Goal: Task Accomplishment & Management: Use online tool/utility

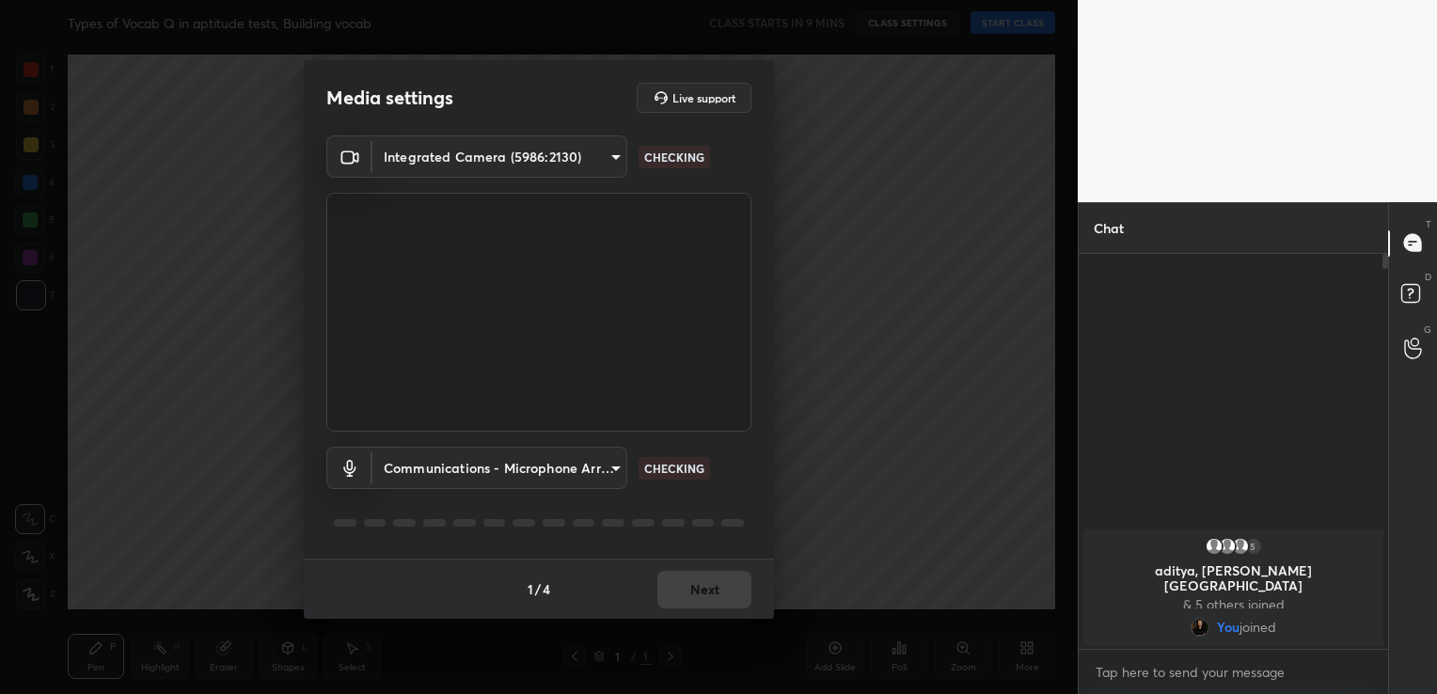
scroll to position [233, 304]
click at [704, 586] on button "Next" at bounding box center [705, 590] width 94 height 38
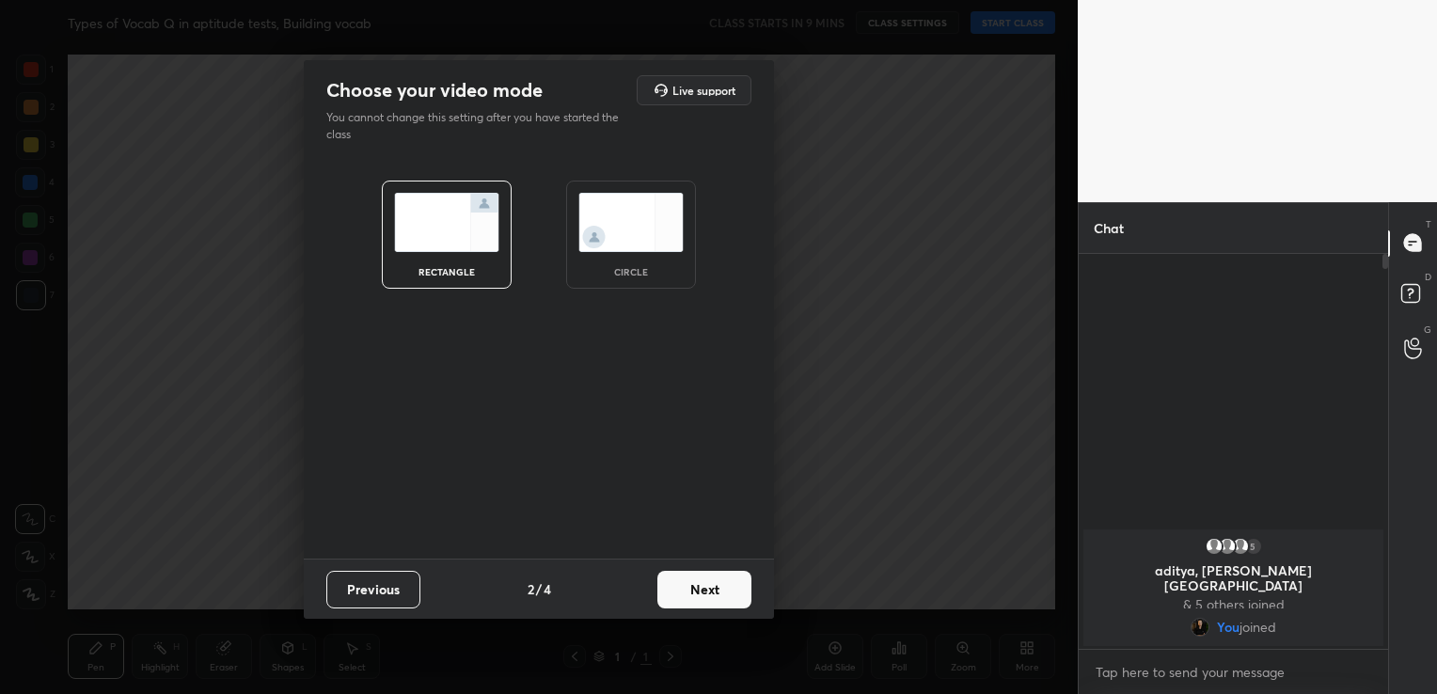
click at [704, 586] on button "Next" at bounding box center [705, 590] width 94 height 38
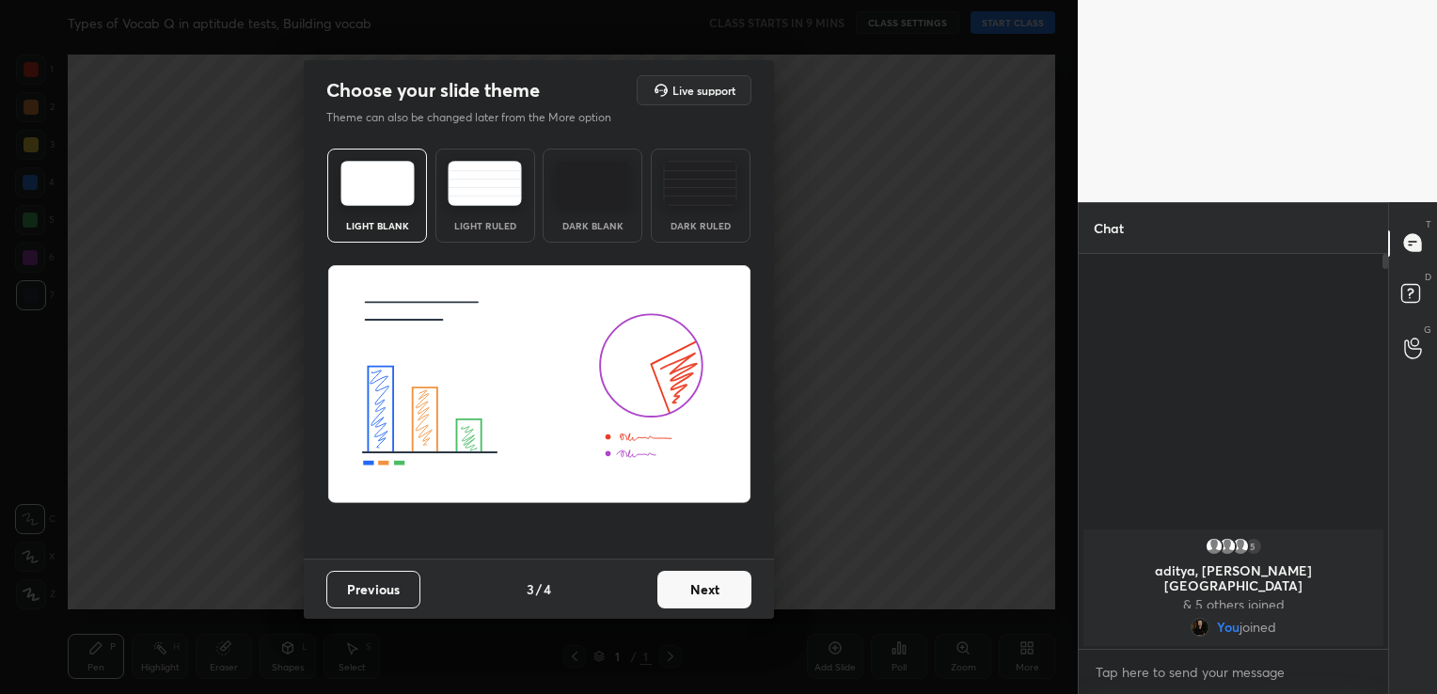
click at [704, 586] on button "Next" at bounding box center [705, 590] width 94 height 38
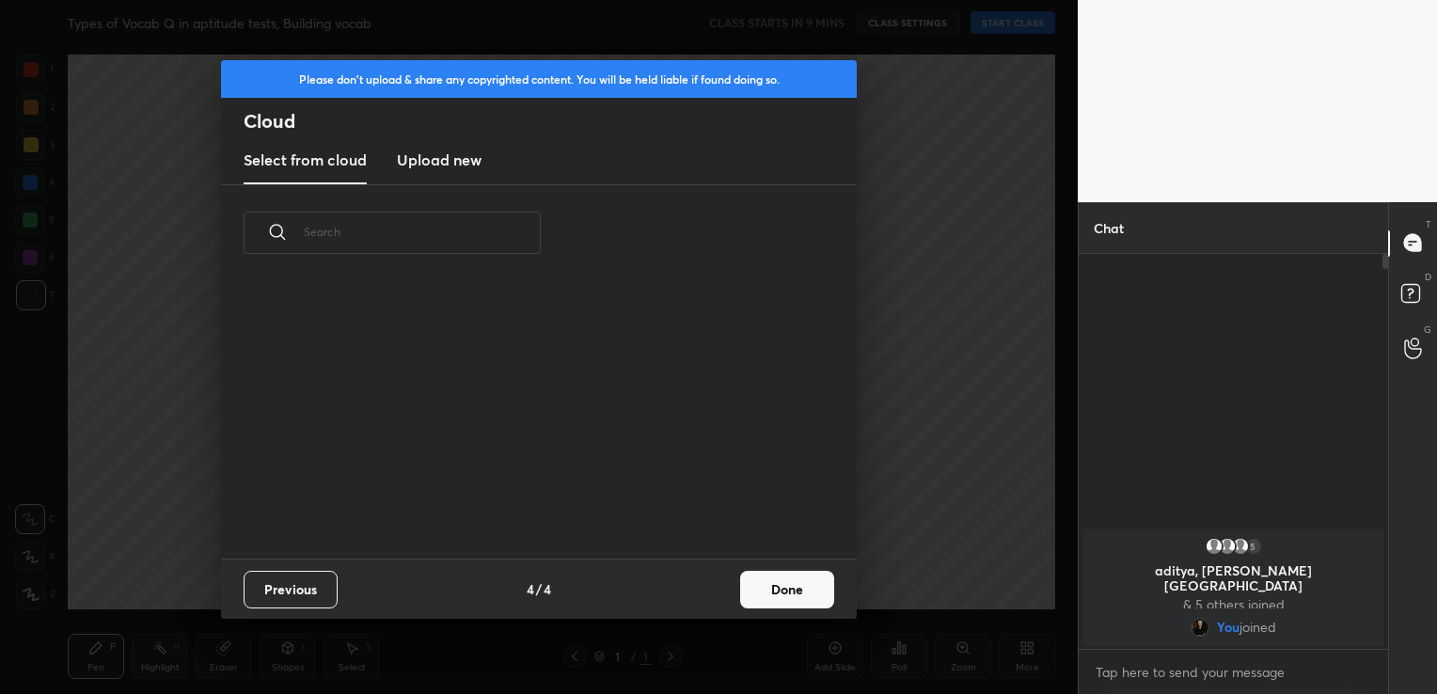
scroll to position [278, 604]
click at [446, 162] on h3 "Upload new" at bounding box center [439, 160] width 85 height 23
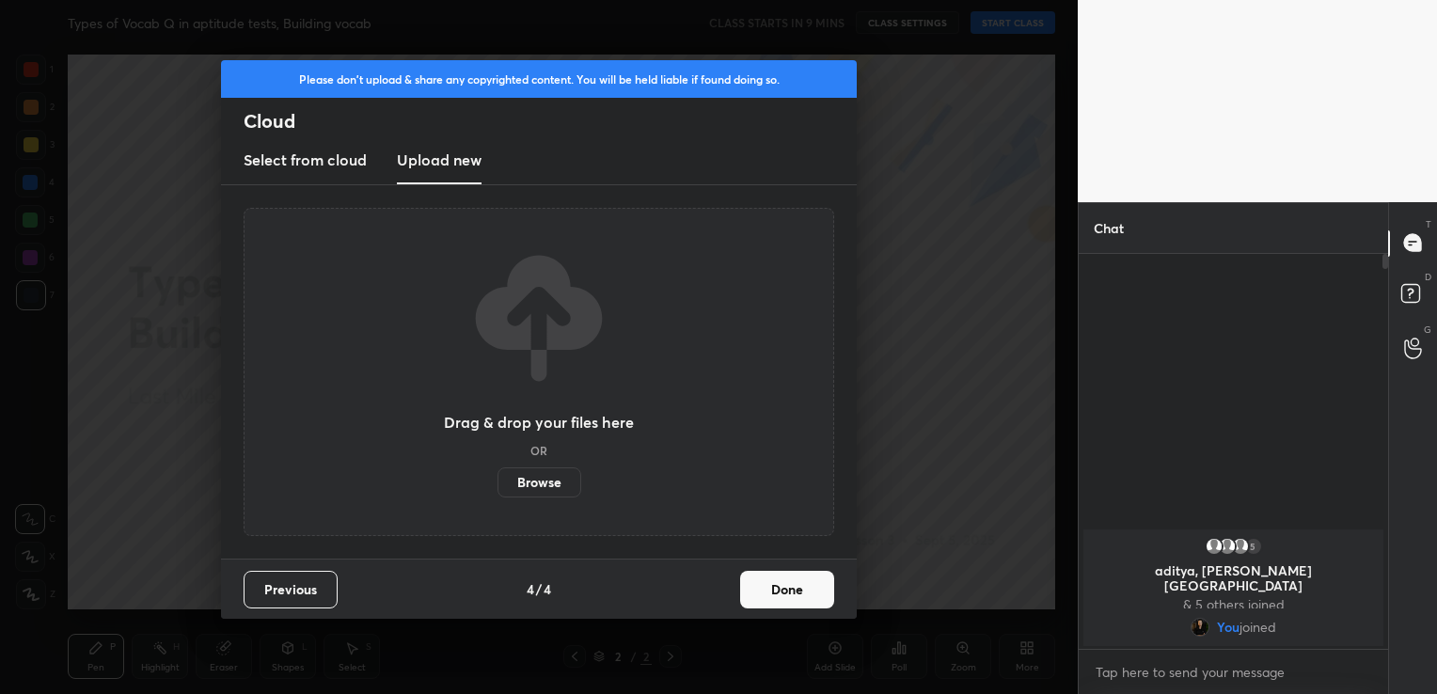
click at [551, 480] on label "Browse" at bounding box center [540, 483] width 84 height 30
click at [498, 480] on input "Browse" at bounding box center [498, 483] width 0 height 30
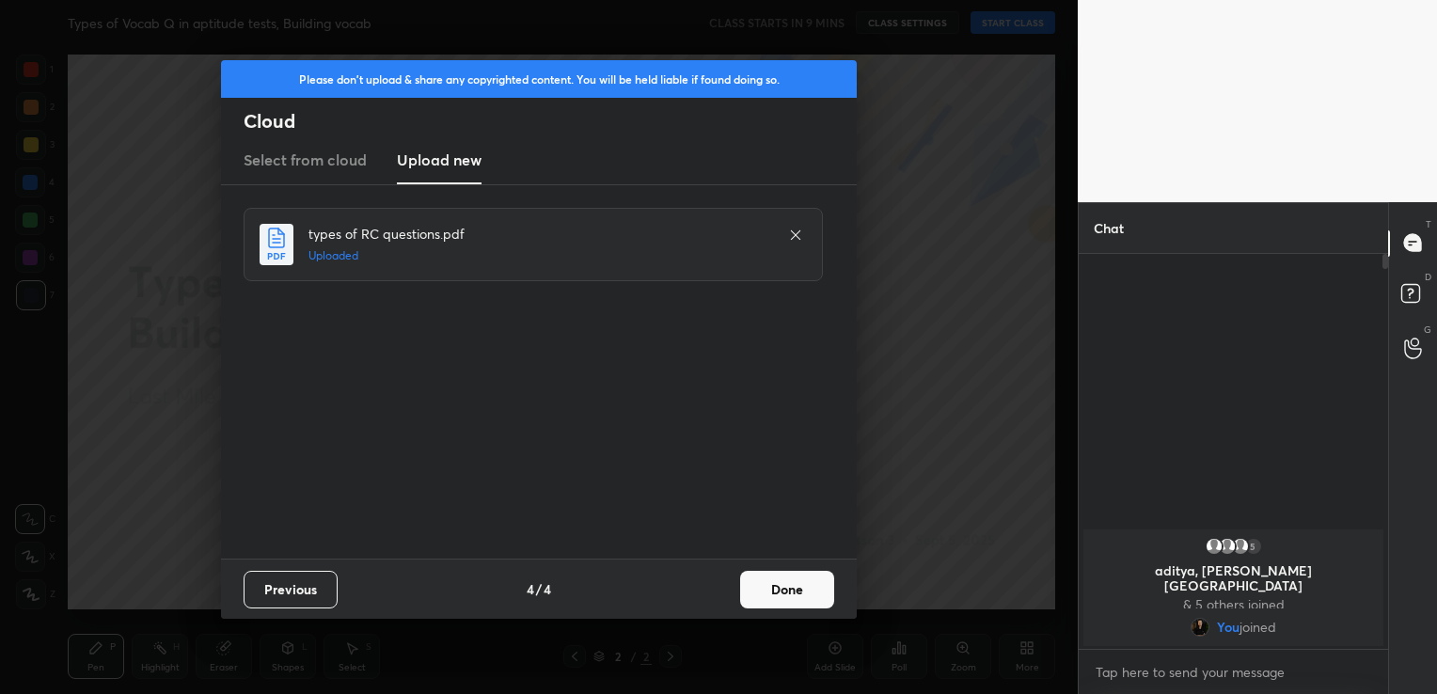
click at [785, 593] on button "Done" at bounding box center [787, 590] width 94 height 38
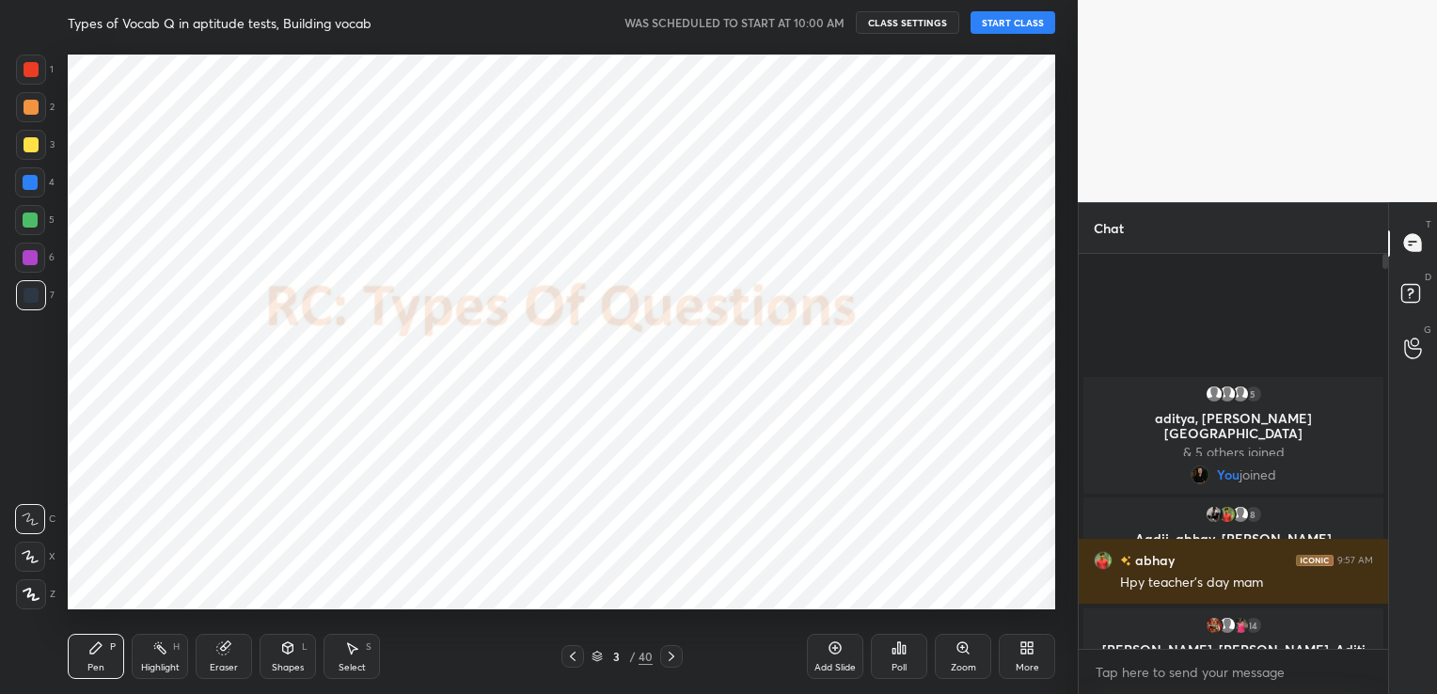
click at [987, 18] on button "START CLASS" at bounding box center [1013, 22] width 85 height 23
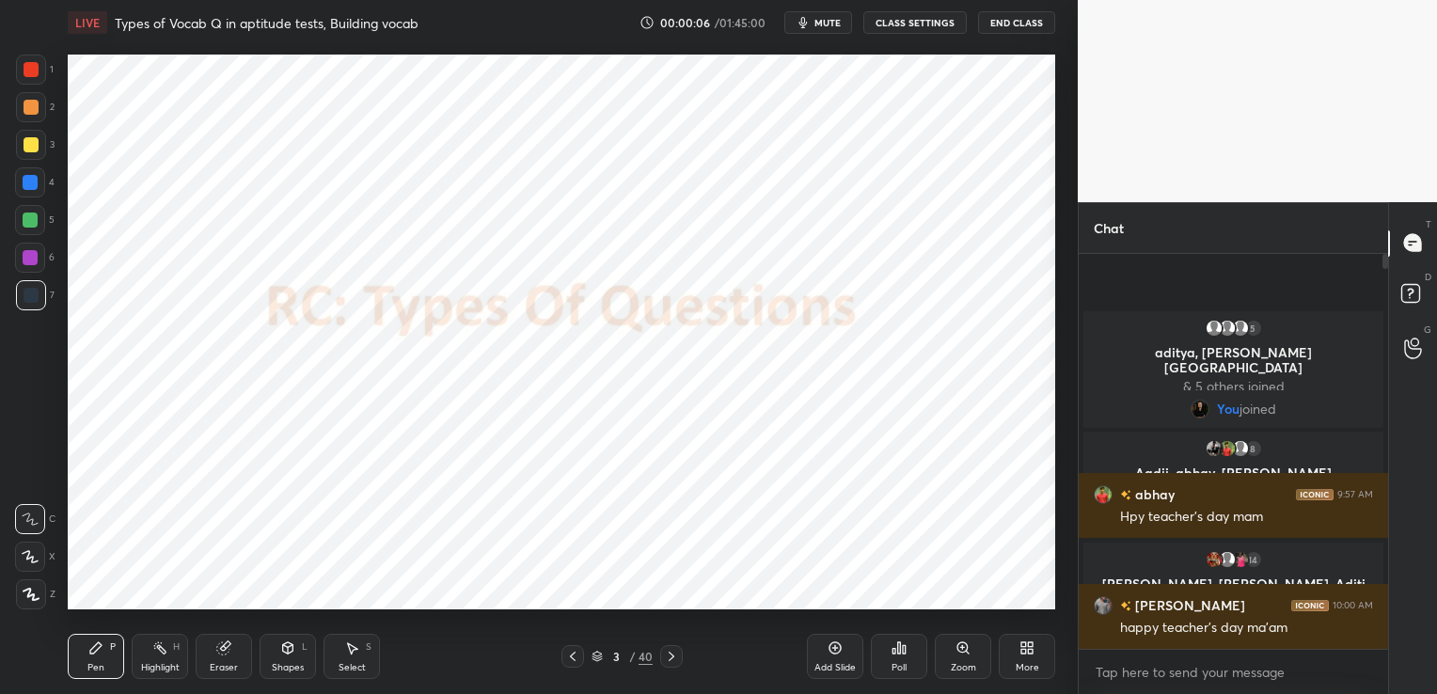
click at [894, 21] on button "CLASS SETTINGS" at bounding box center [915, 22] width 103 height 23
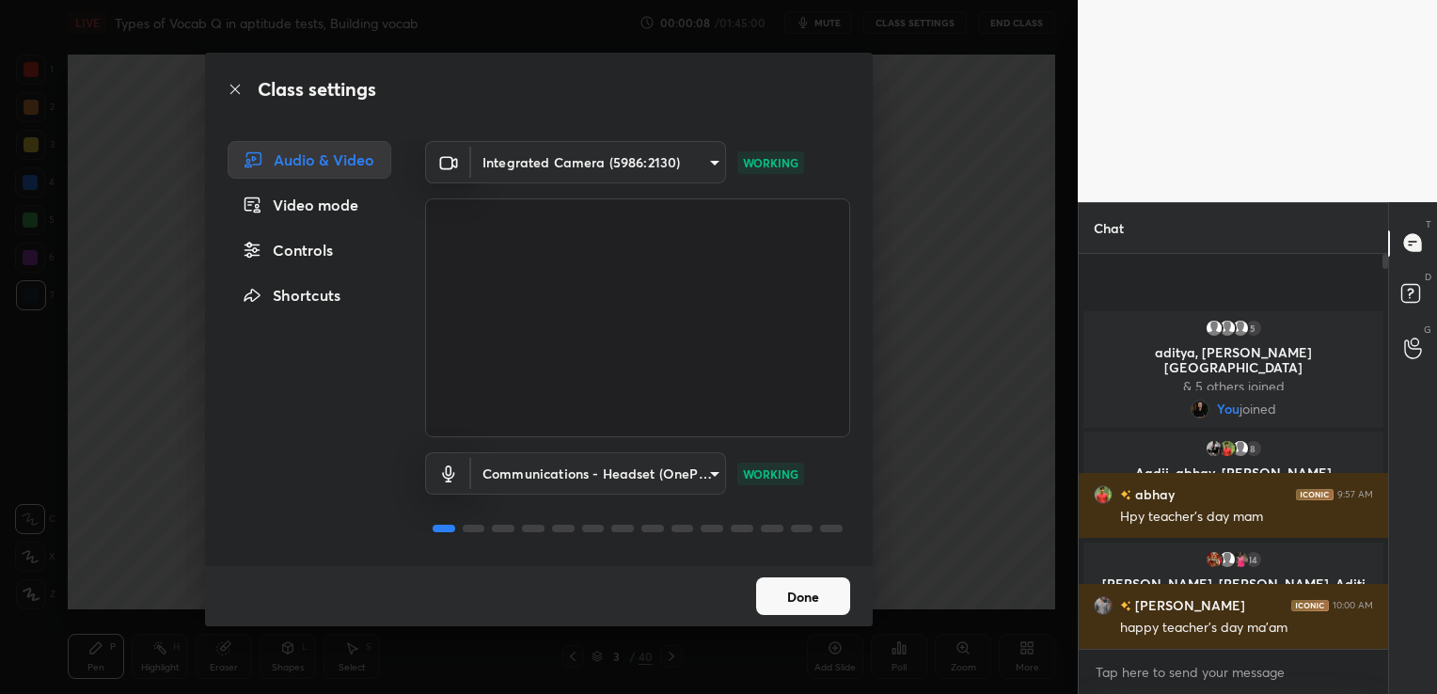
click at [801, 592] on button "Done" at bounding box center [803, 597] width 94 height 38
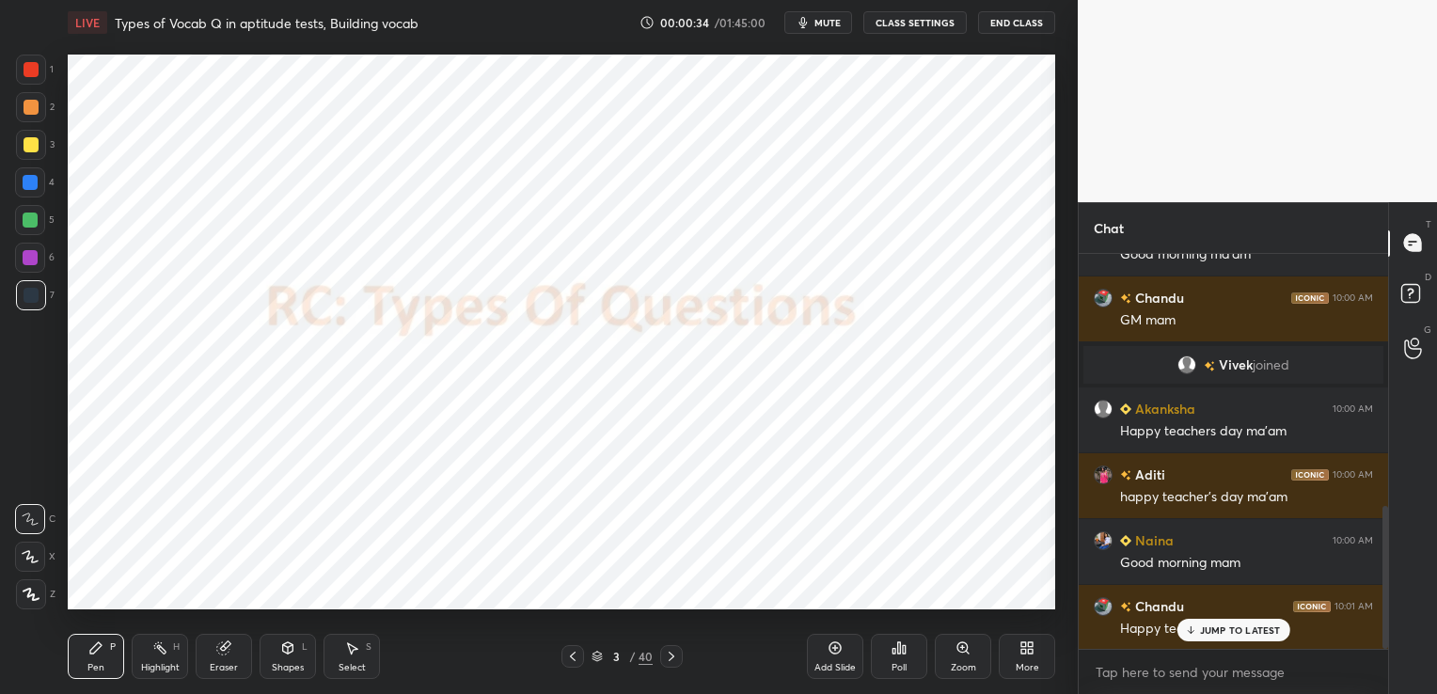
scroll to position [700, 0]
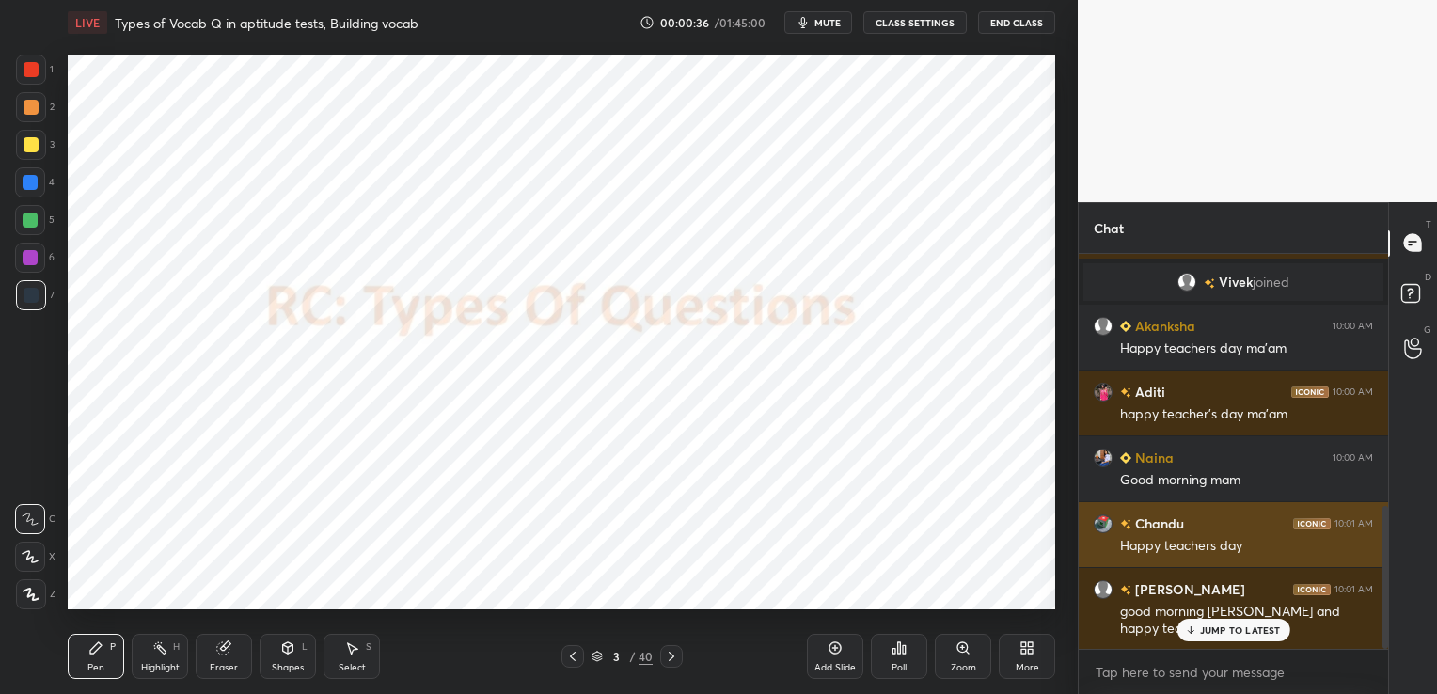
click at [1102, 522] on img "grid" at bounding box center [1103, 523] width 19 height 19
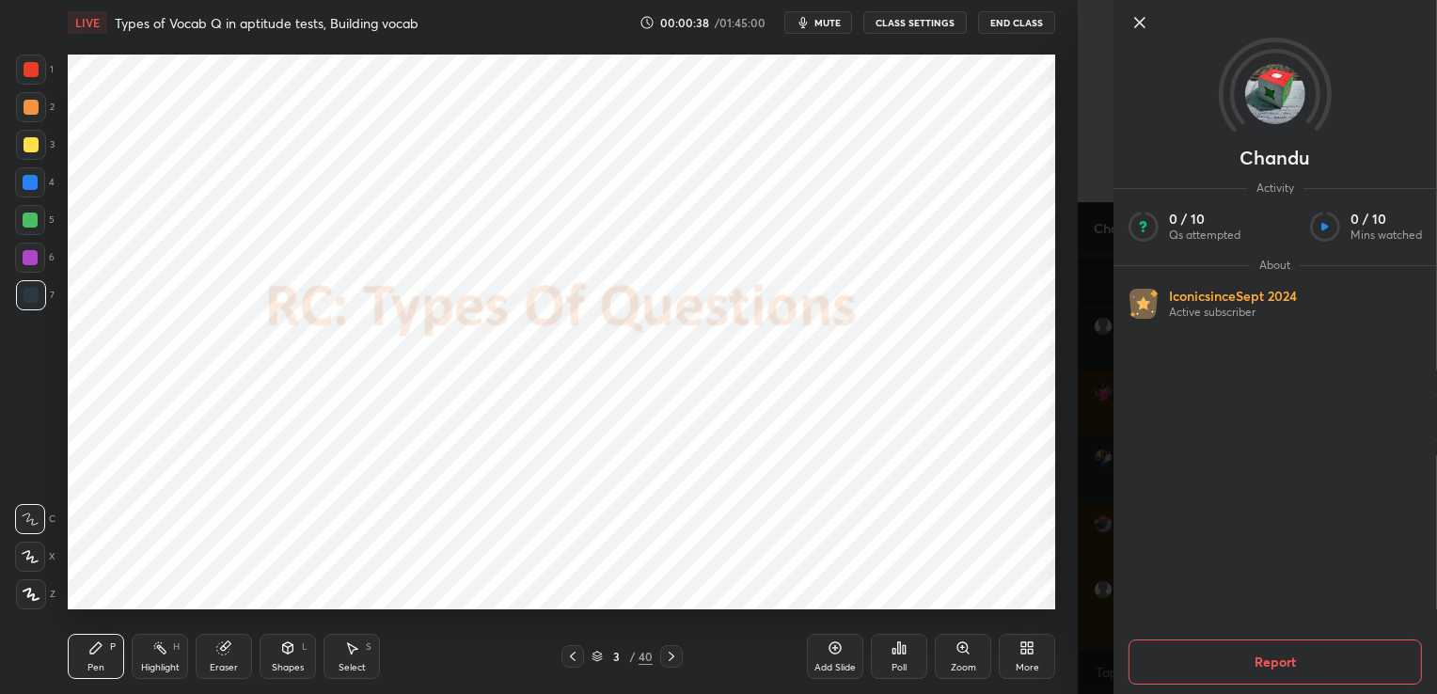
click at [1136, 21] on icon at bounding box center [1139, 22] width 9 height 9
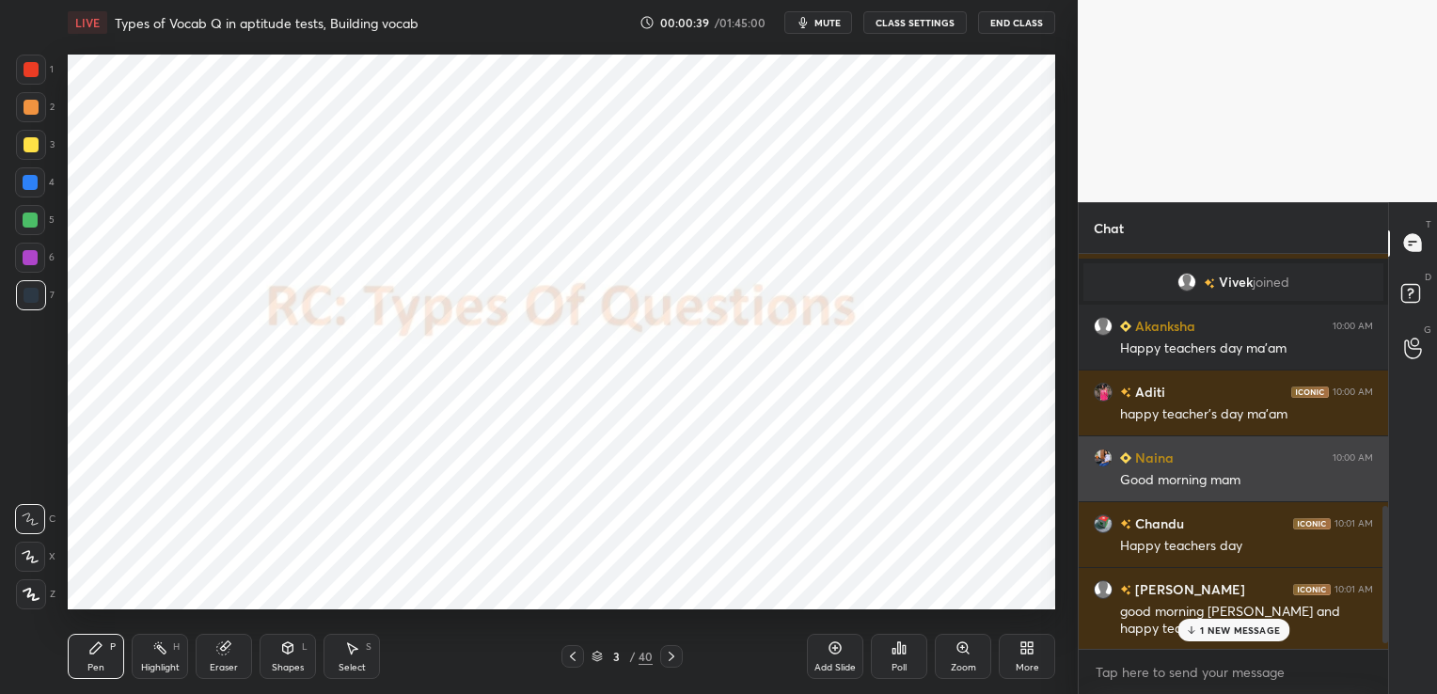
scroll to position [745, 0]
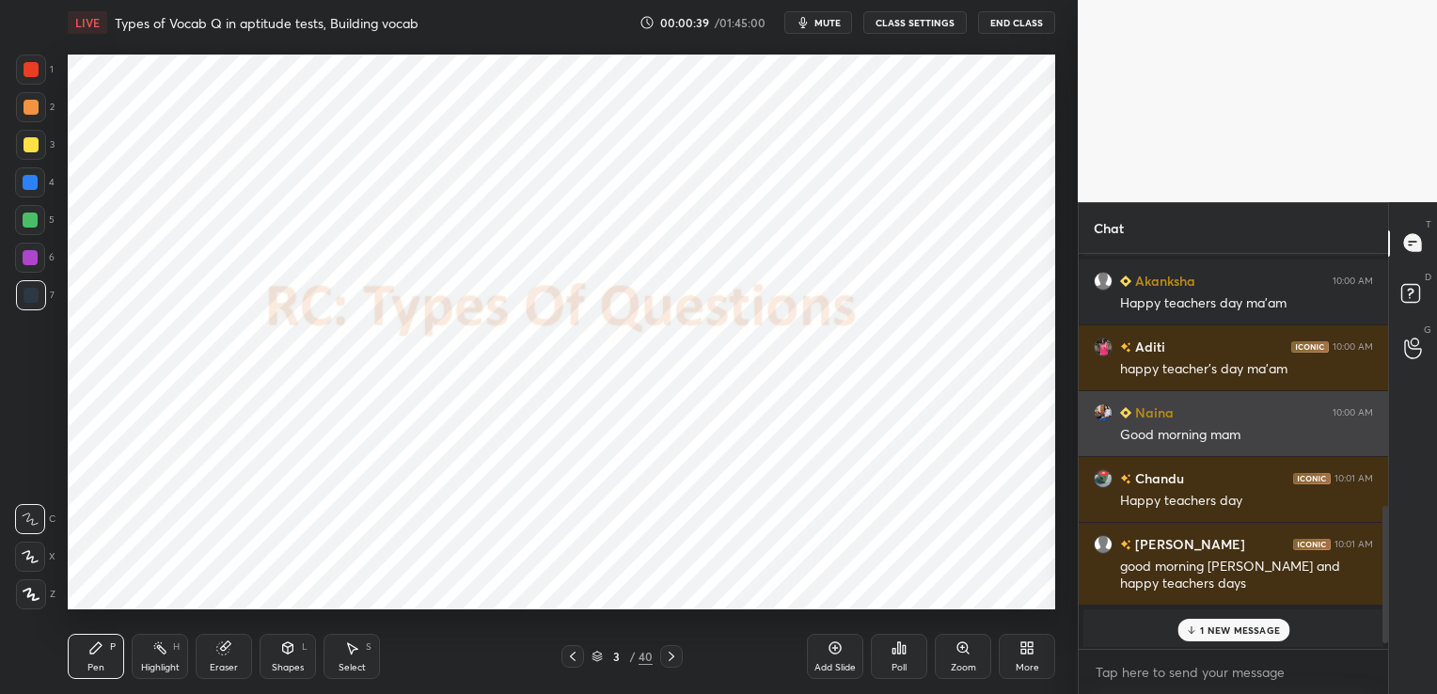
click at [1108, 457] on div "5 aditya, [PERSON_NAME] & 5 others joined You joined 8 Aadii, [PERSON_NAME], [P…" at bounding box center [1233, 452] width 309 height 396
click at [1107, 408] on img "grid" at bounding box center [1103, 412] width 19 height 19
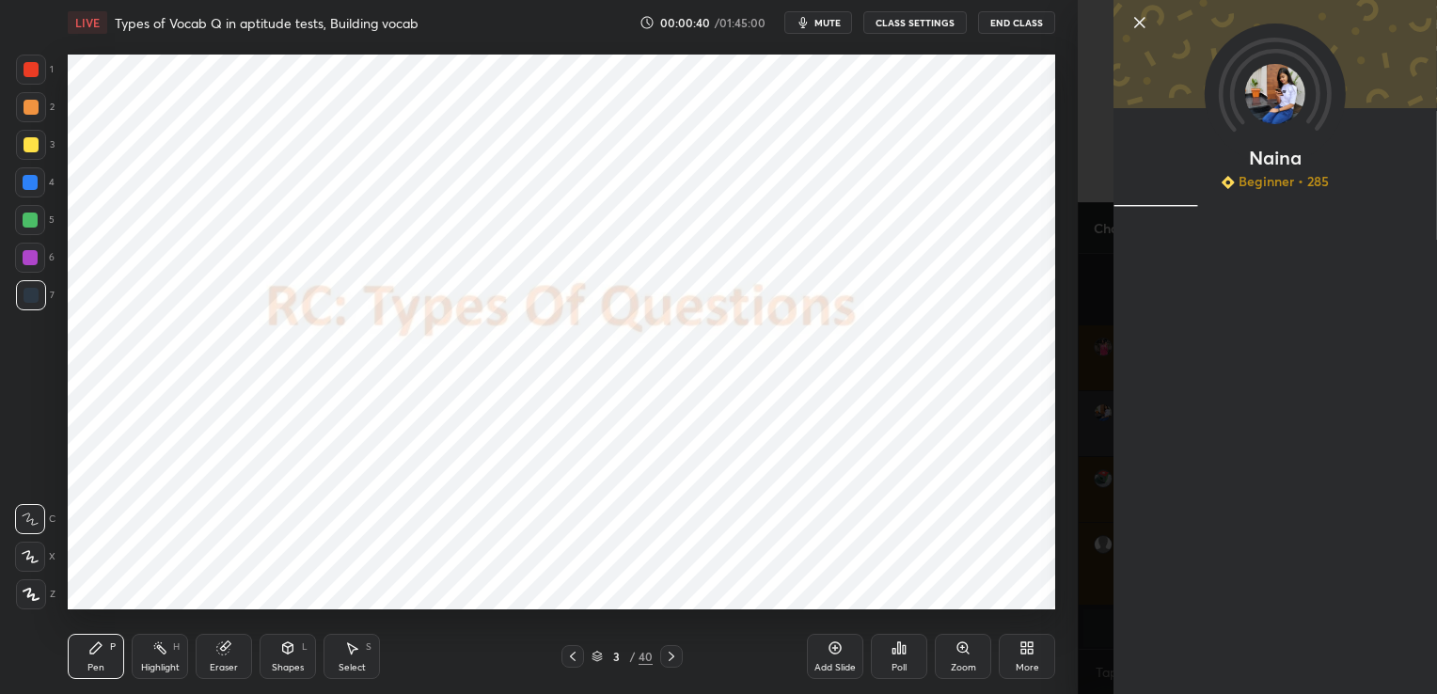
scroll to position [913, 0]
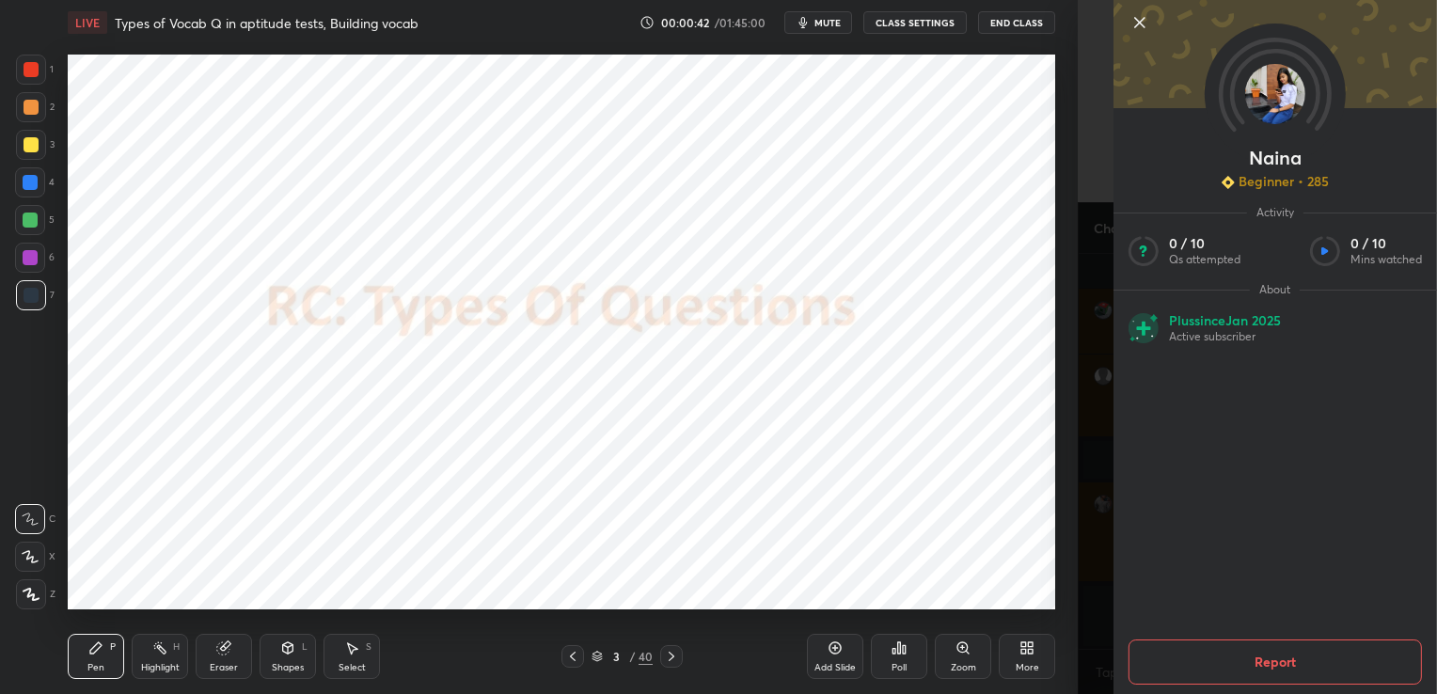
click at [1141, 25] on icon at bounding box center [1140, 22] width 23 height 23
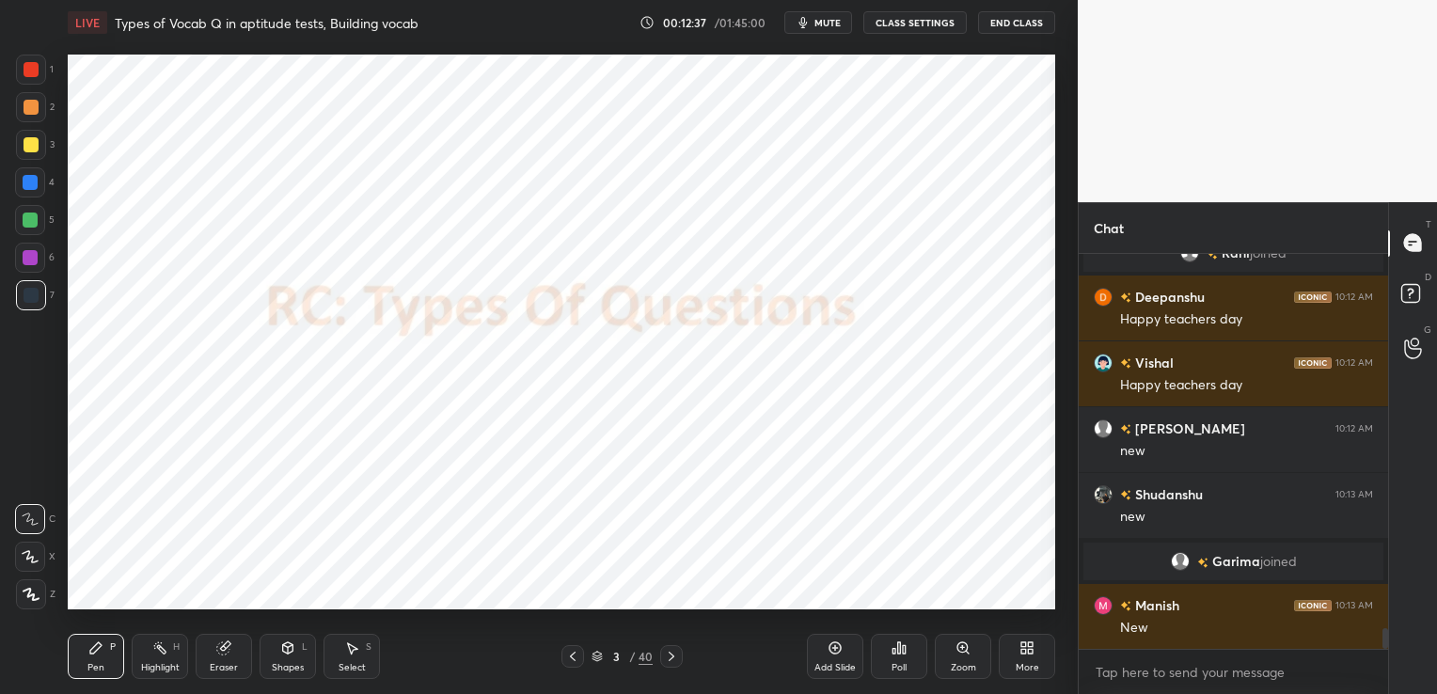
scroll to position [7310, 0]
click at [914, 652] on div "Poll" at bounding box center [899, 656] width 56 height 45
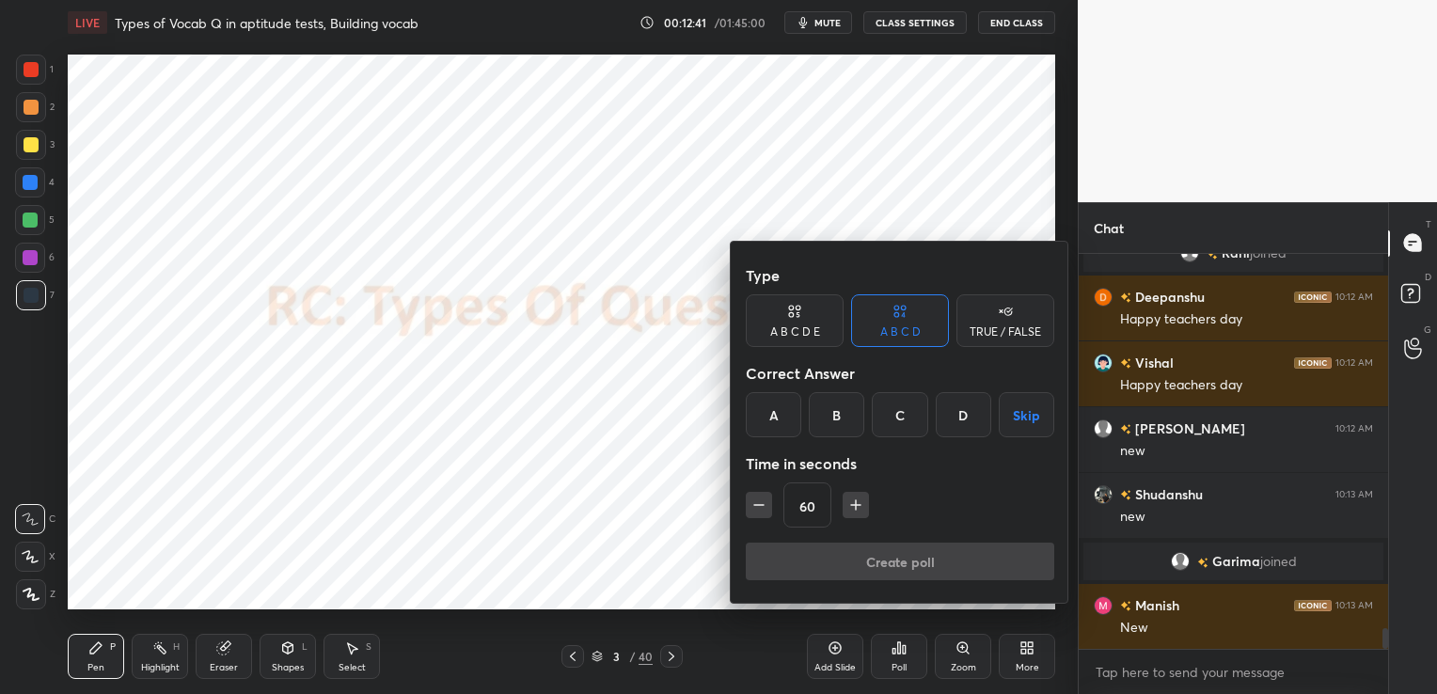
click at [973, 326] on div "TRUE / FALSE" at bounding box center [1005, 331] width 71 height 11
click at [807, 404] on div "True" at bounding box center [795, 414] width 98 height 45
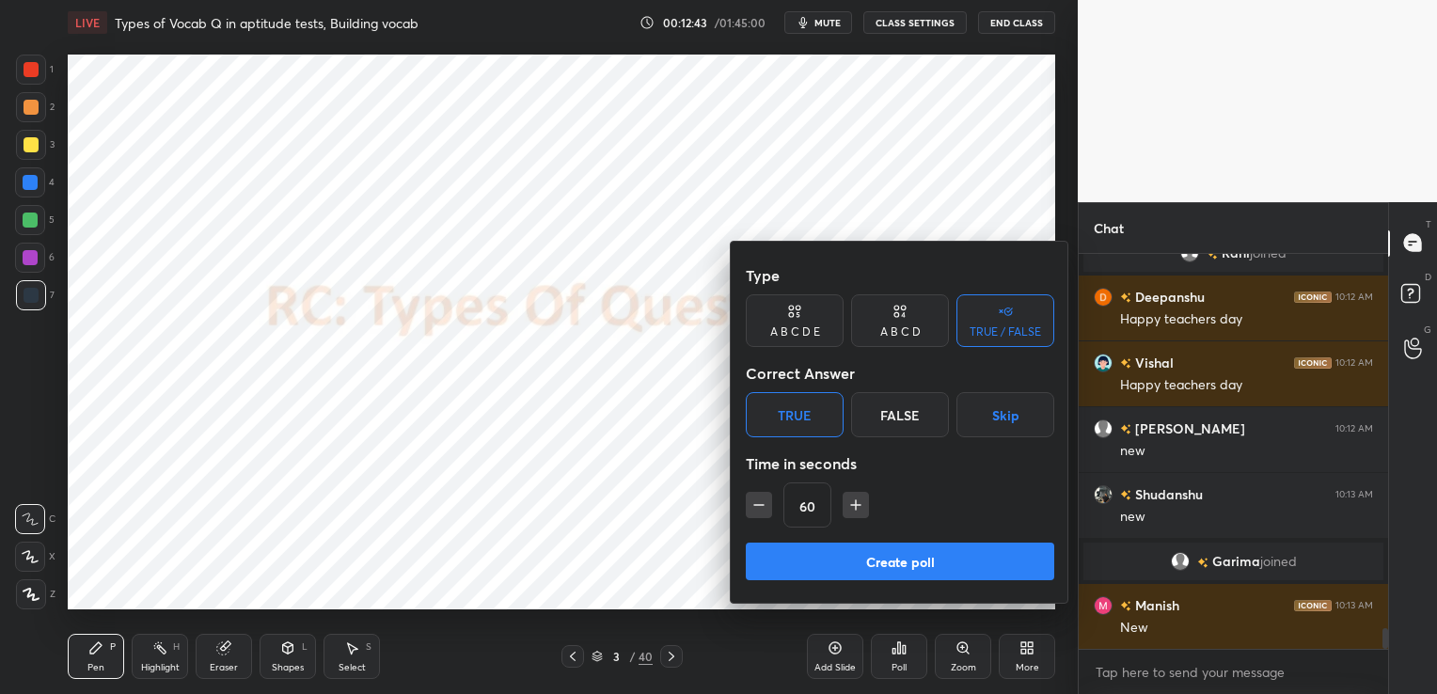
click at [764, 503] on icon "button" at bounding box center [759, 505] width 19 height 19
type input "30"
click at [798, 562] on button "Create poll" at bounding box center [900, 562] width 309 height 38
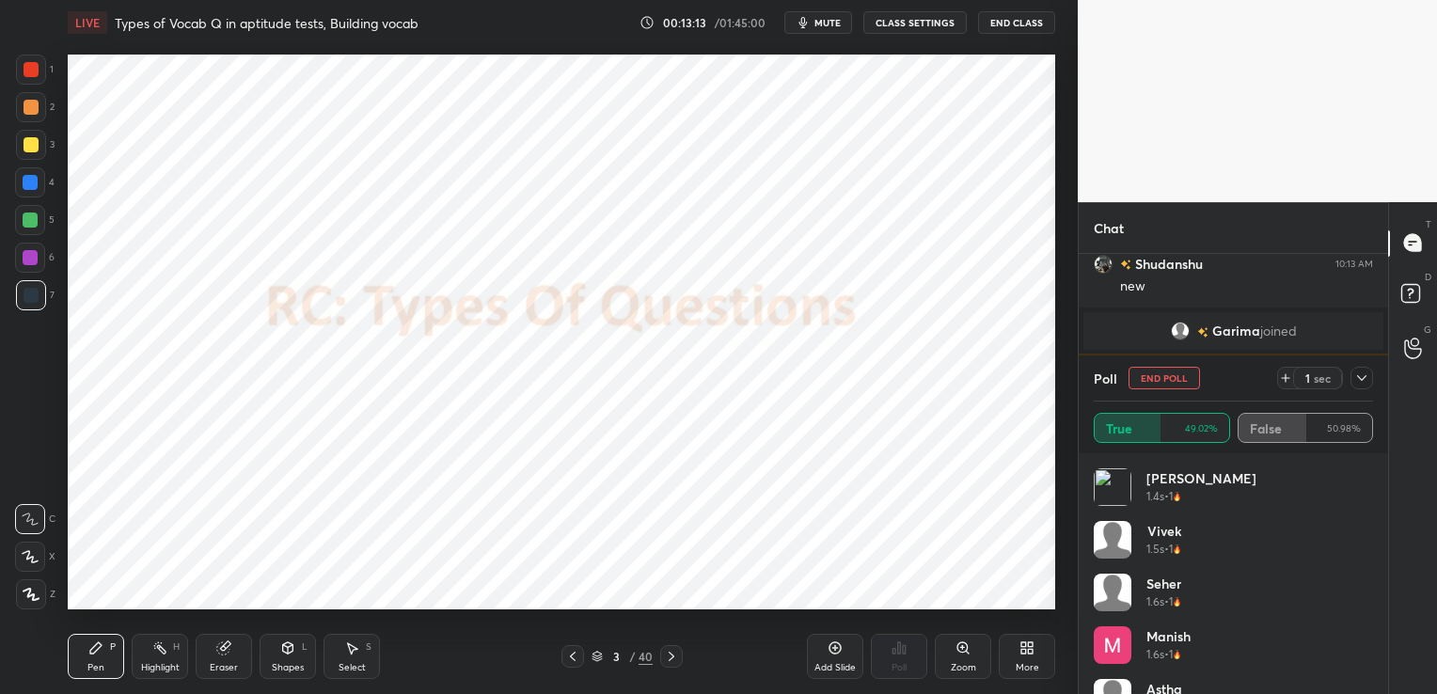
scroll to position [7586, 0]
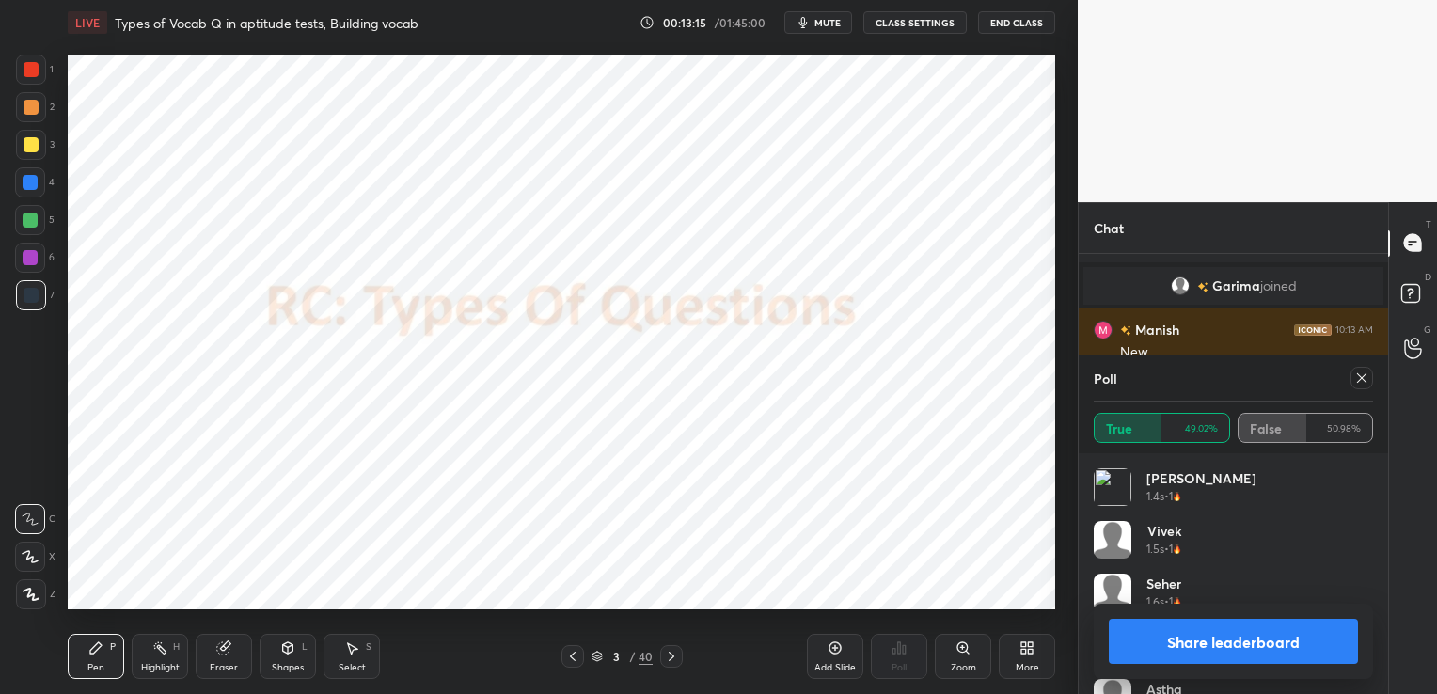
click at [1356, 376] on icon at bounding box center [1362, 378] width 15 height 15
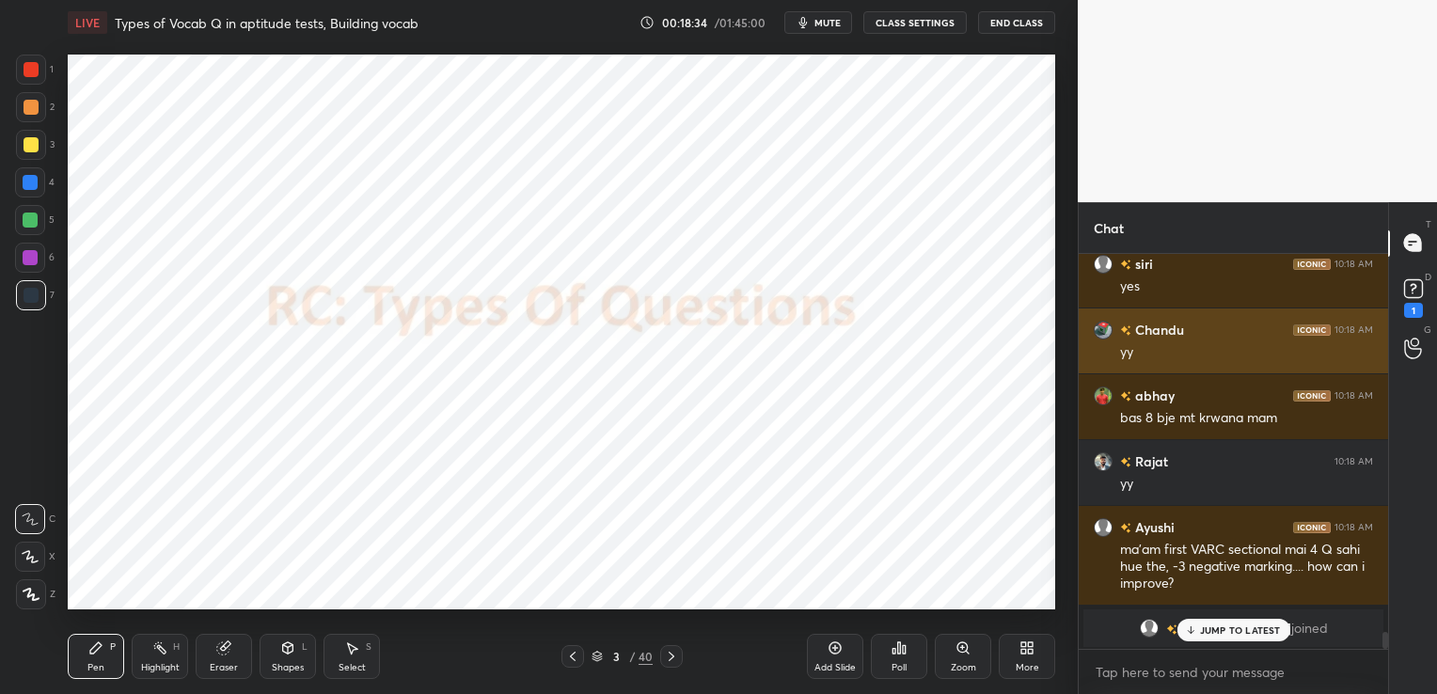
scroll to position [8723, 0]
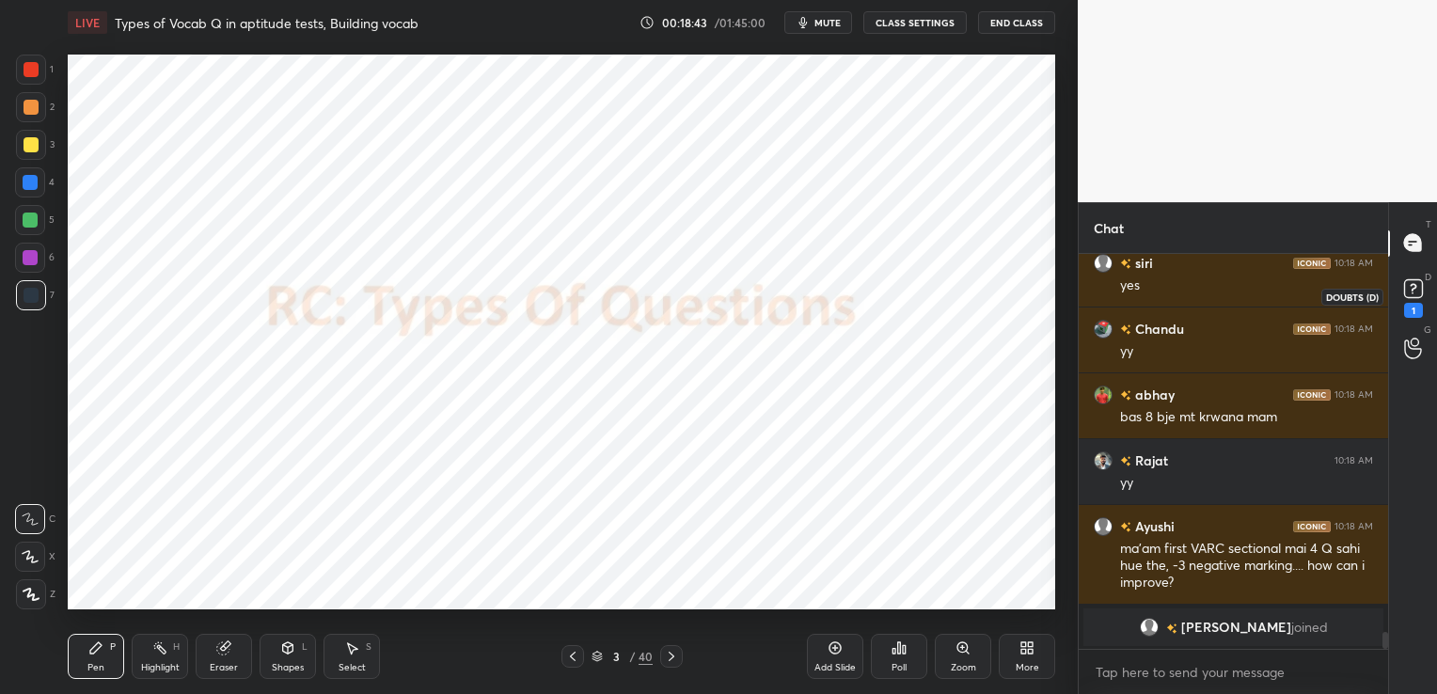
click at [1410, 295] on rect at bounding box center [1413, 288] width 18 height 18
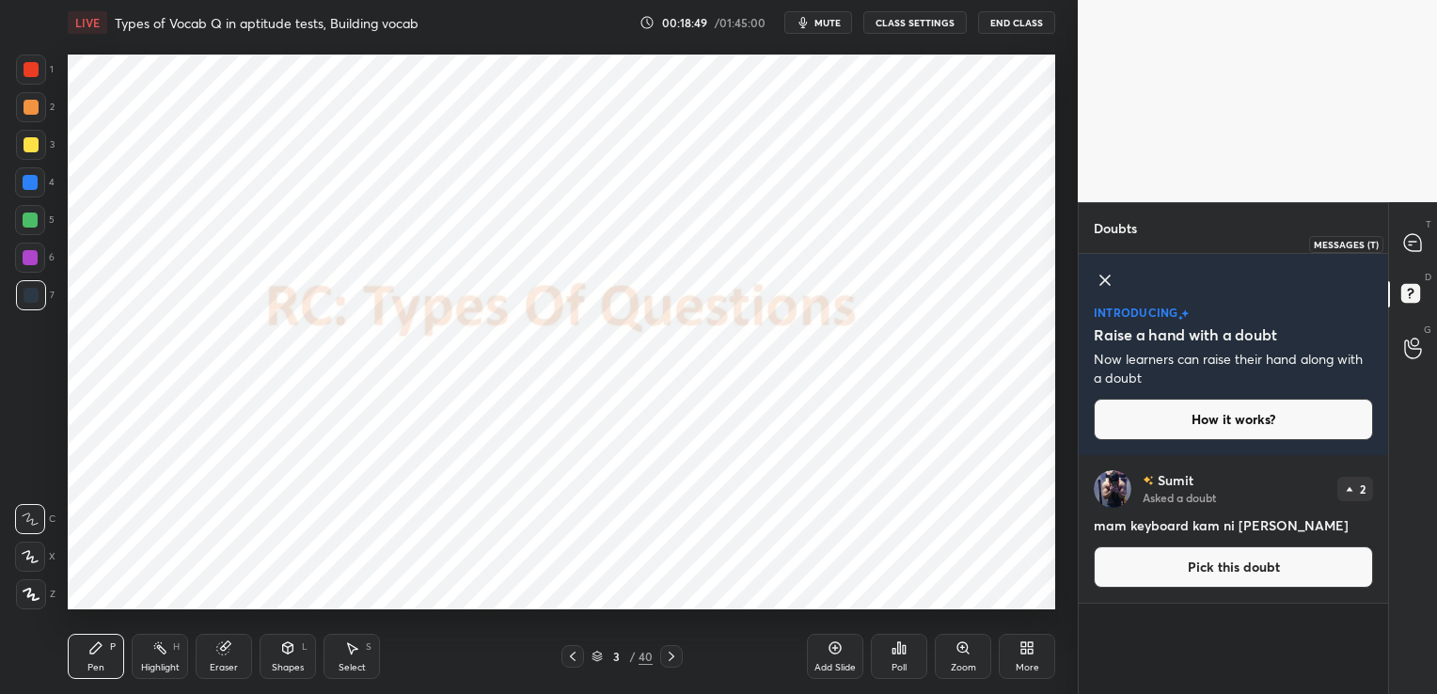
click at [1407, 250] on icon at bounding box center [1414, 243] width 20 height 20
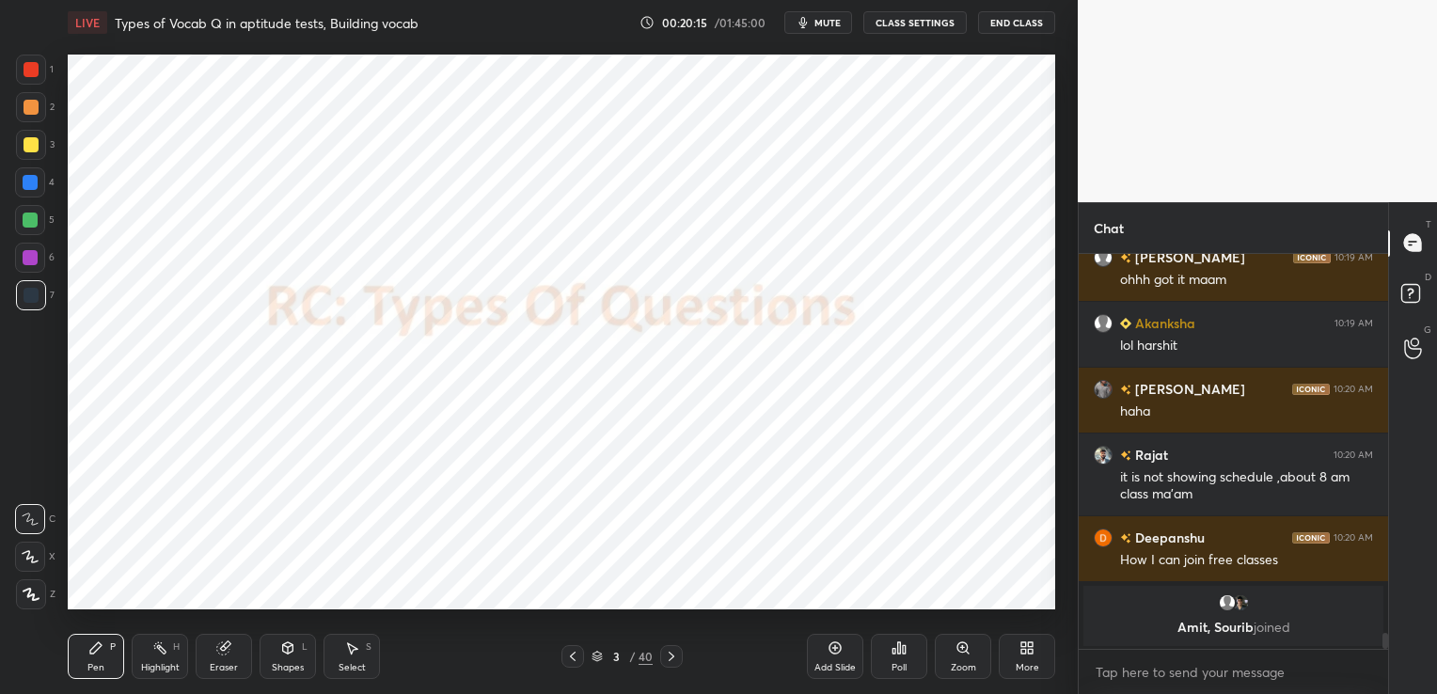
scroll to position [9319, 0]
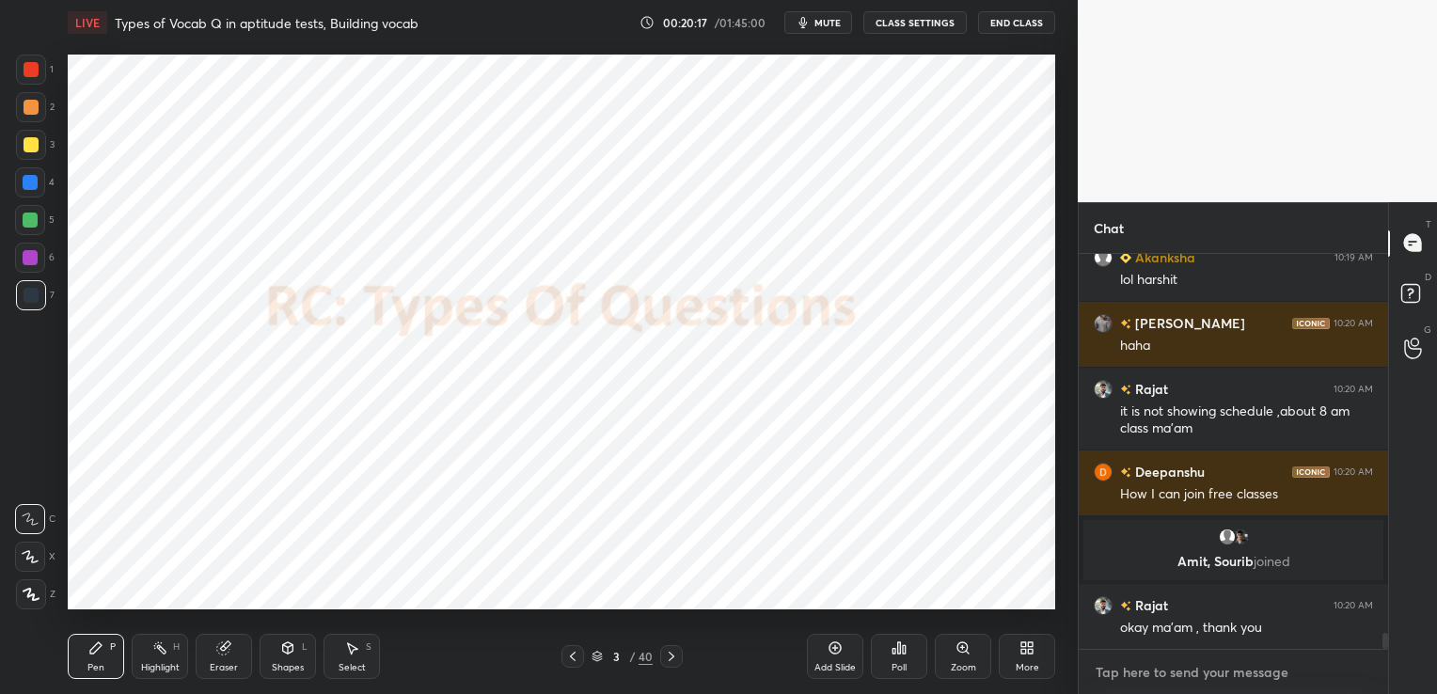
click at [1155, 661] on textarea at bounding box center [1233, 673] width 279 height 30
paste textarea "[URL][DOMAIN_NAME]"
type textarea "[URL][DOMAIN_NAME]"
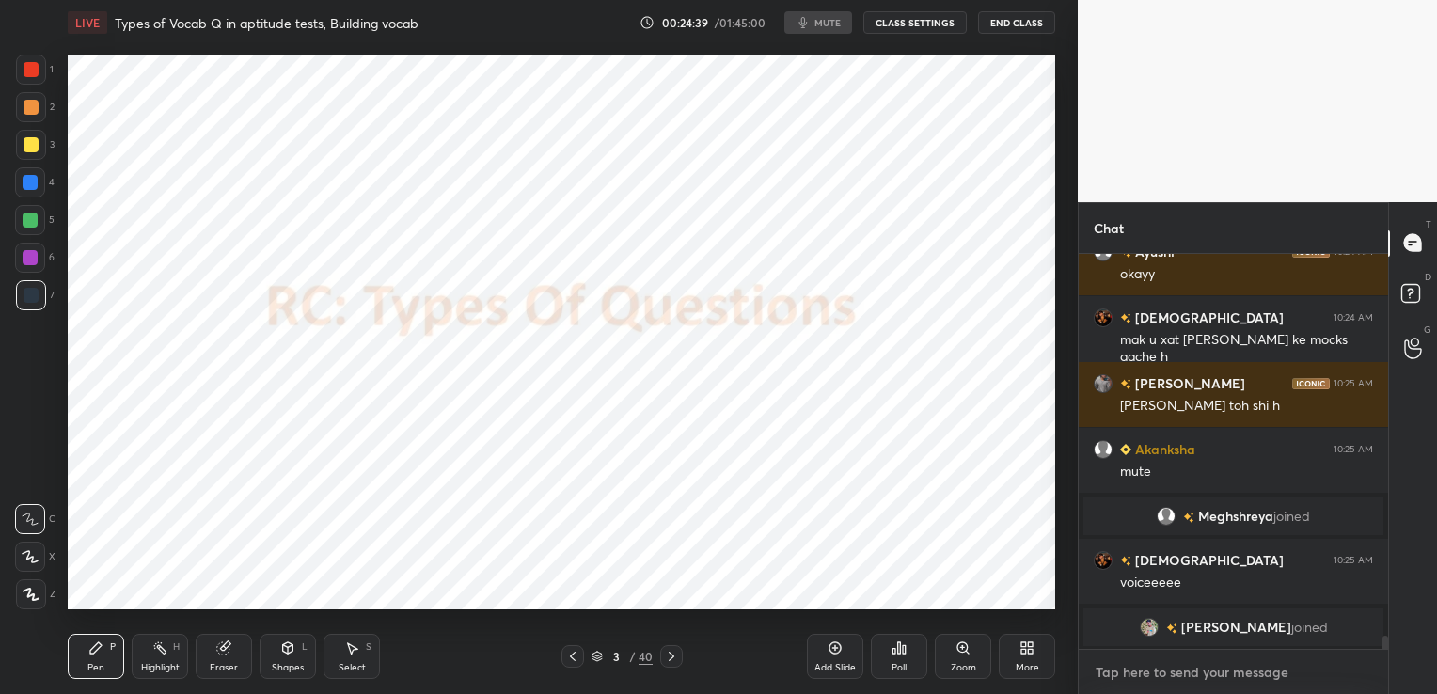
scroll to position [11543, 0]
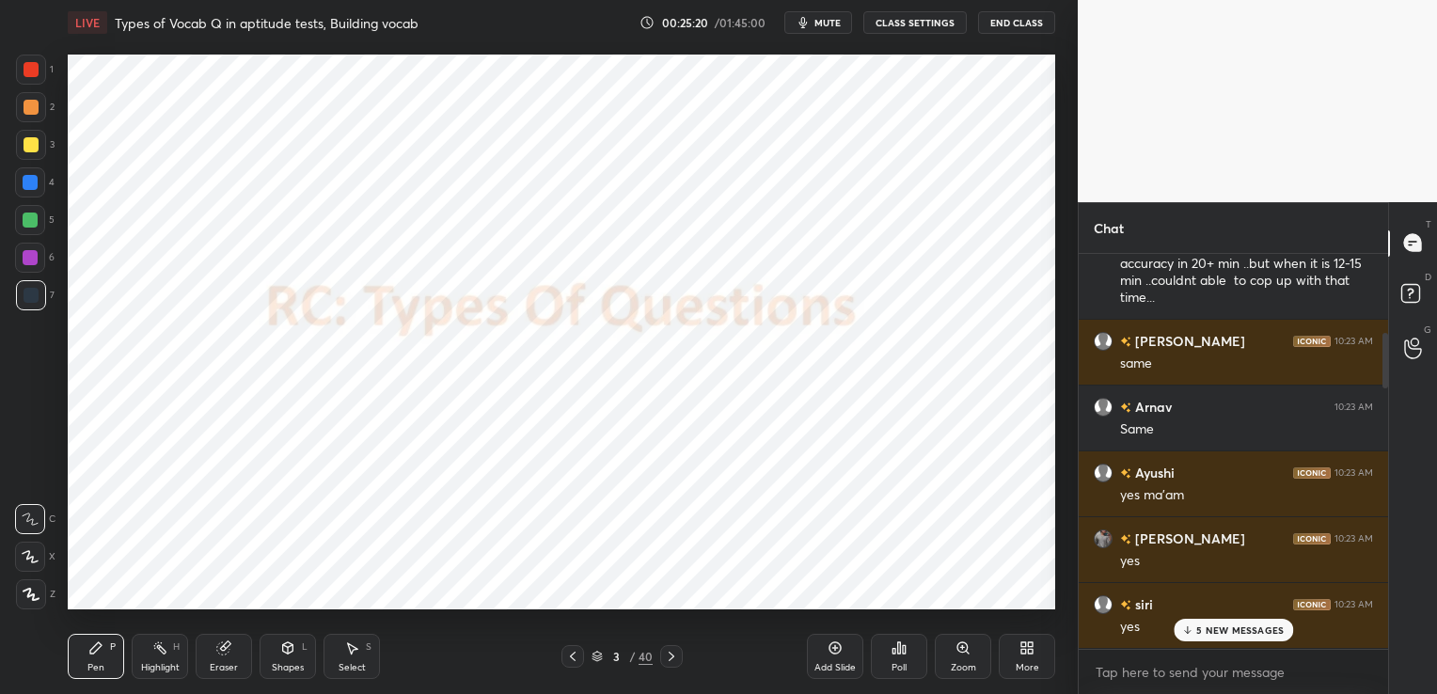
scroll to position [433, 0]
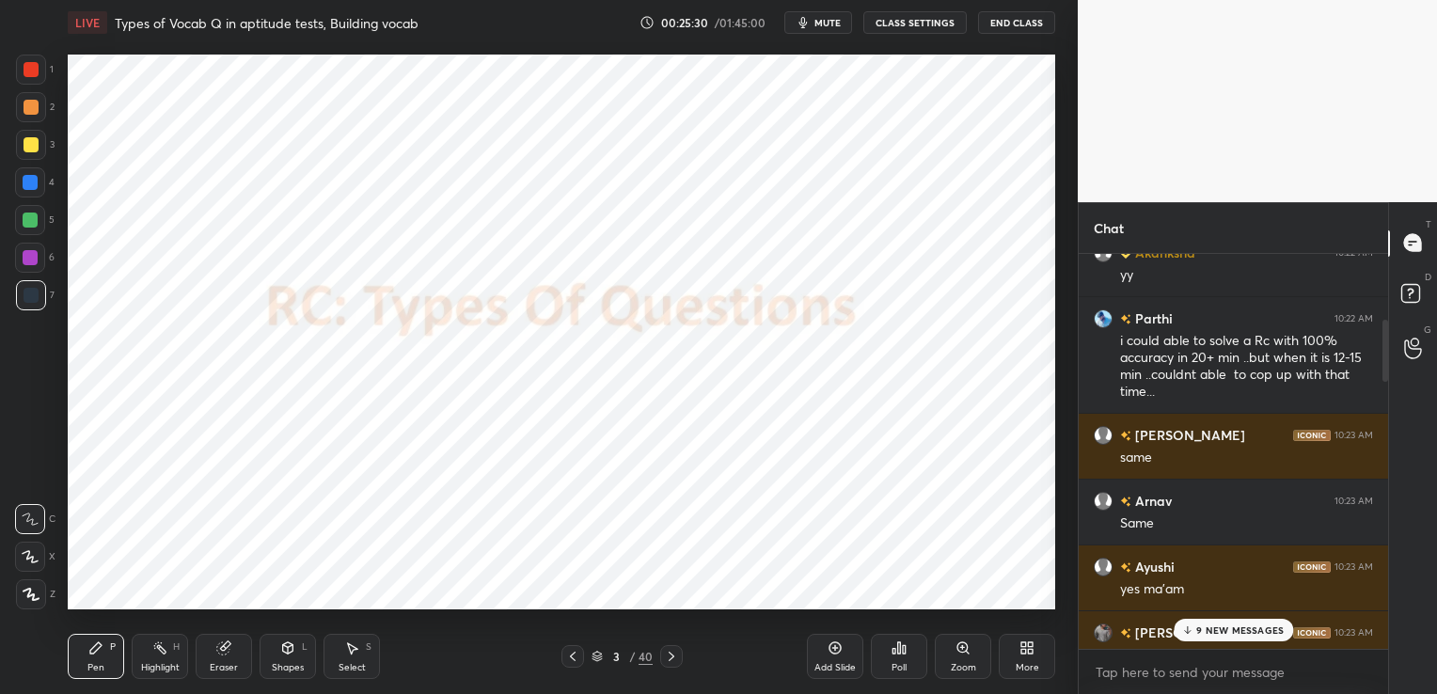
click at [1253, 627] on p "9 NEW MESSAGES" at bounding box center [1240, 630] width 87 height 11
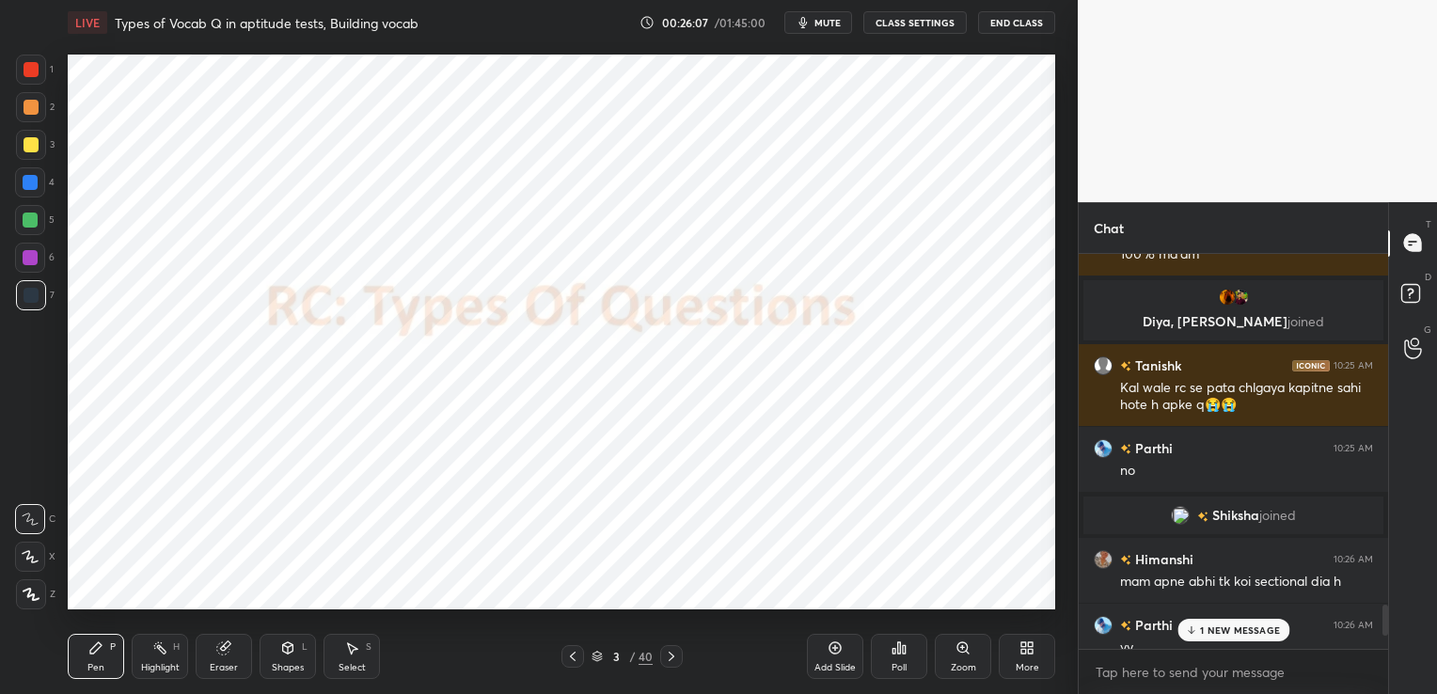
scroll to position [4497, 0]
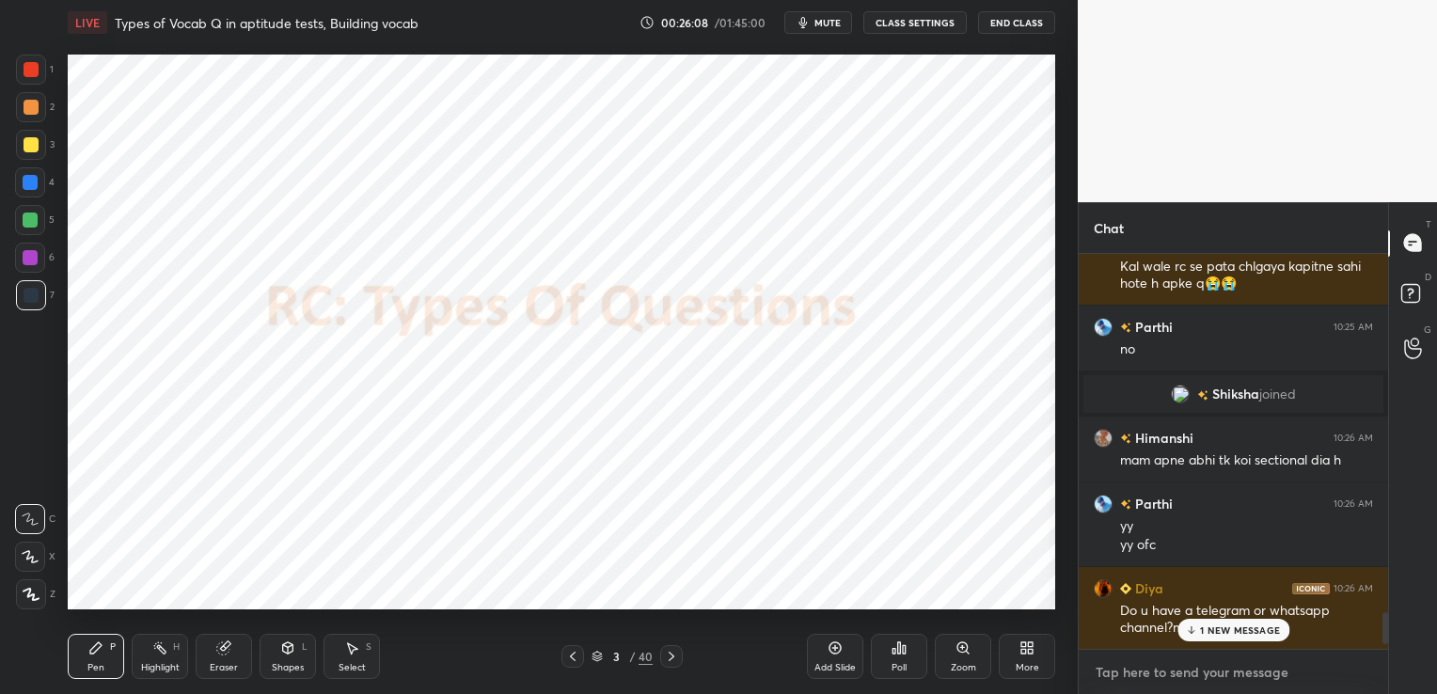
type textarea "x"
click at [1207, 682] on textarea at bounding box center [1233, 673] width 279 height 30
paste textarea "[URL][DOMAIN_NAME]"
type textarea "[URL][DOMAIN_NAME]"
type textarea "x"
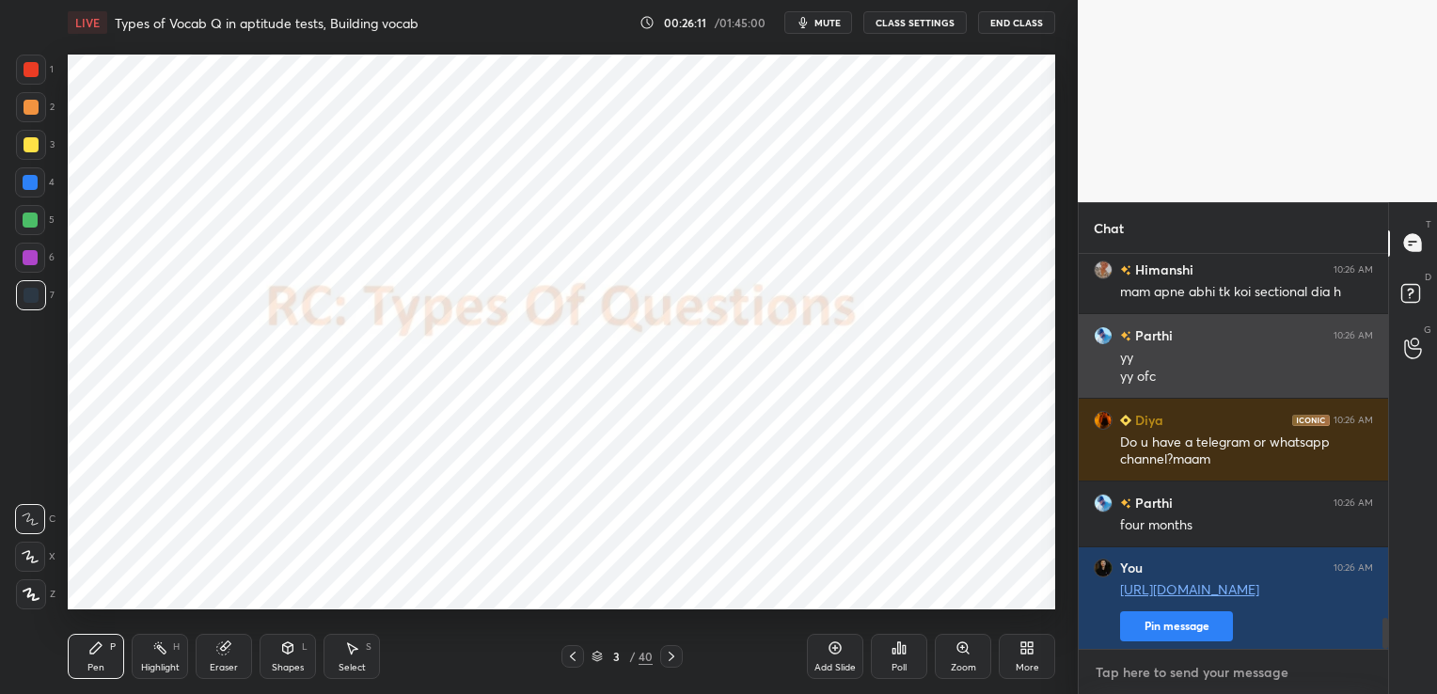
scroll to position [4669, 0]
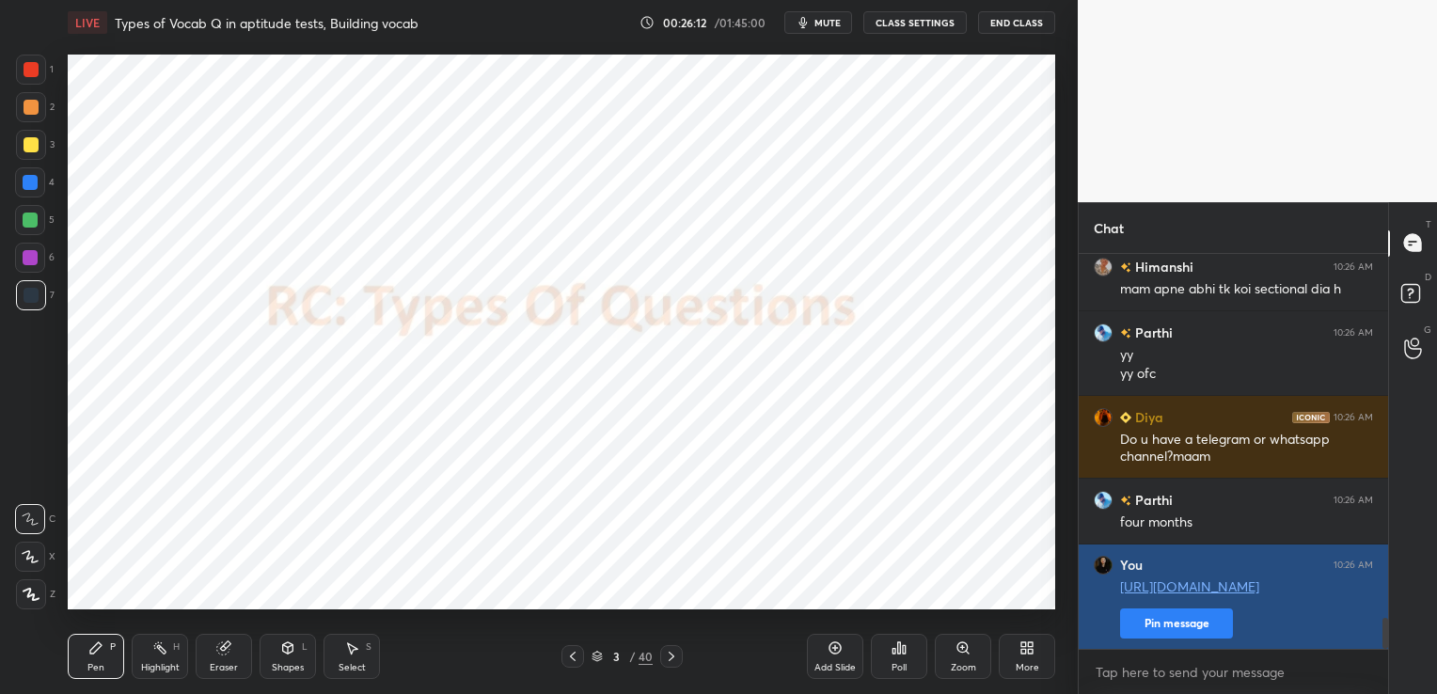
click at [1189, 624] on button "Pin message" at bounding box center [1176, 624] width 113 height 30
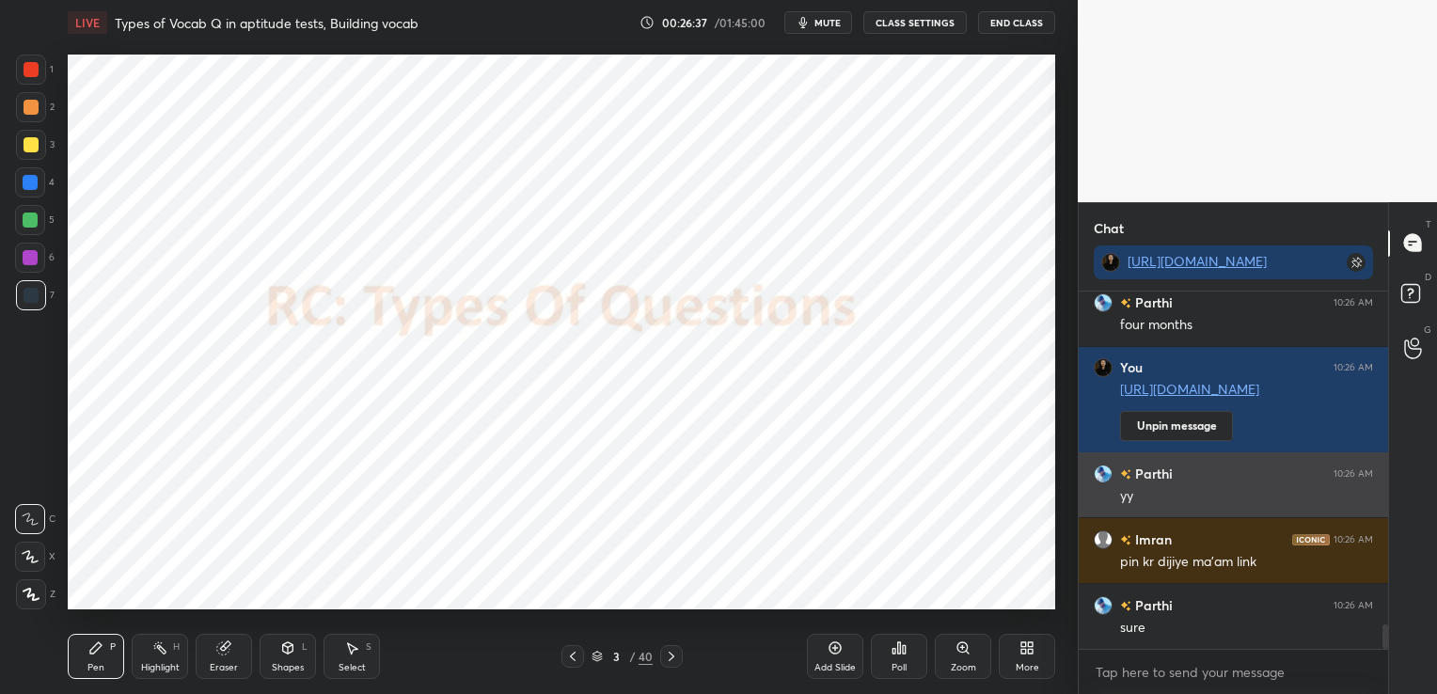
scroll to position [4970, 0]
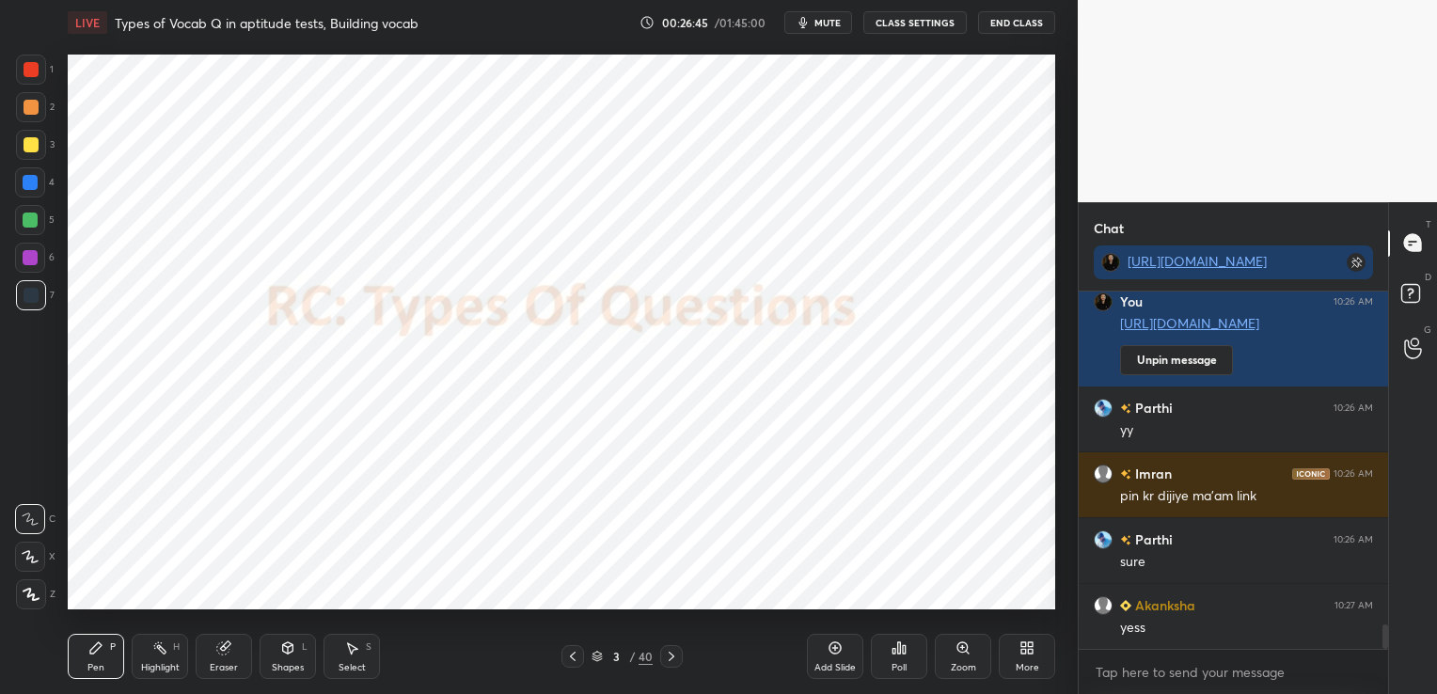
click at [216, 655] on icon at bounding box center [223, 648] width 15 height 15
click at [31, 597] on span "Erase all" at bounding box center [30, 594] width 28 height 13
click at [671, 660] on icon at bounding box center [671, 656] width 15 height 15
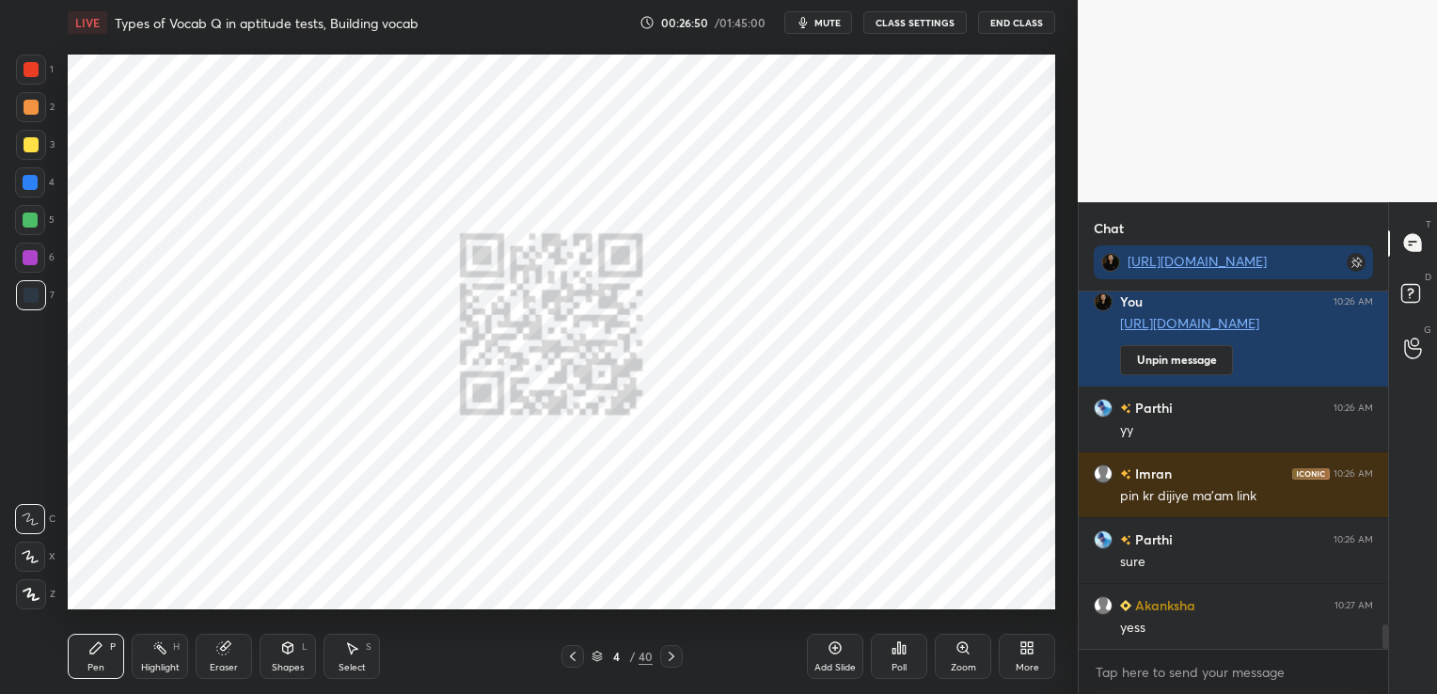
click at [671, 660] on icon at bounding box center [671, 656] width 15 height 15
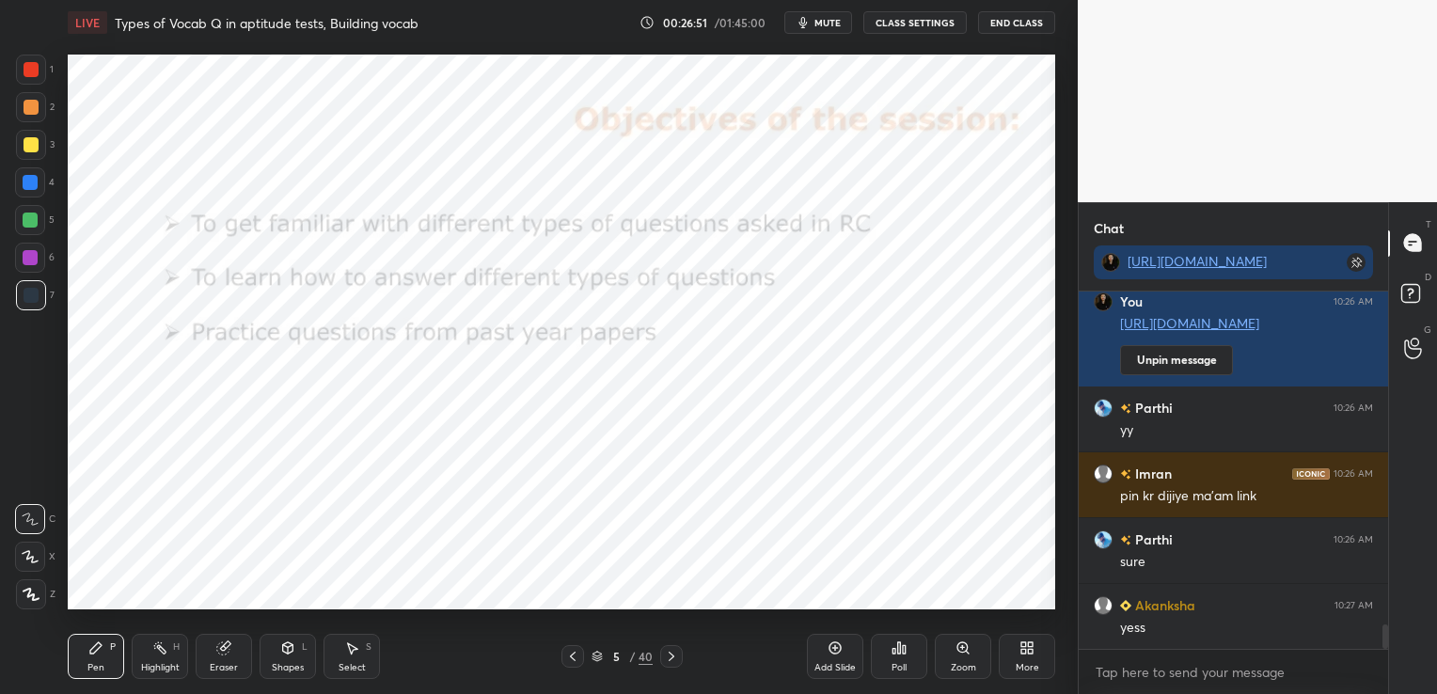
click at [671, 660] on icon at bounding box center [671, 656] width 15 height 15
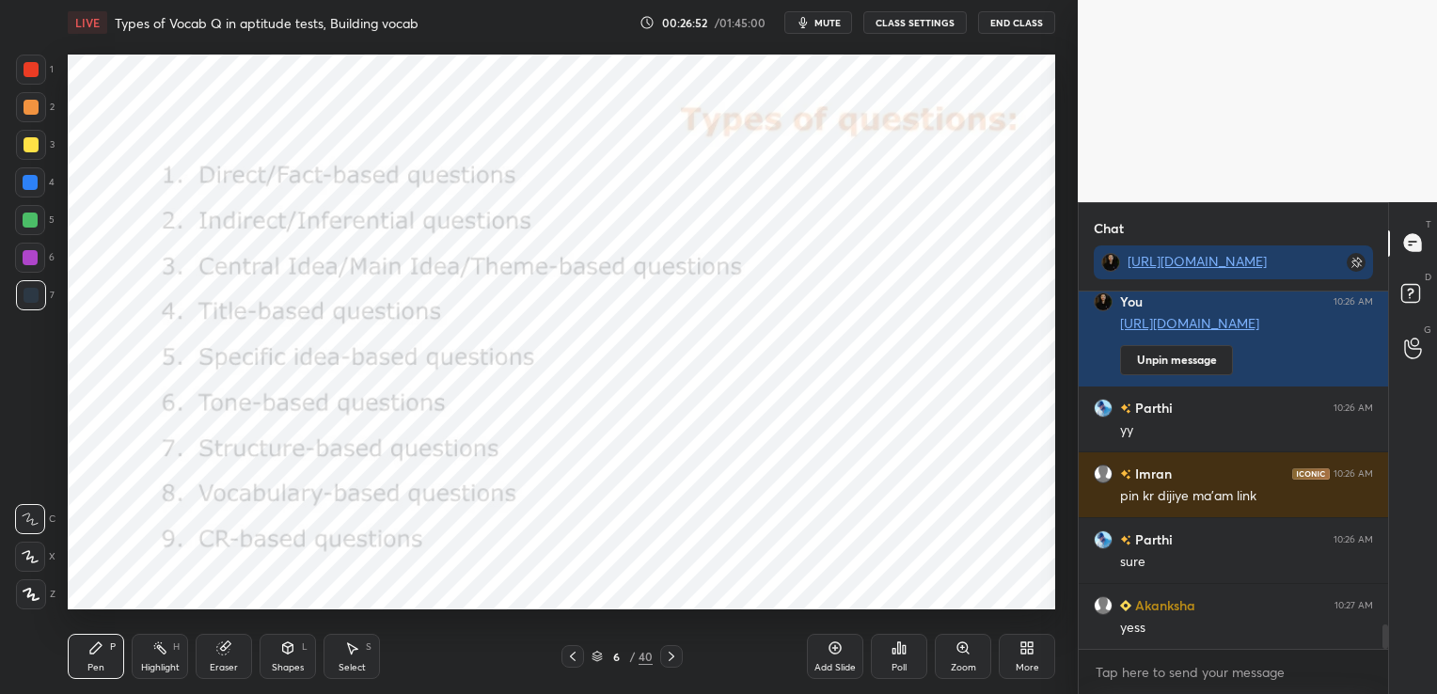
click at [671, 660] on icon at bounding box center [671, 656] width 15 height 15
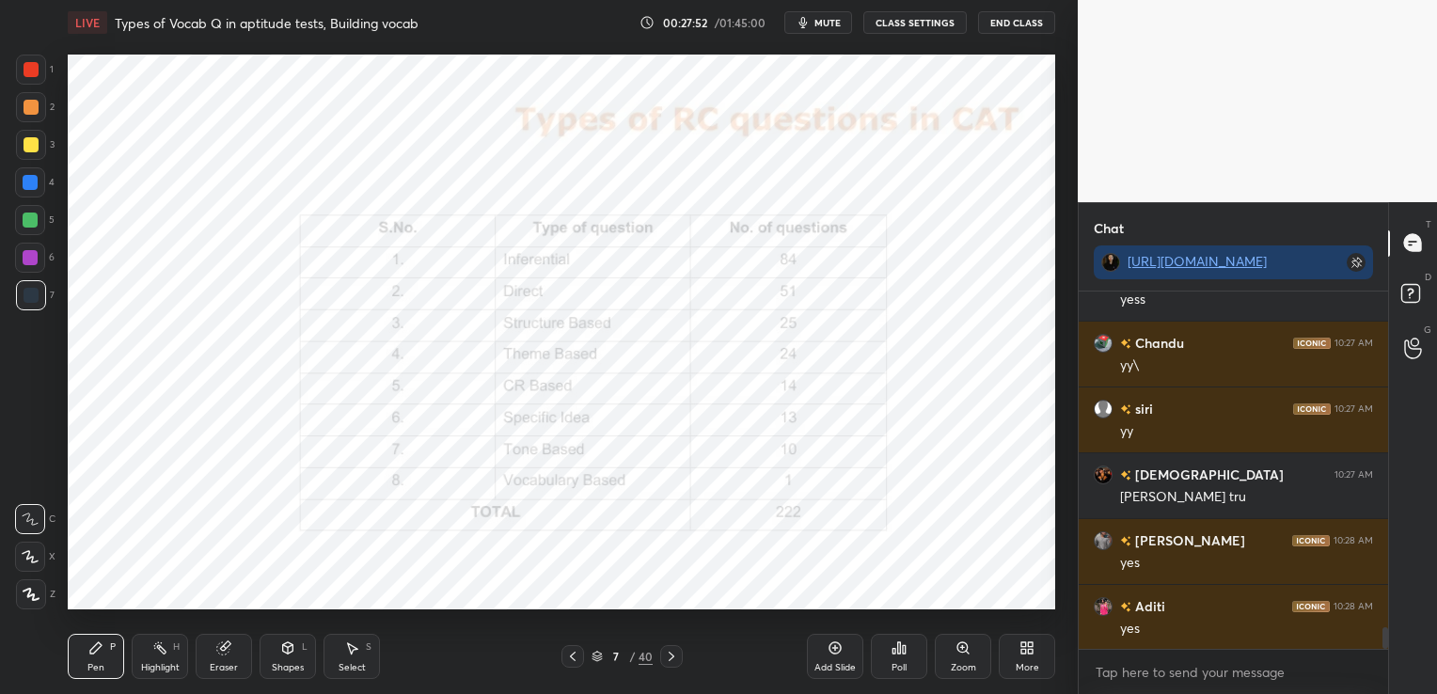
scroll to position [5628, 0]
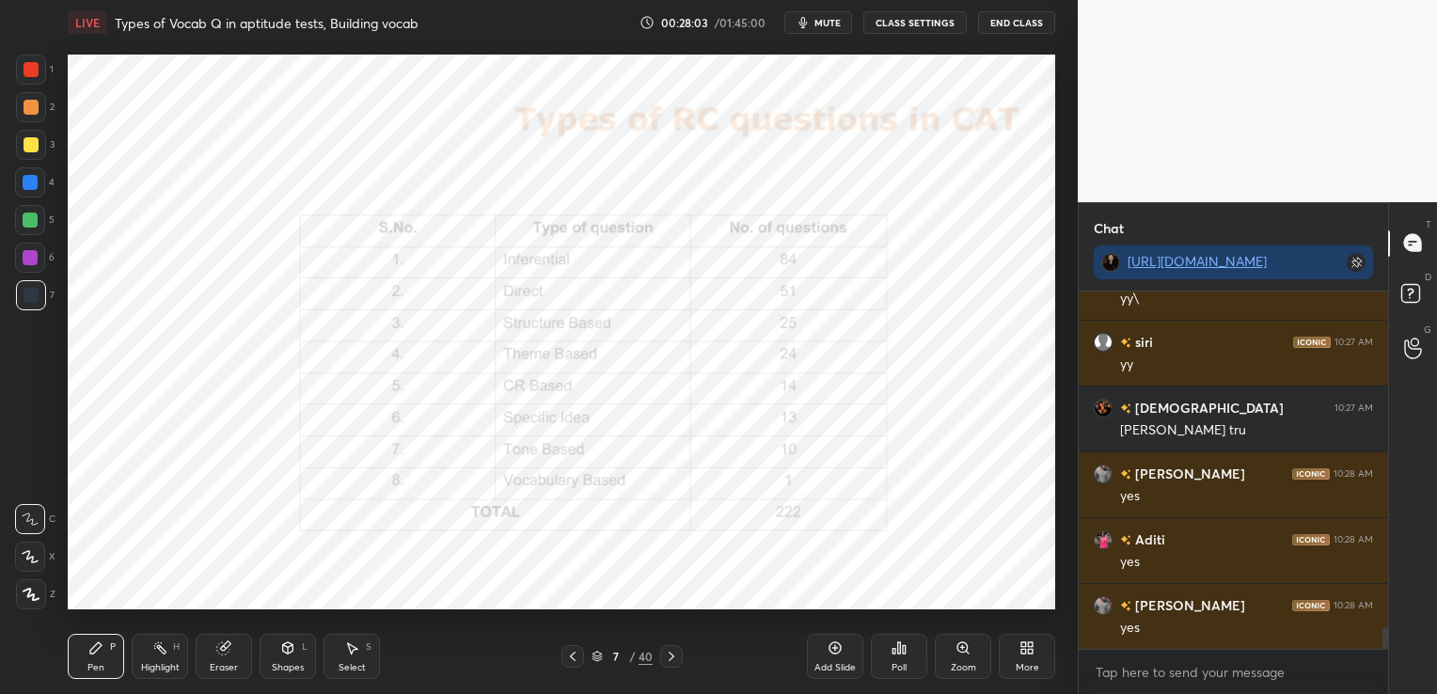
click at [240, 657] on div "Eraser" at bounding box center [224, 656] width 56 height 45
click at [38, 599] on span "Erase all" at bounding box center [30, 594] width 28 height 13
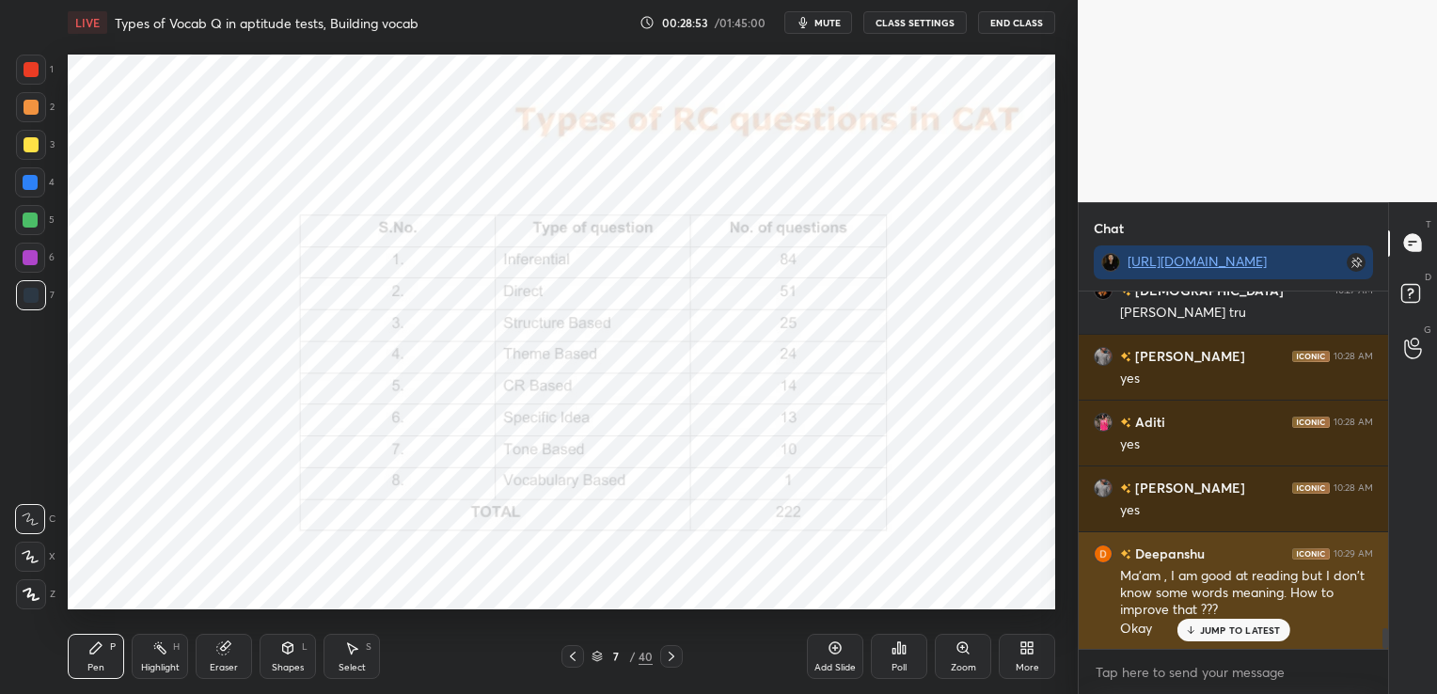
scroll to position [5747, 0]
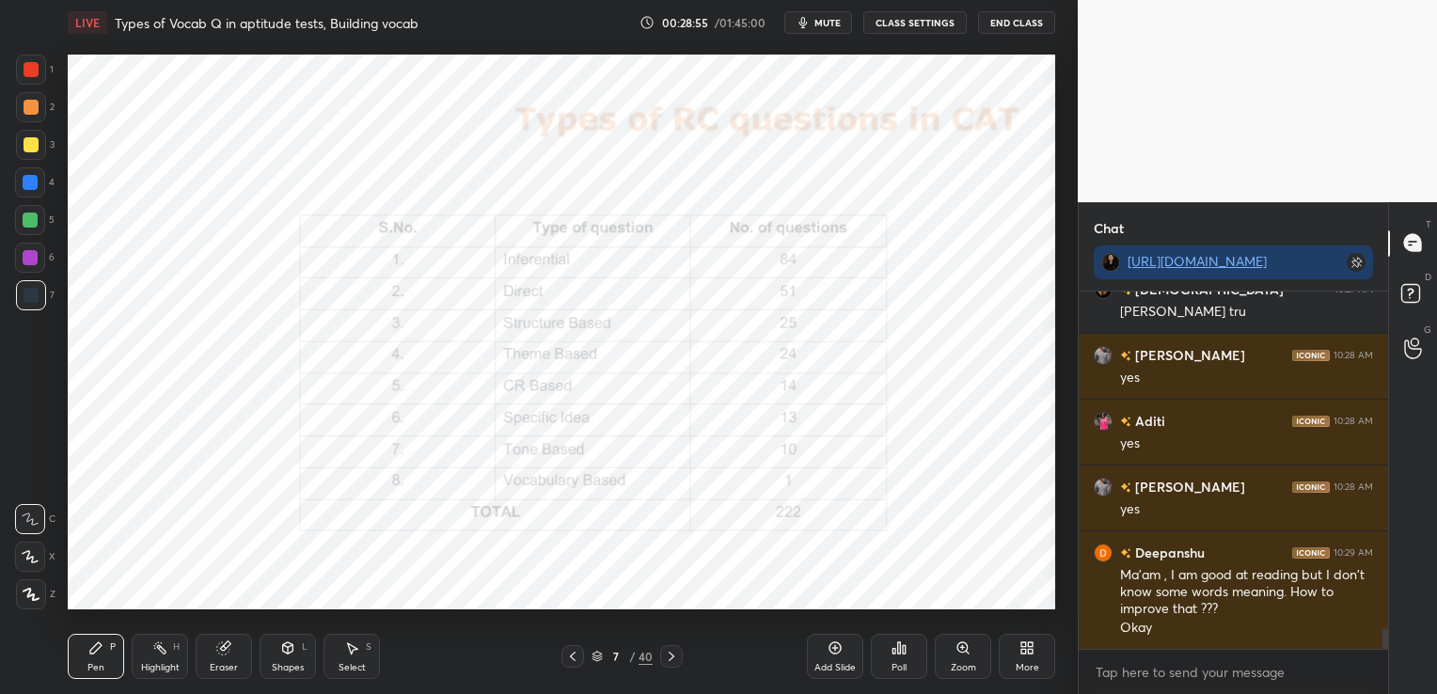
click at [215, 667] on div "Eraser" at bounding box center [224, 667] width 28 height 9
click at [36, 595] on span "Erase all" at bounding box center [30, 594] width 28 height 13
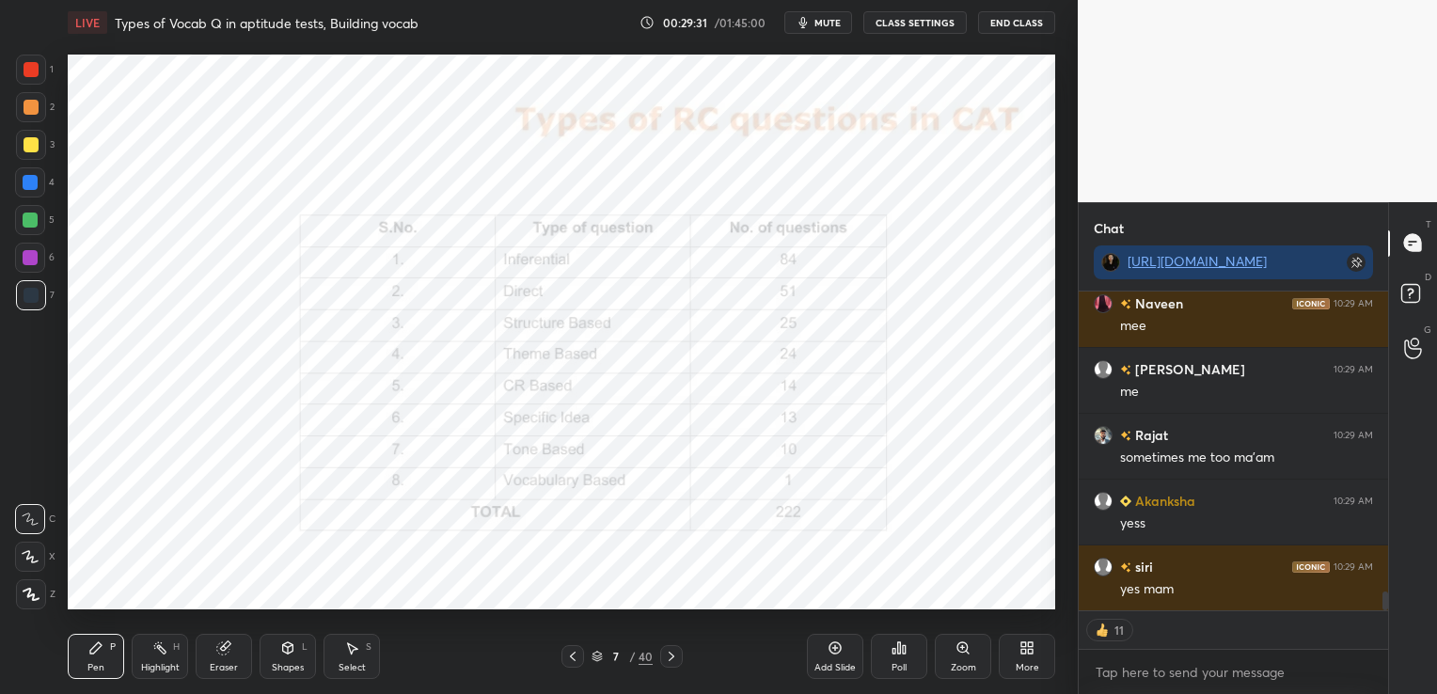
scroll to position [5102, 0]
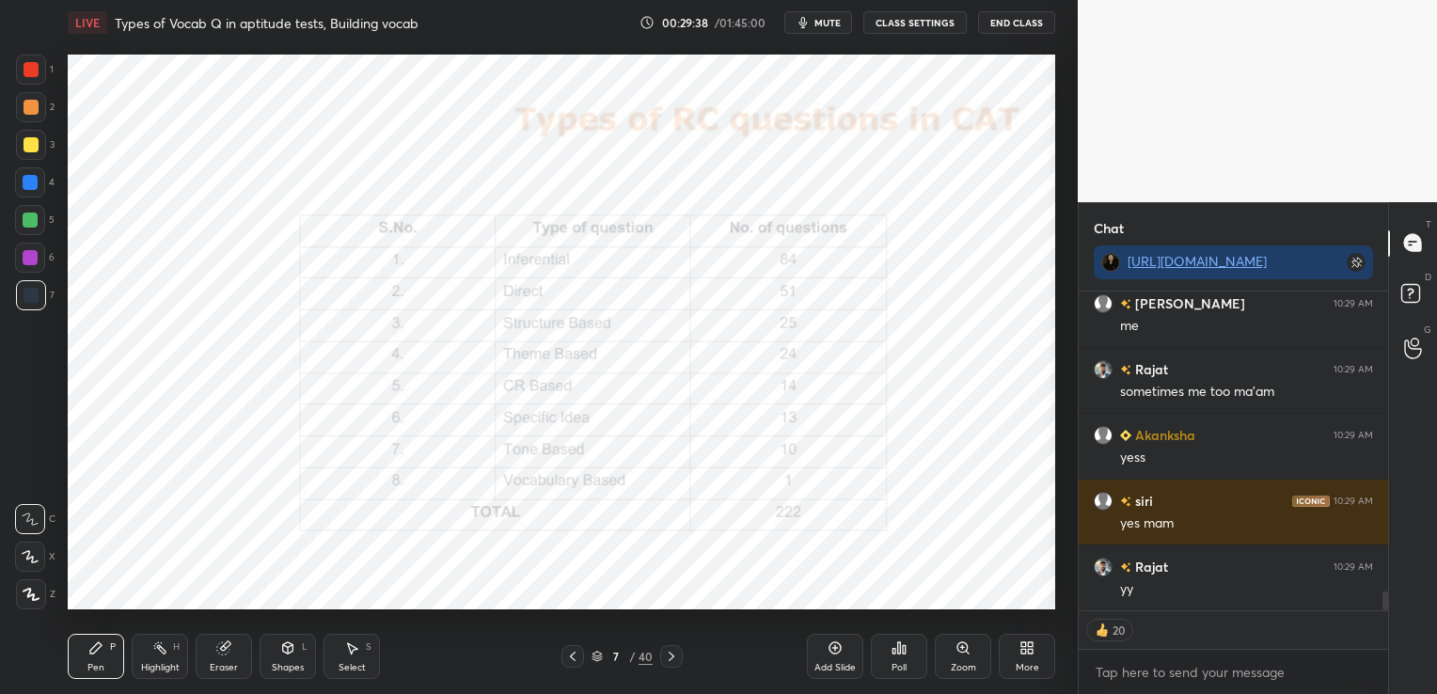
click at [674, 659] on icon at bounding box center [671, 656] width 15 height 15
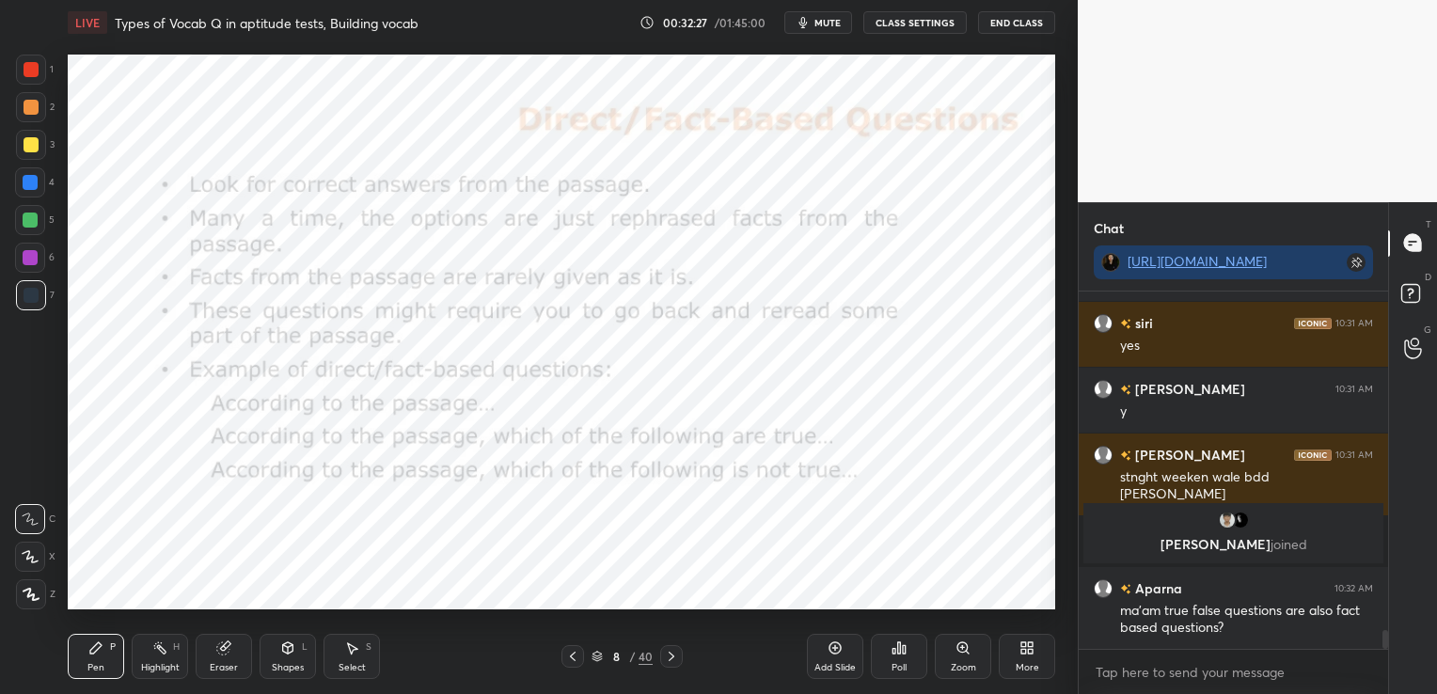
scroll to position [6460, 0]
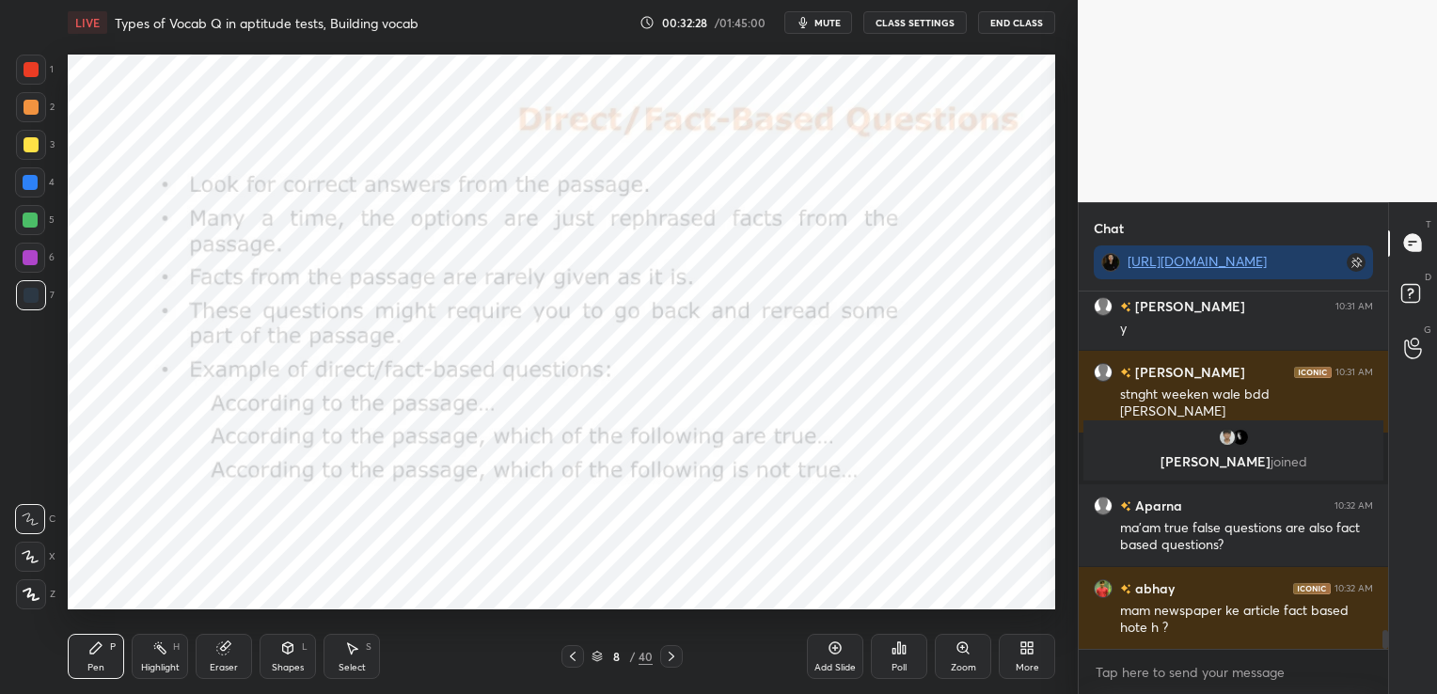
click at [233, 658] on div "Eraser" at bounding box center [224, 656] width 56 height 45
click at [41, 596] on span "Erase all" at bounding box center [30, 594] width 28 height 13
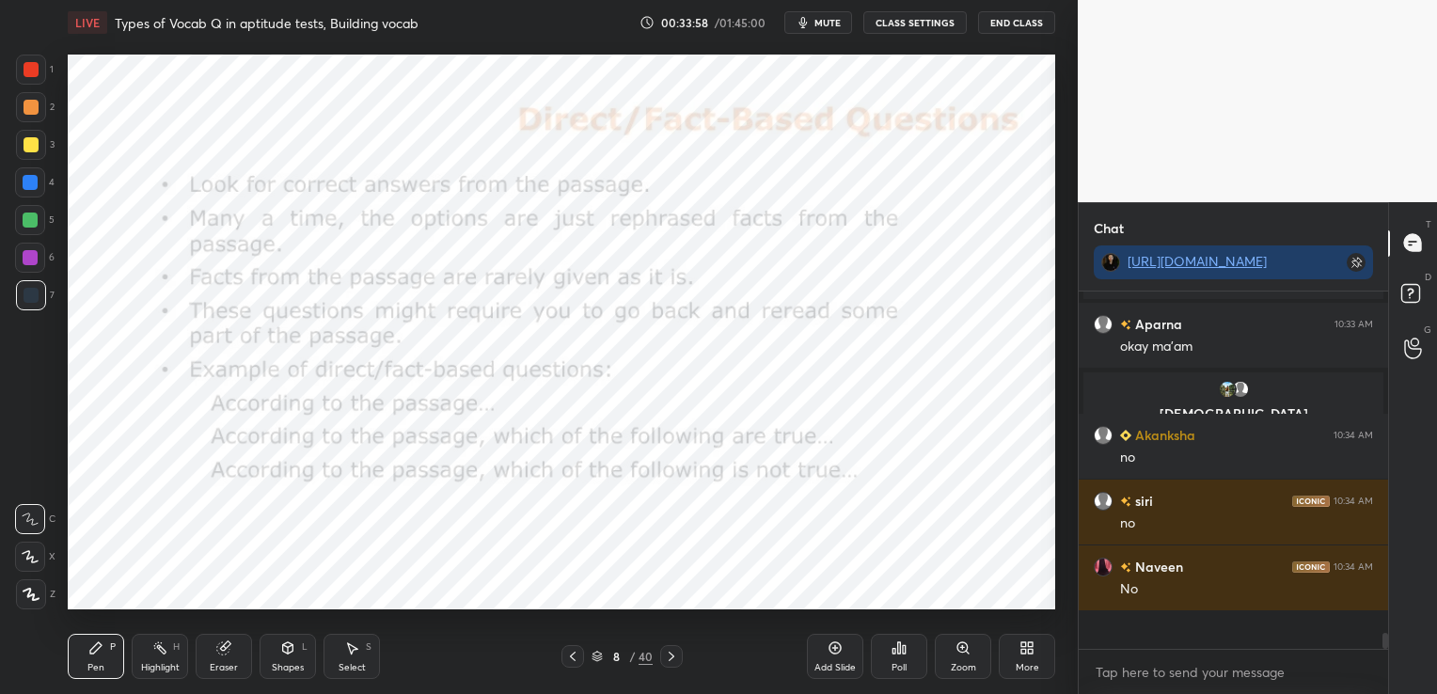
scroll to position [6795, 0]
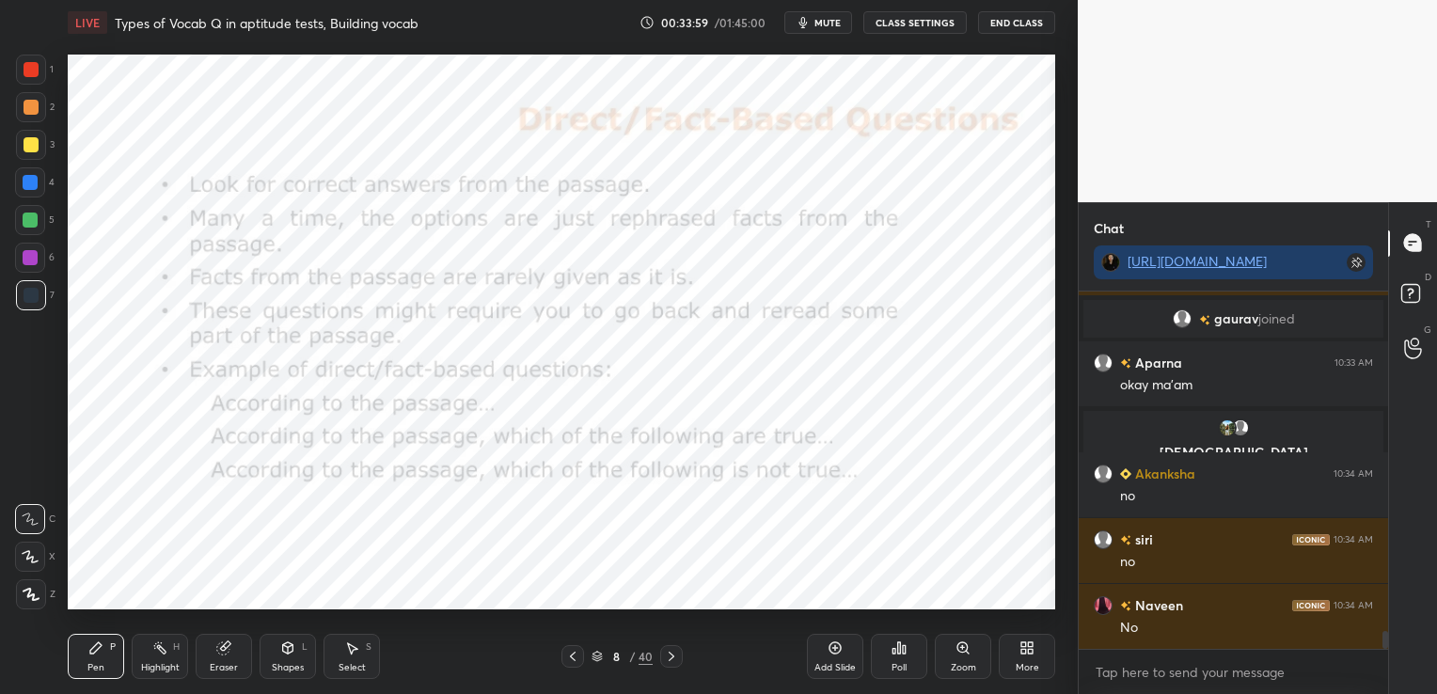
click at [674, 654] on icon at bounding box center [671, 656] width 15 height 15
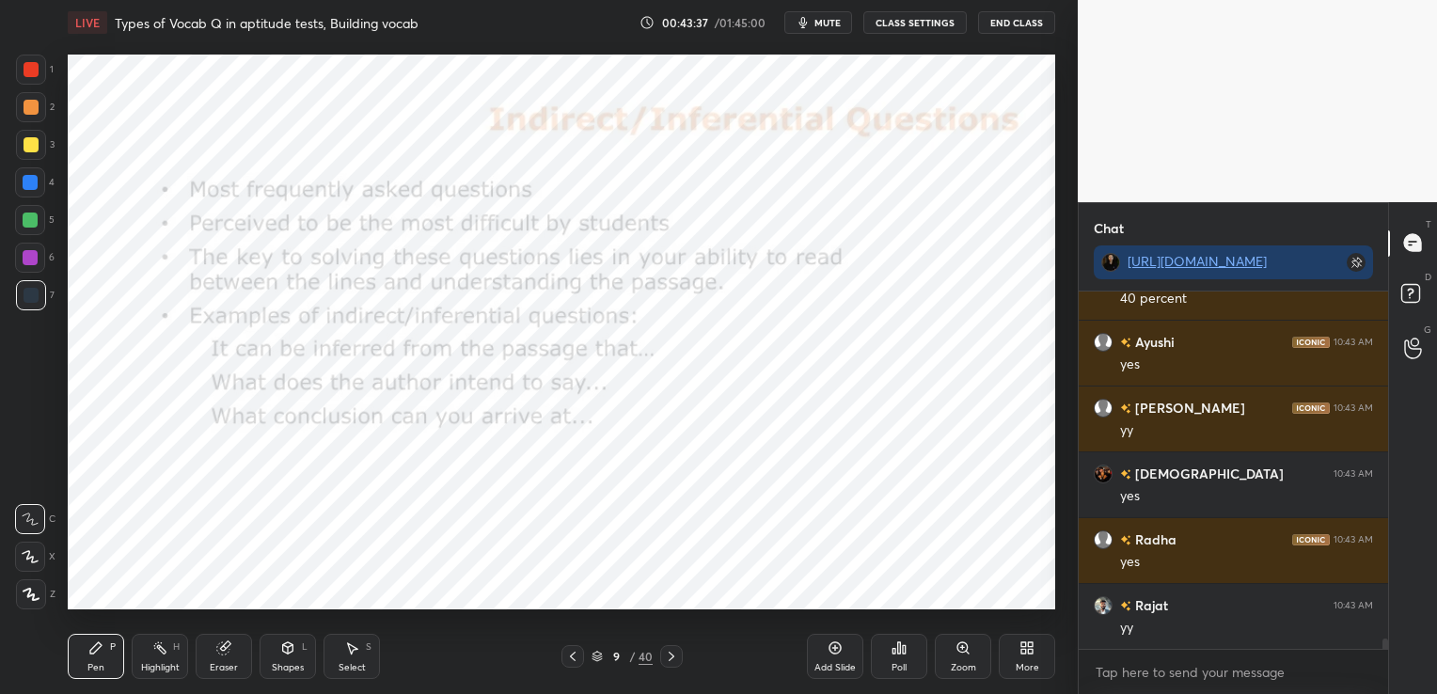
scroll to position [11917, 0]
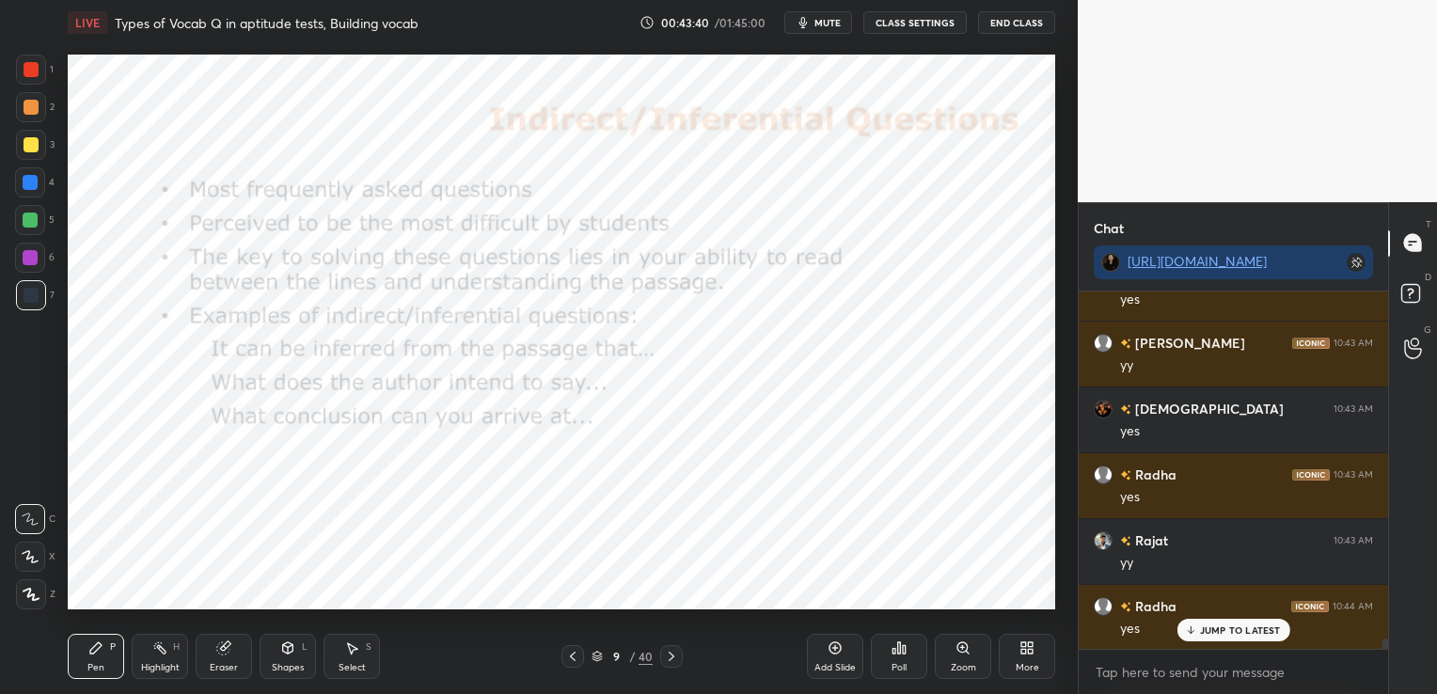
click at [229, 666] on div "Eraser" at bounding box center [224, 667] width 28 height 9
click at [40, 599] on span "Erase all" at bounding box center [30, 594] width 28 height 13
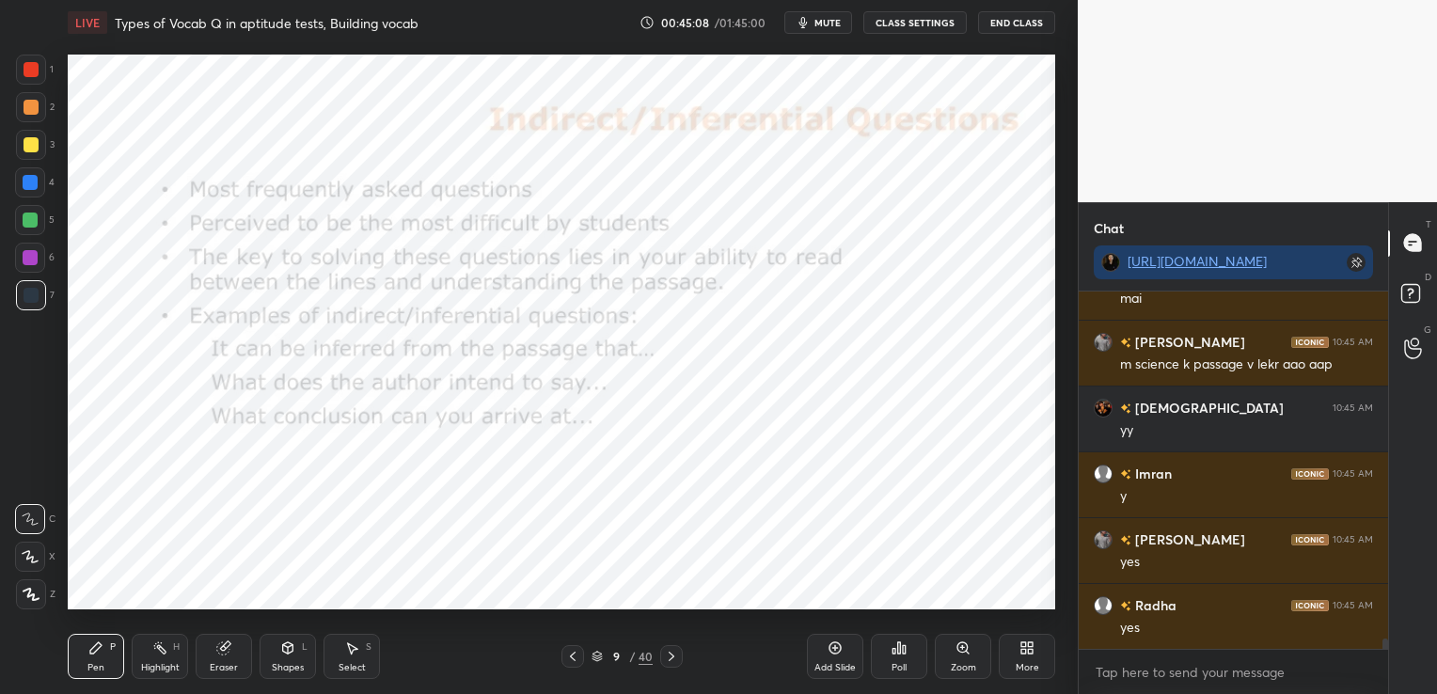
scroll to position [12575, 0]
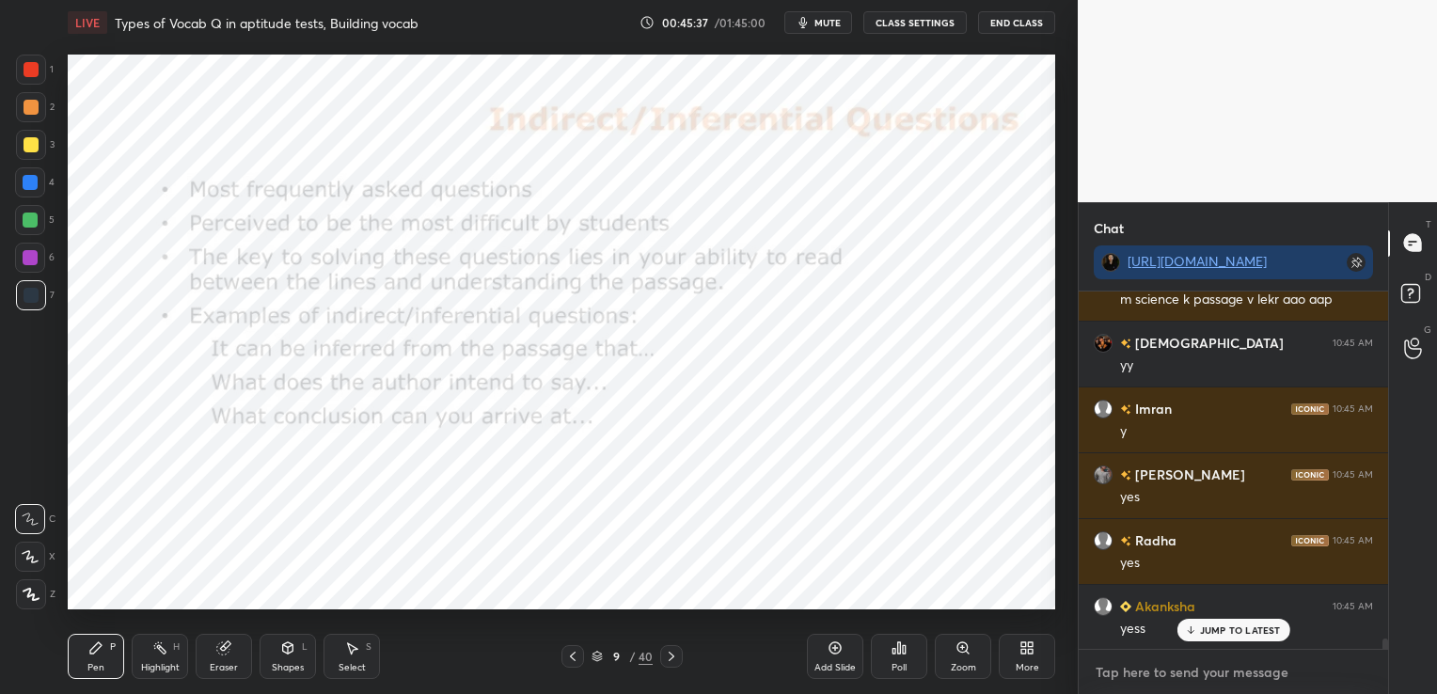
type textarea "x"
click at [1159, 668] on textarea at bounding box center [1233, 673] width 279 height 30
paste textarea "No one reads anymore. This is something that teachers of literature like me are…"
type textarea "No one reads anymore. This is something that teachers of literature like me are…"
type textarea "x"
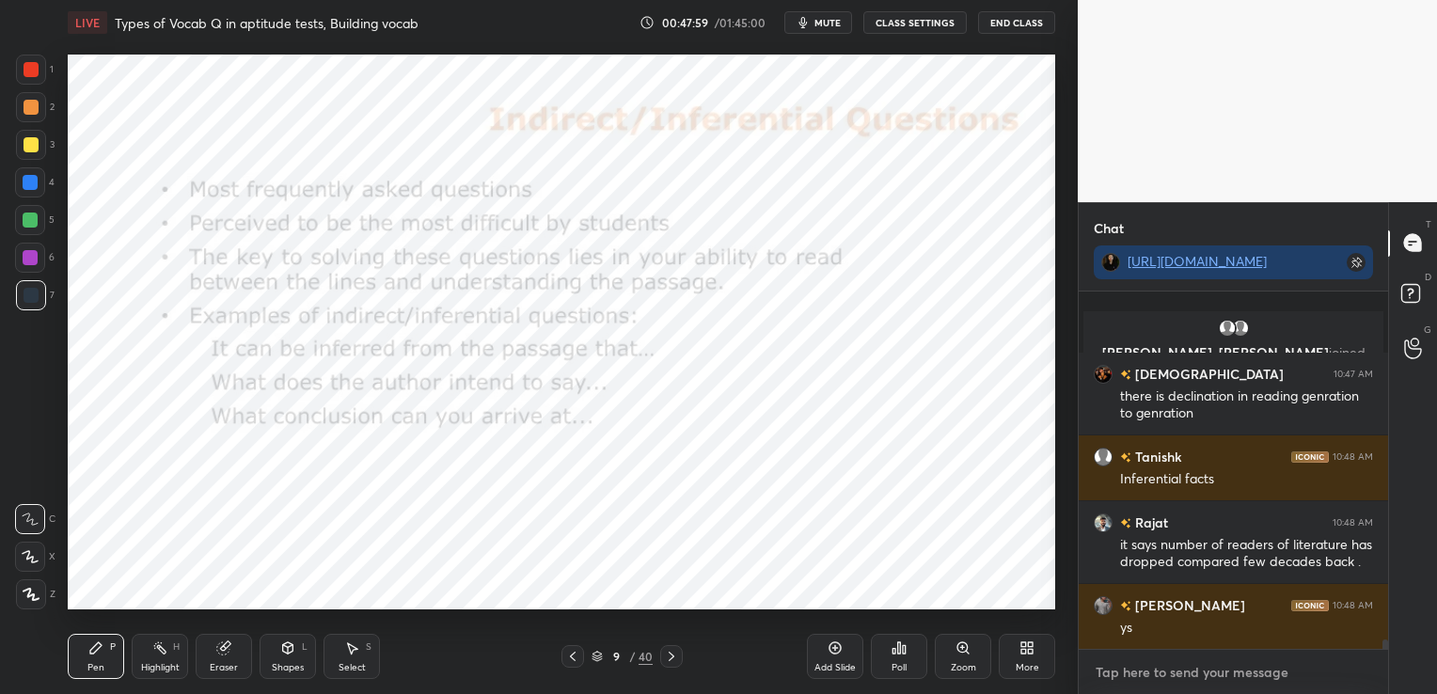
scroll to position [13462, 0]
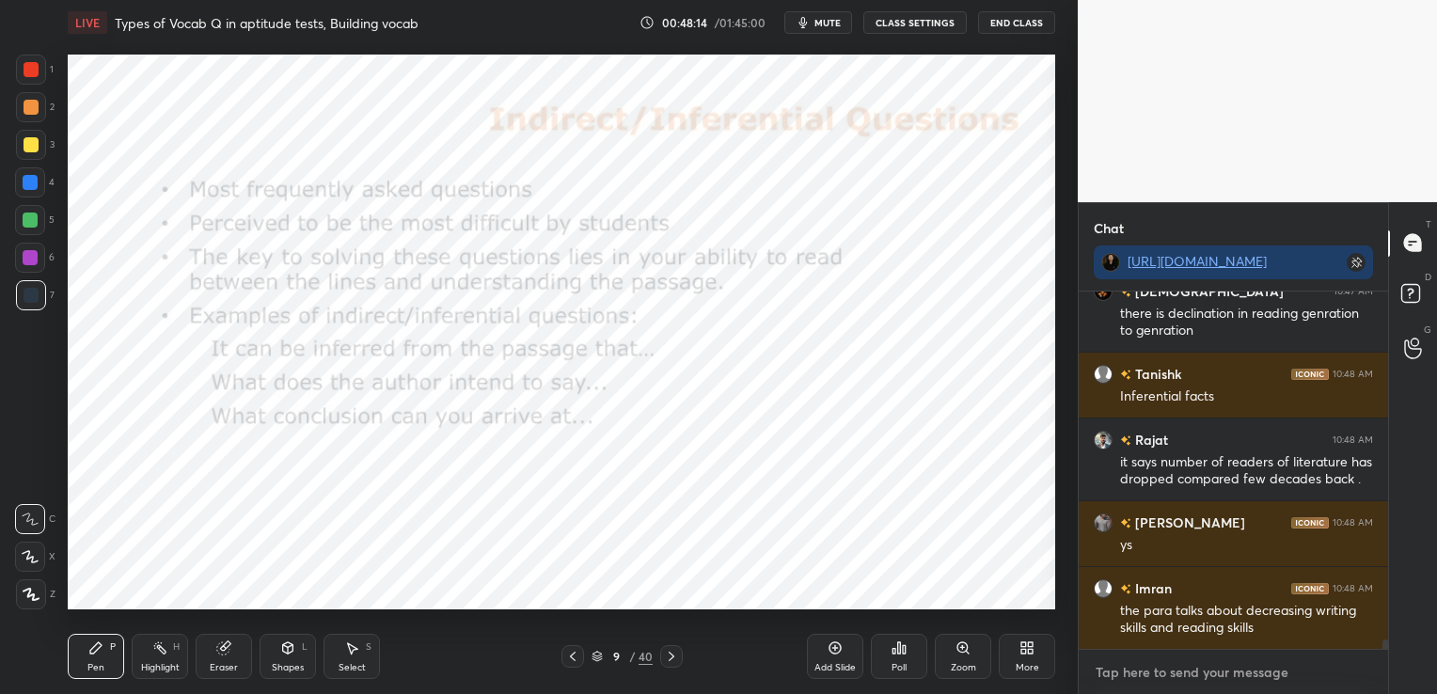
type textarea "x"
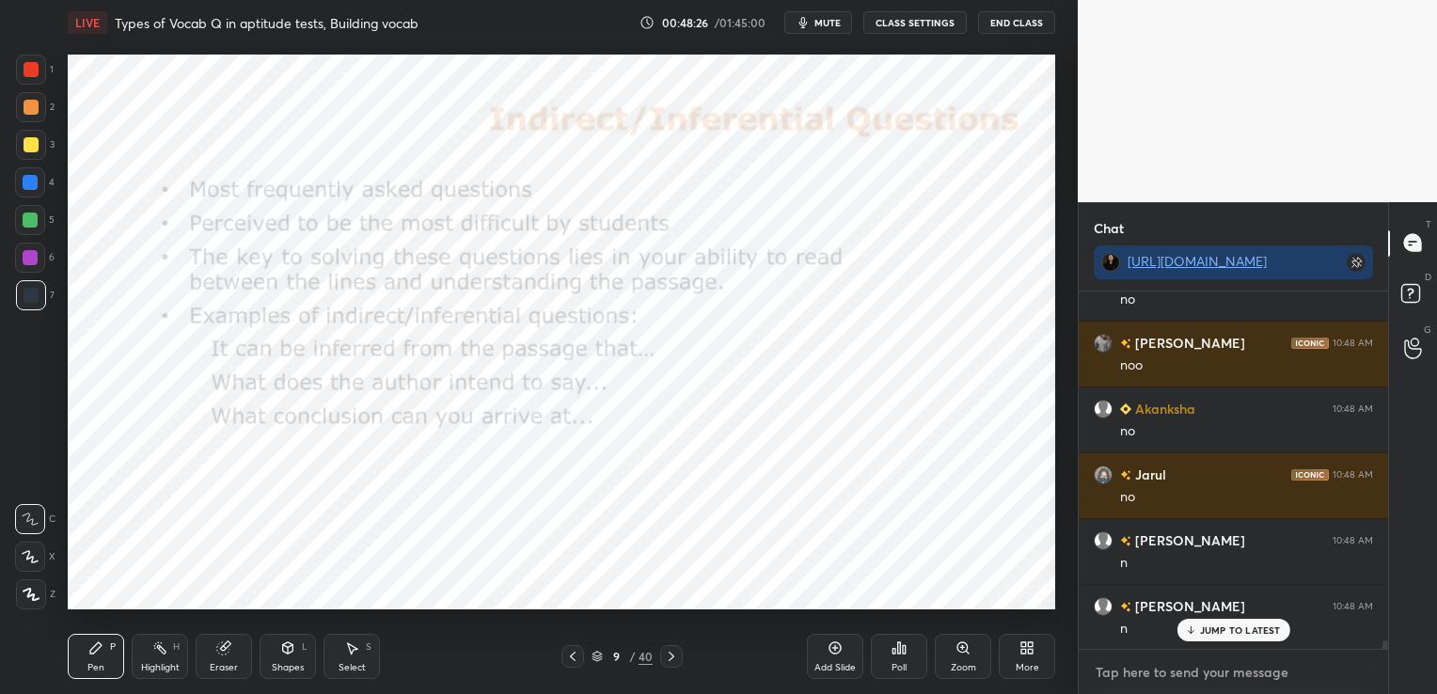
scroll to position [14155, 0]
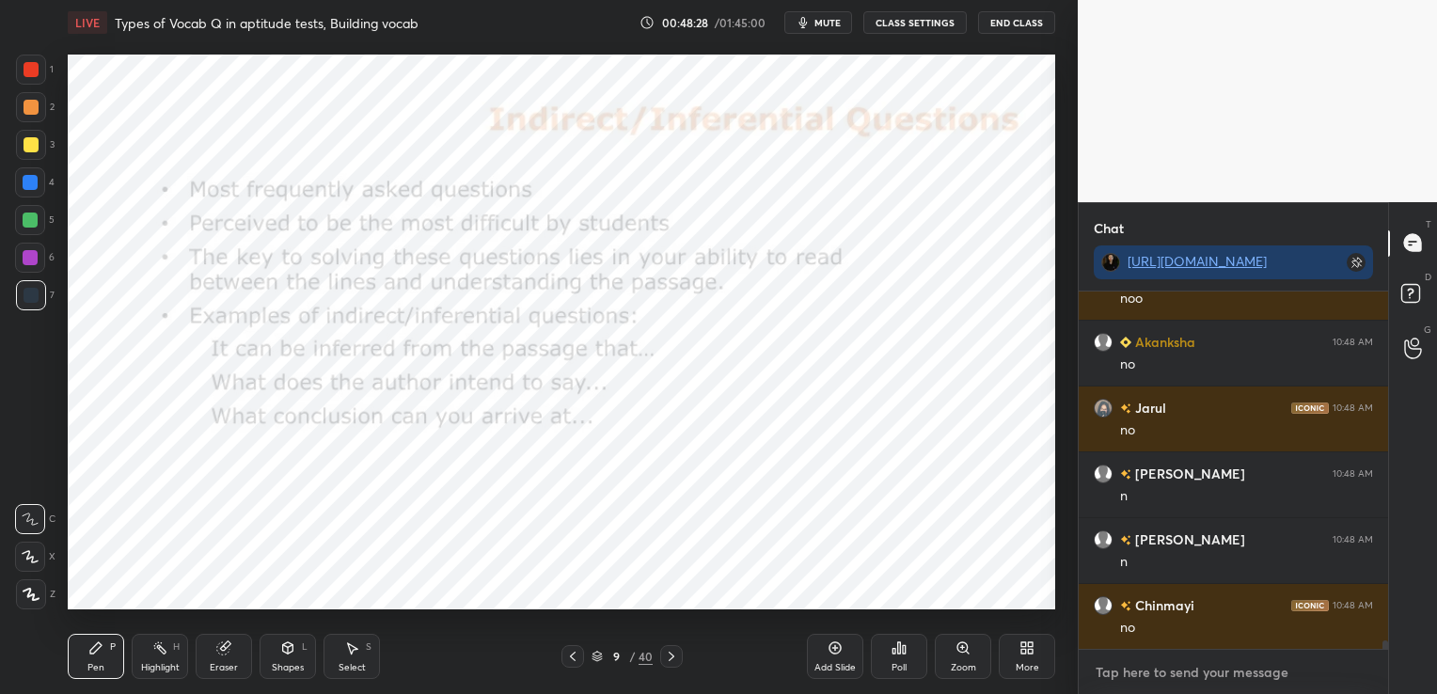
click at [1266, 670] on textarea at bounding box center [1233, 673] width 279 height 30
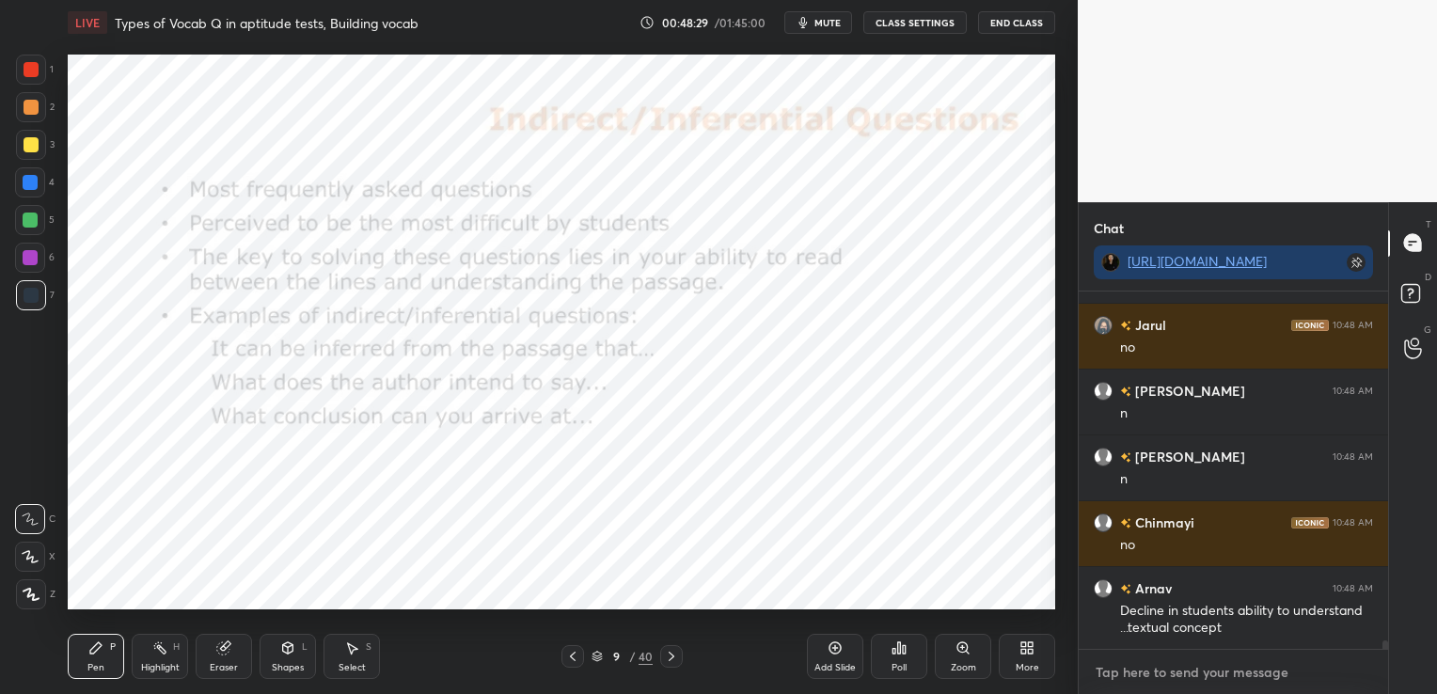
paste textarea "No one reads anymore. This is something that teachers of literature like me are…"
type textarea "No one reads anymore. This is something that teachers of literature like me are…"
type textarea "x"
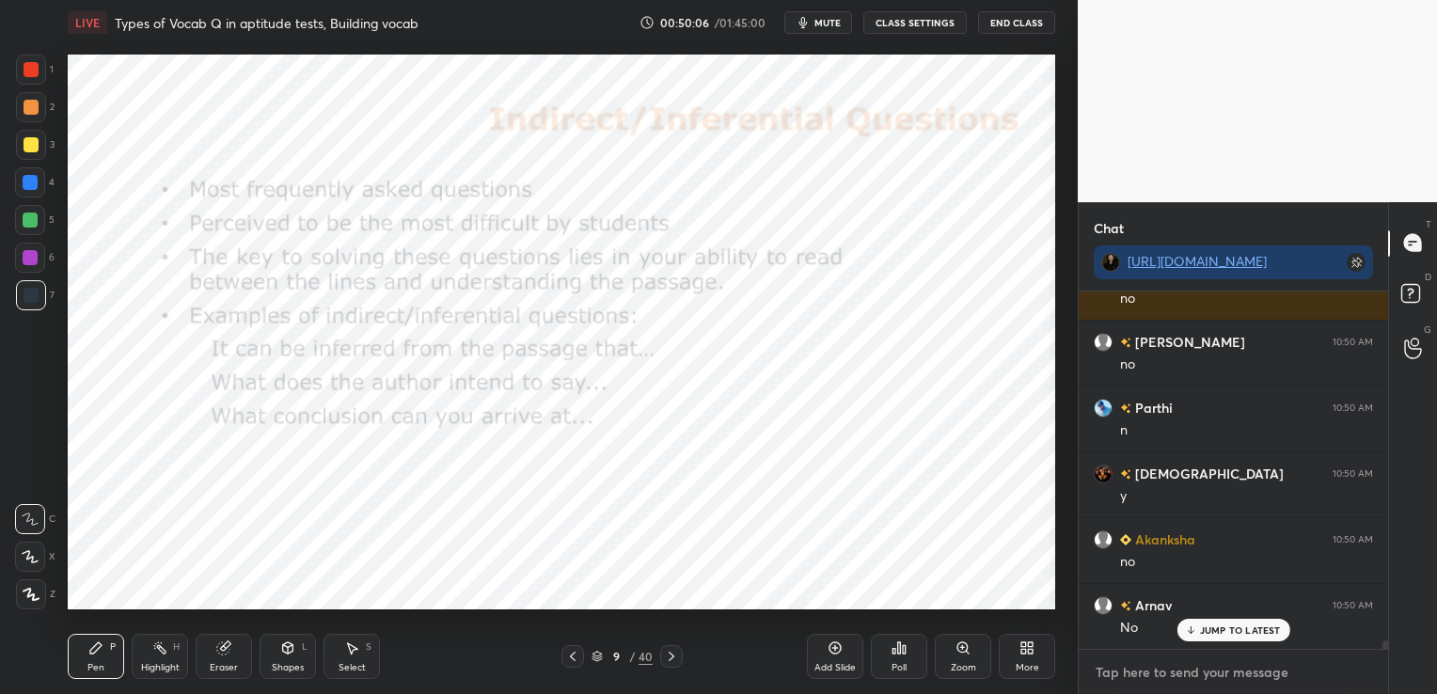
scroll to position [14983, 0]
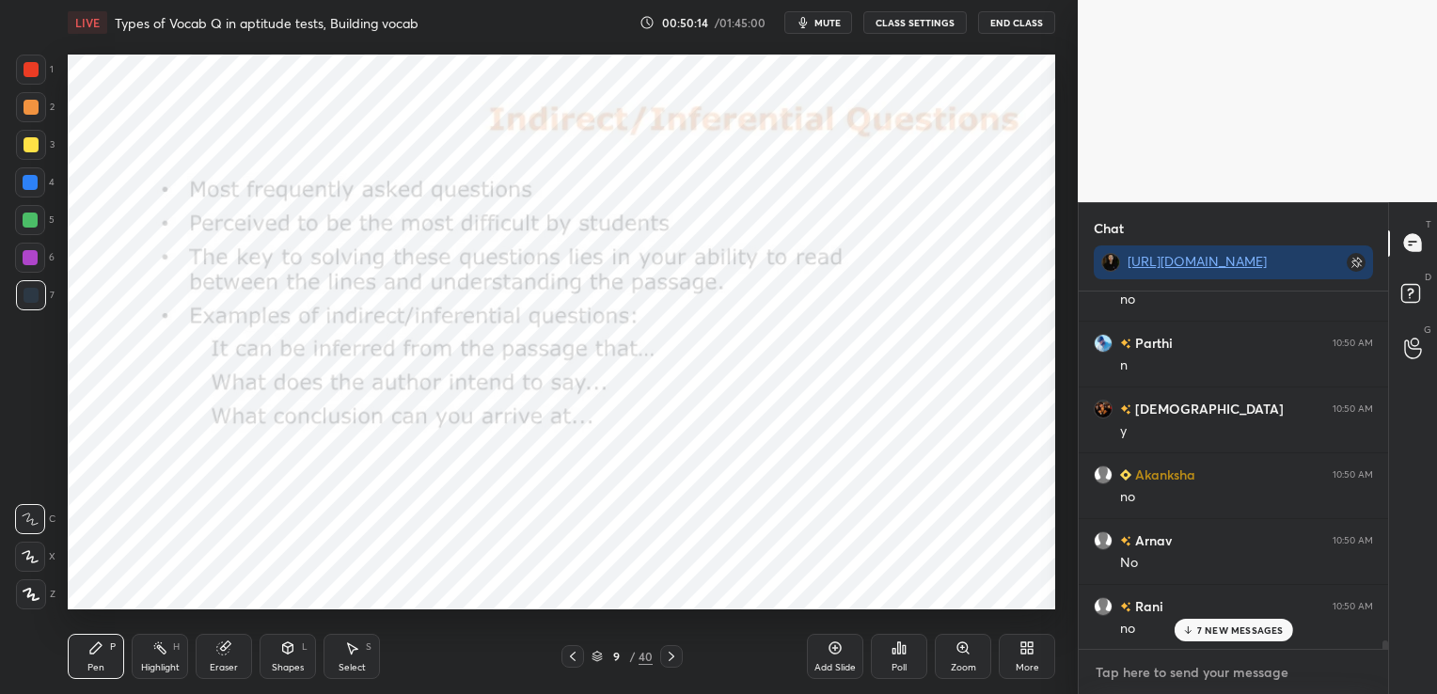
type textarea "x"
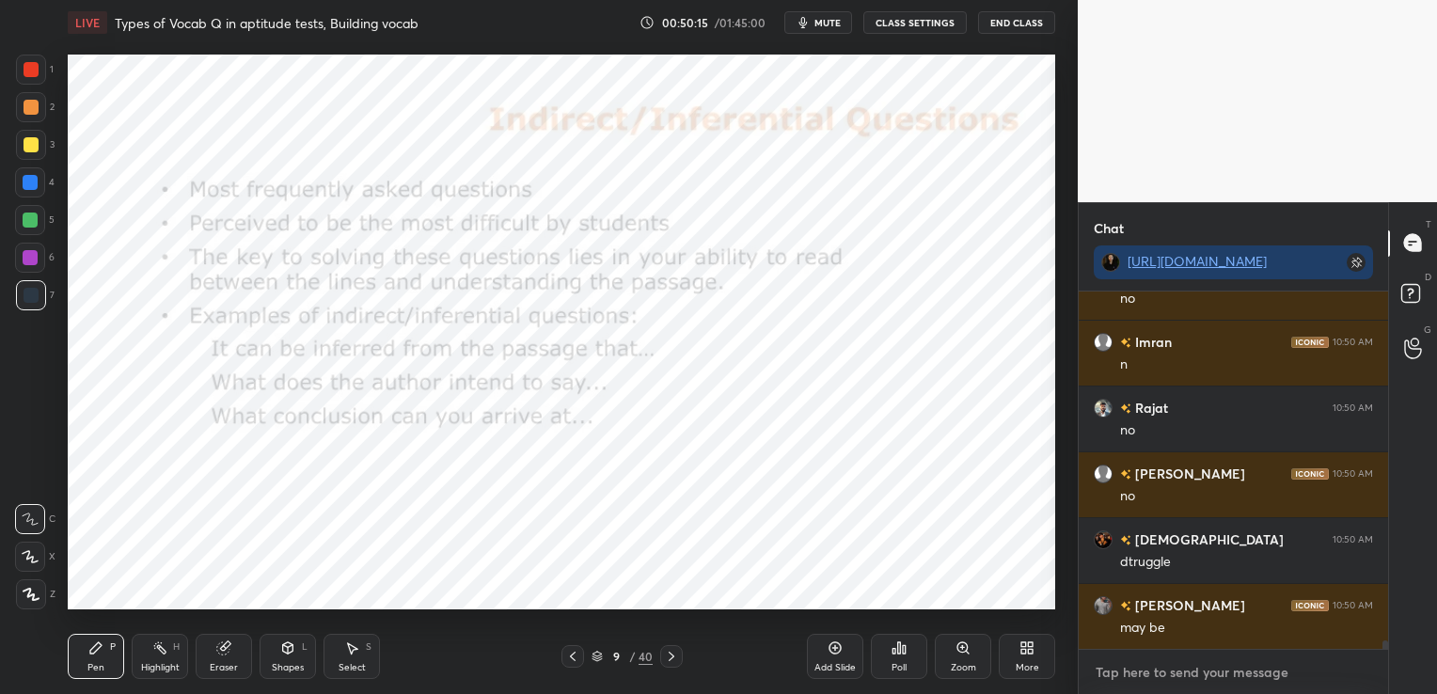
click at [1204, 672] on textarea at bounding box center [1233, 673] width 279 height 30
paste textarea "struggle to attend to small details while keeping track of the overall plot"
type textarea "struggle to attend to small details while keeping track of the overall plot"
type textarea "x"
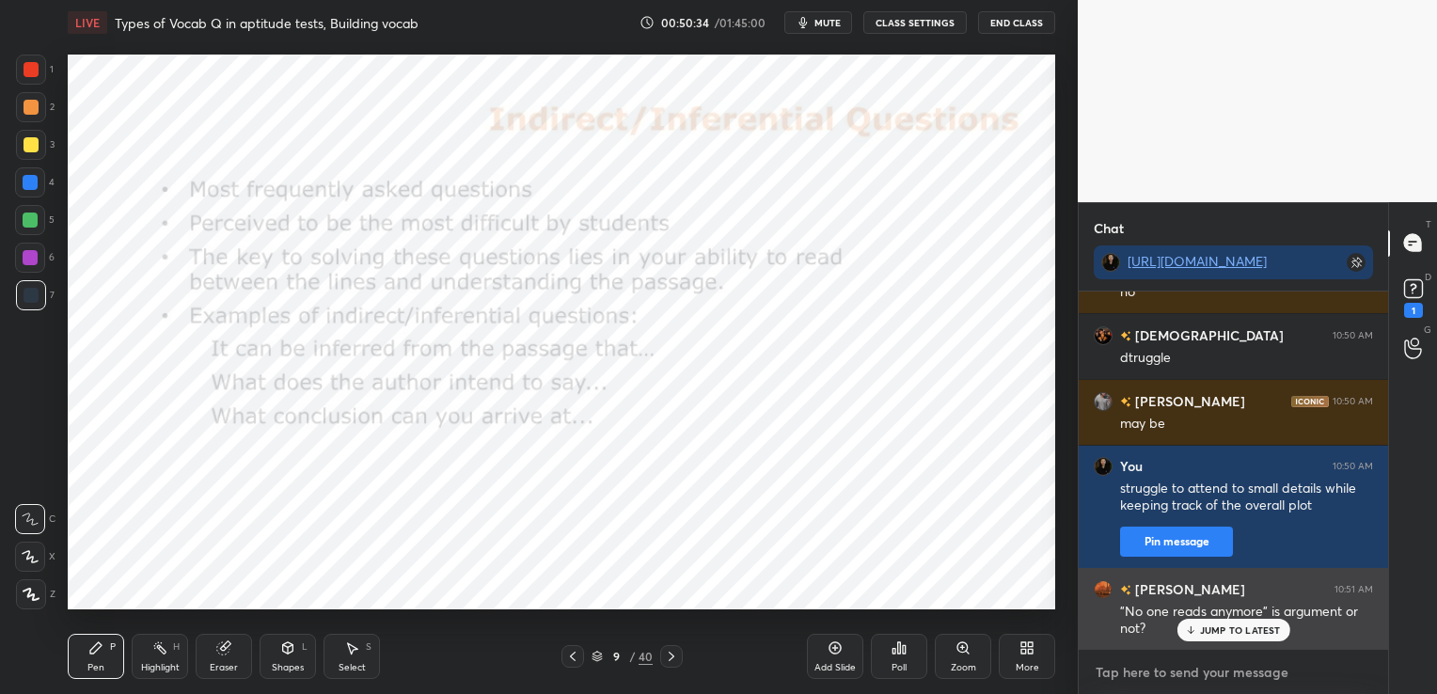
scroll to position [15650, 0]
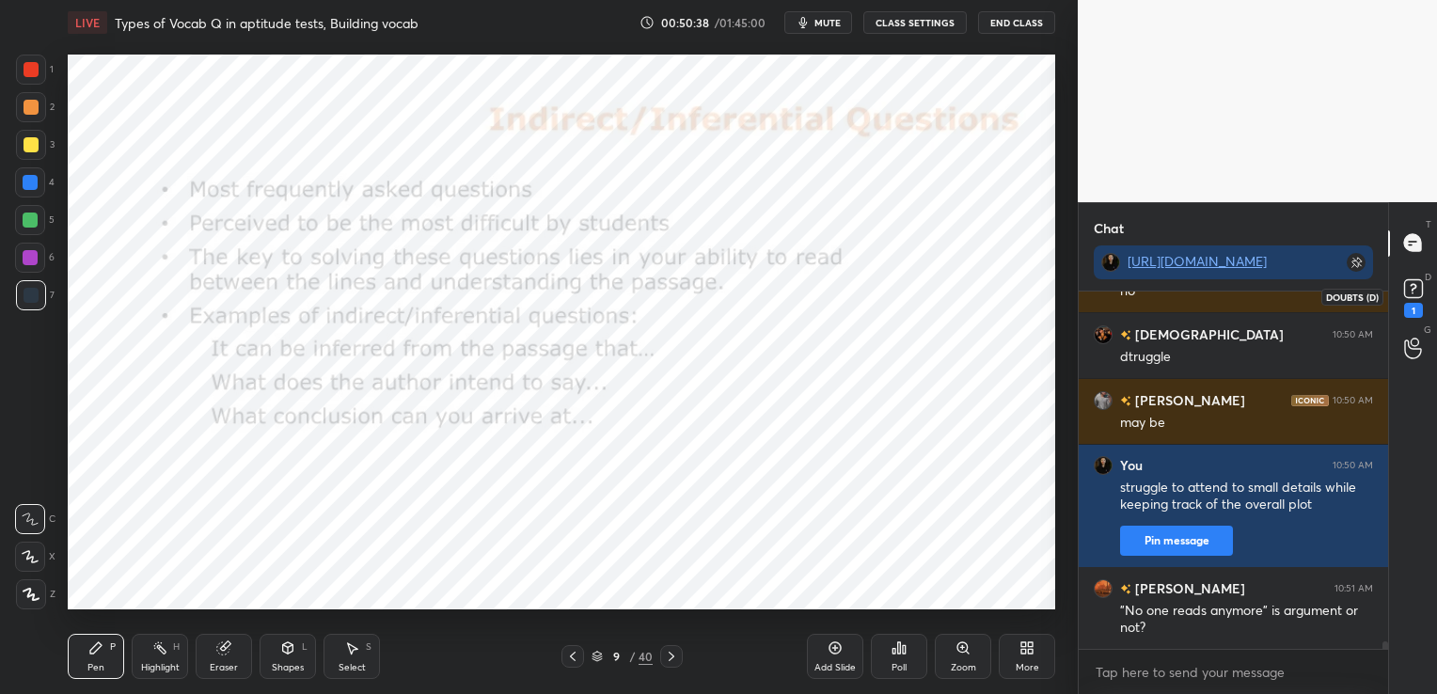
click at [1415, 282] on rect at bounding box center [1413, 288] width 18 height 18
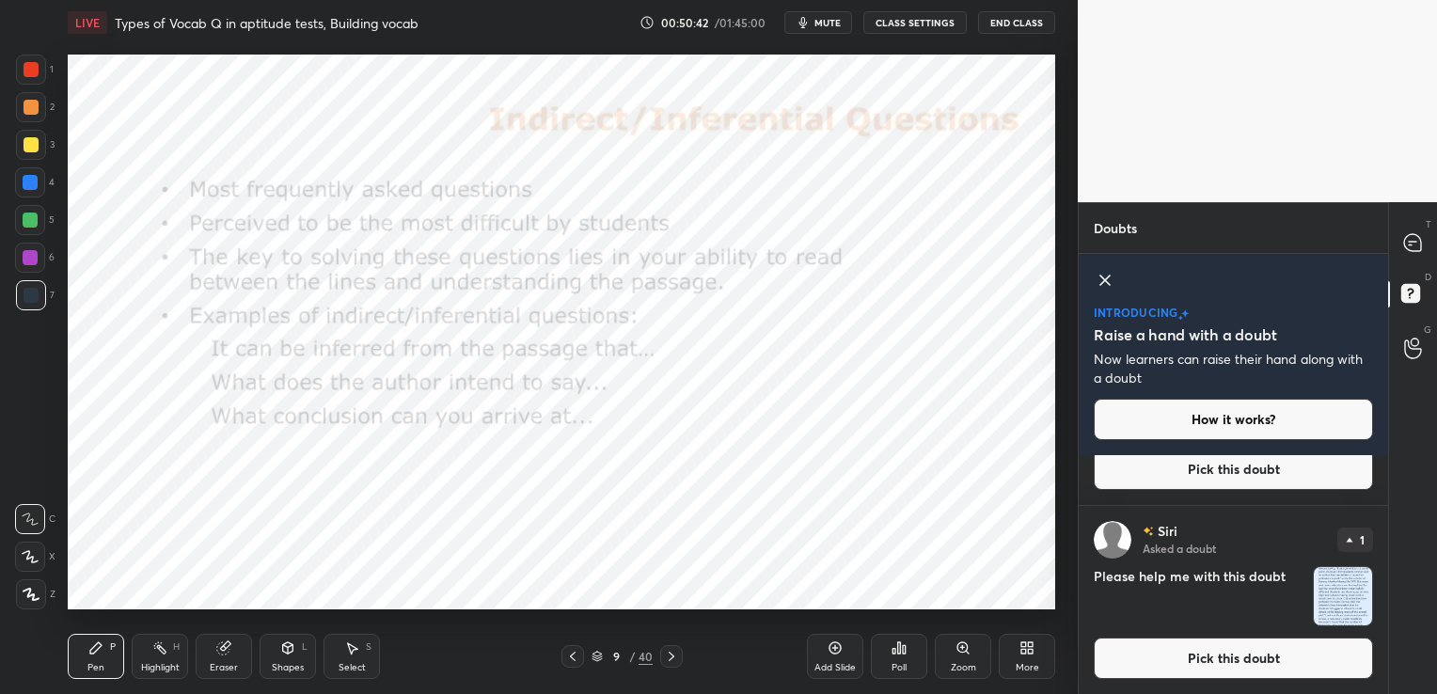
scroll to position [4, 0]
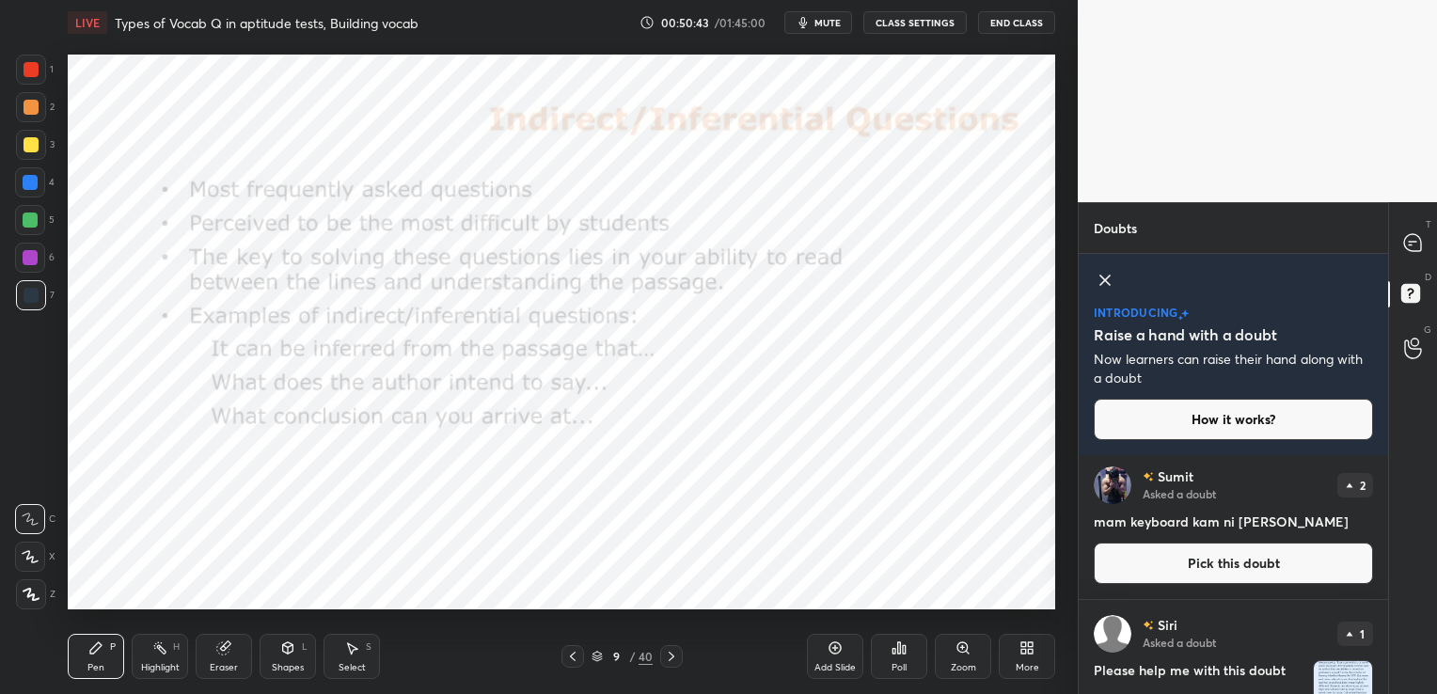
click at [1332, 679] on img "grid" at bounding box center [1343, 690] width 58 height 58
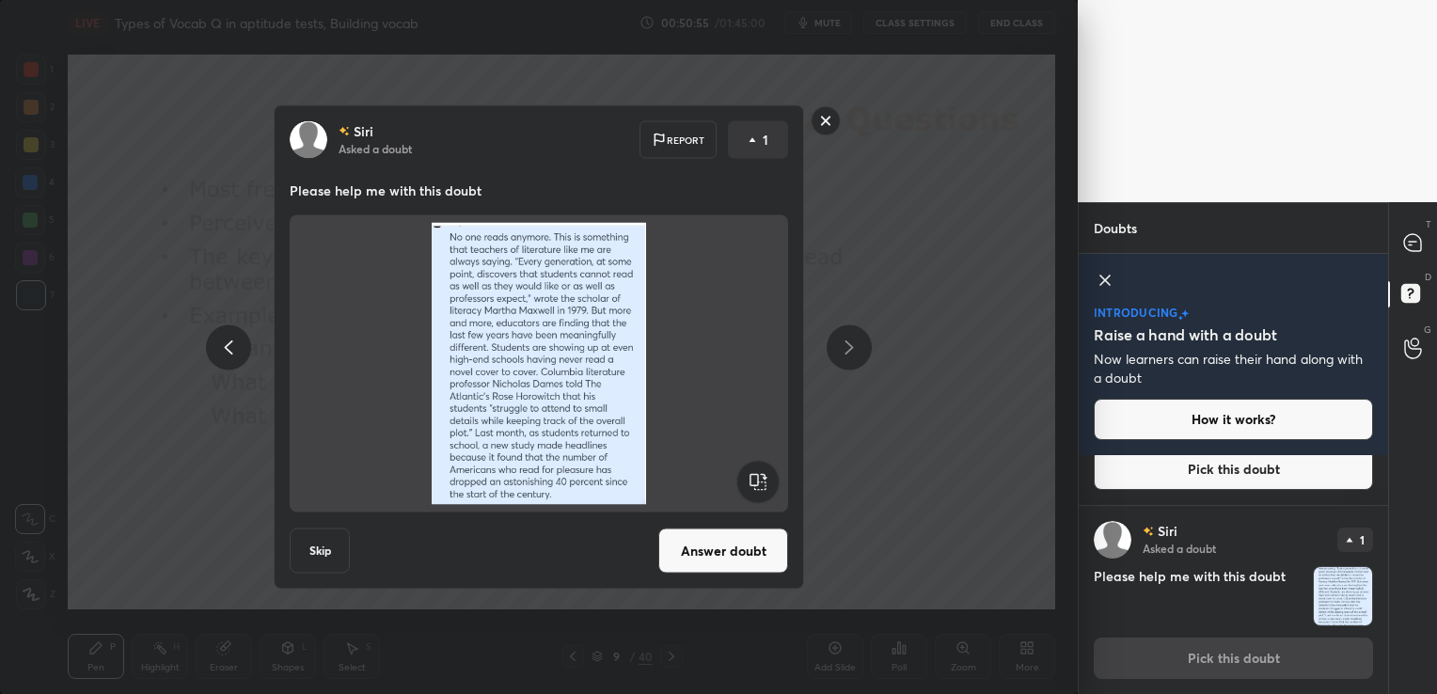
click at [827, 125] on rect at bounding box center [826, 120] width 29 height 29
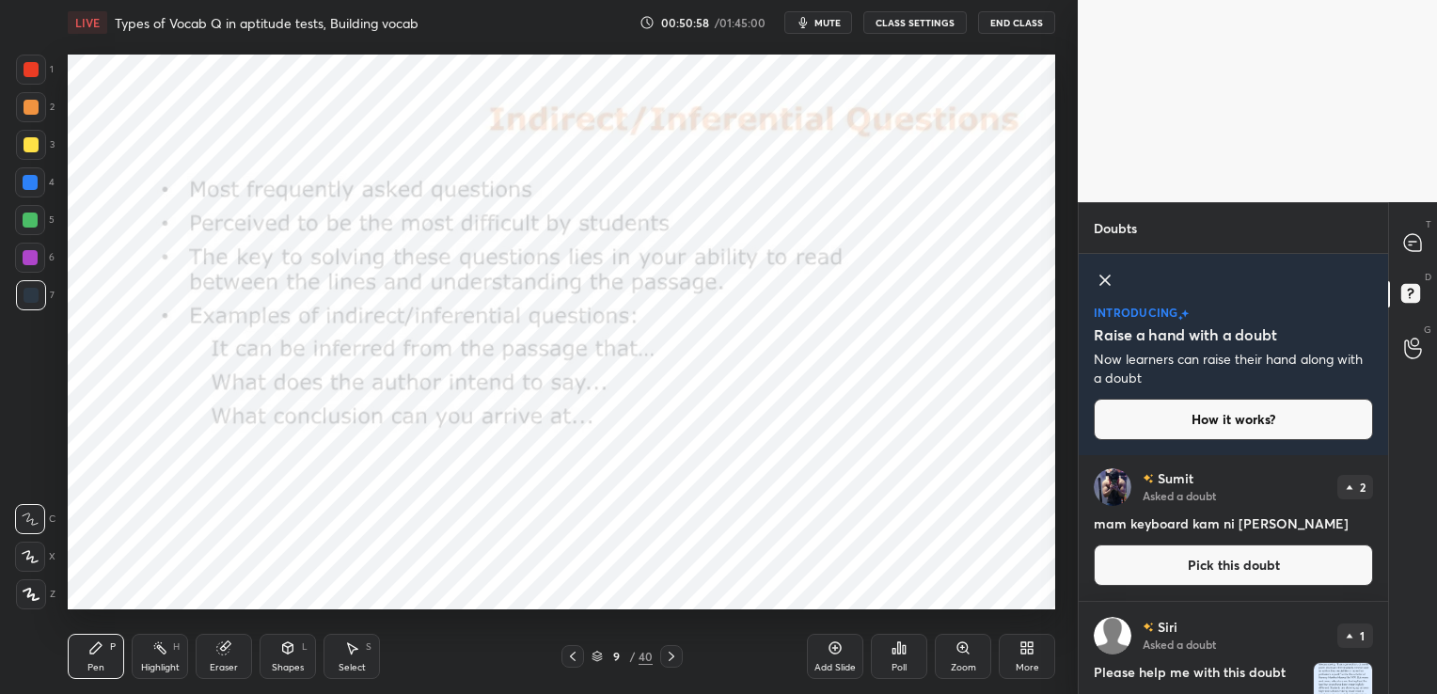
scroll to position [0, 0]
click at [1407, 244] on icon at bounding box center [1412, 242] width 17 height 17
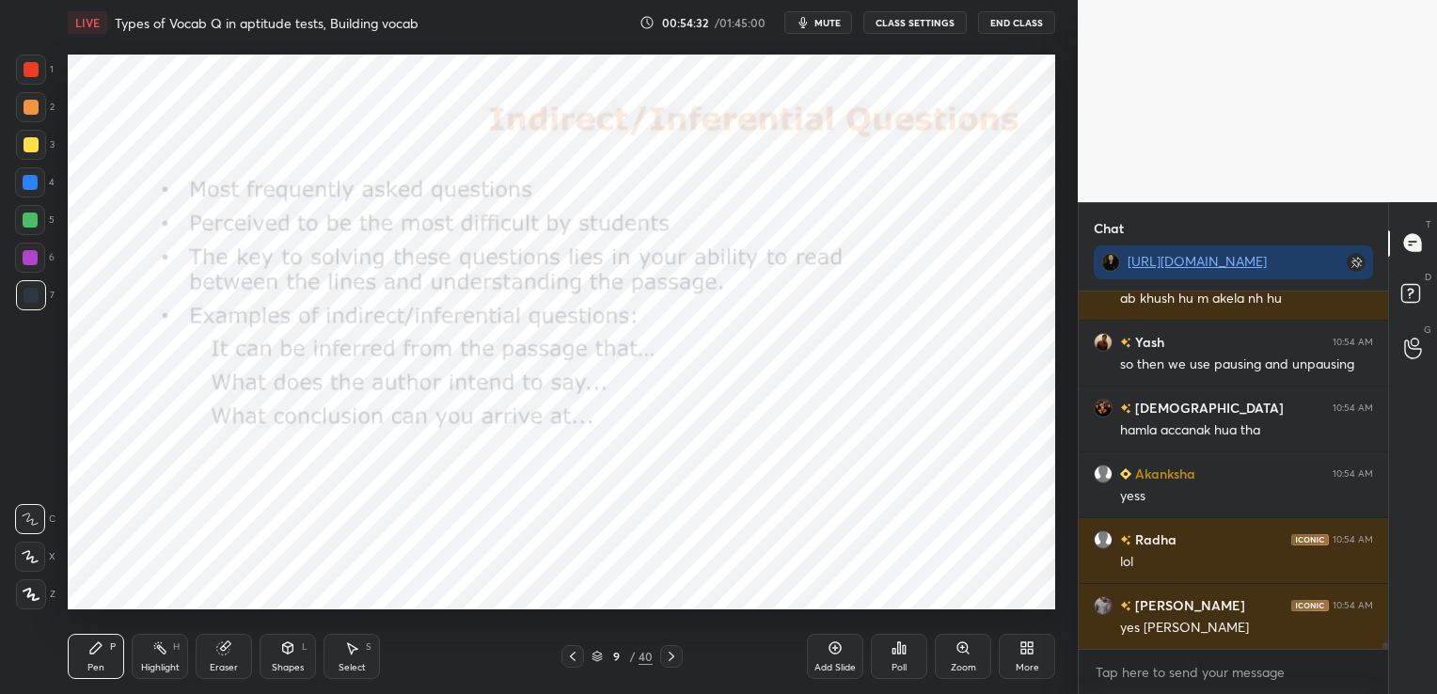
scroll to position [19276, 0]
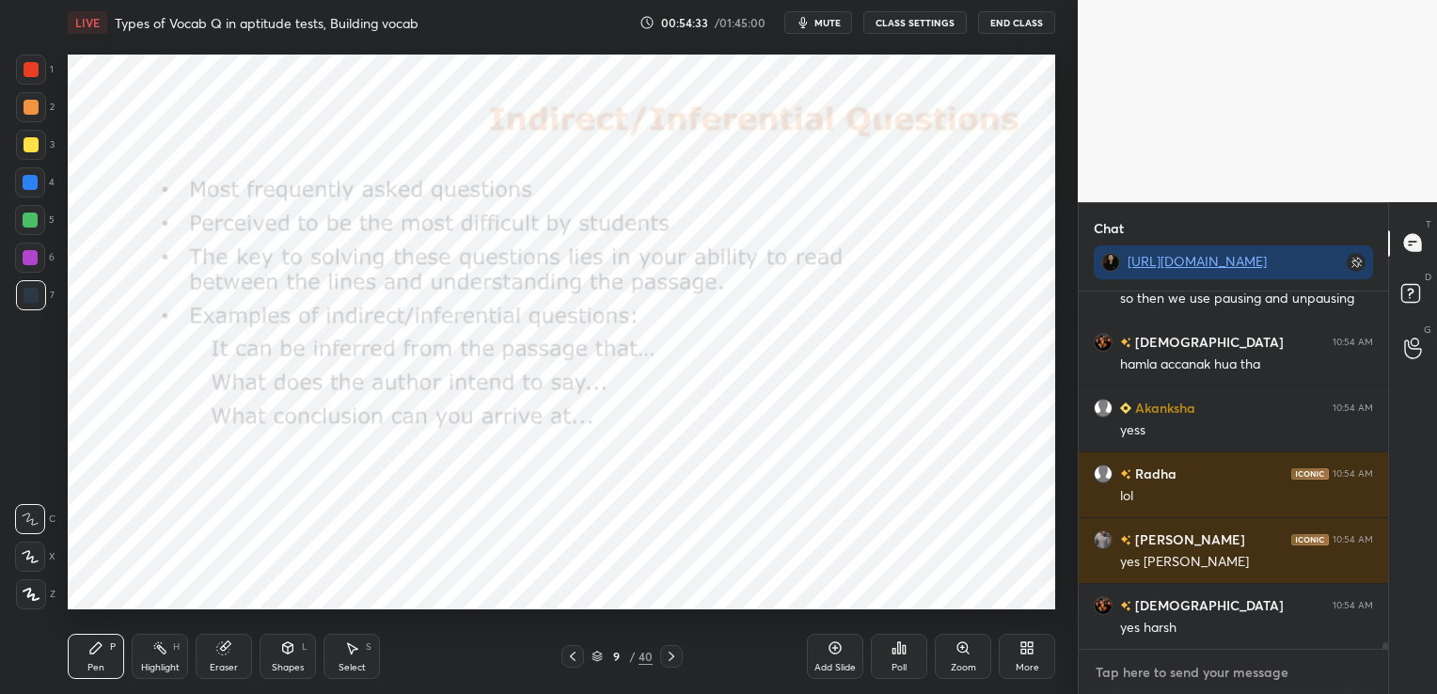
type textarea "x"
click at [1187, 670] on textarea at bounding box center [1233, 673] width 279 height 30
paste textarea "a new study made headlines"
type textarea "a new study made headlines"
type textarea "x"
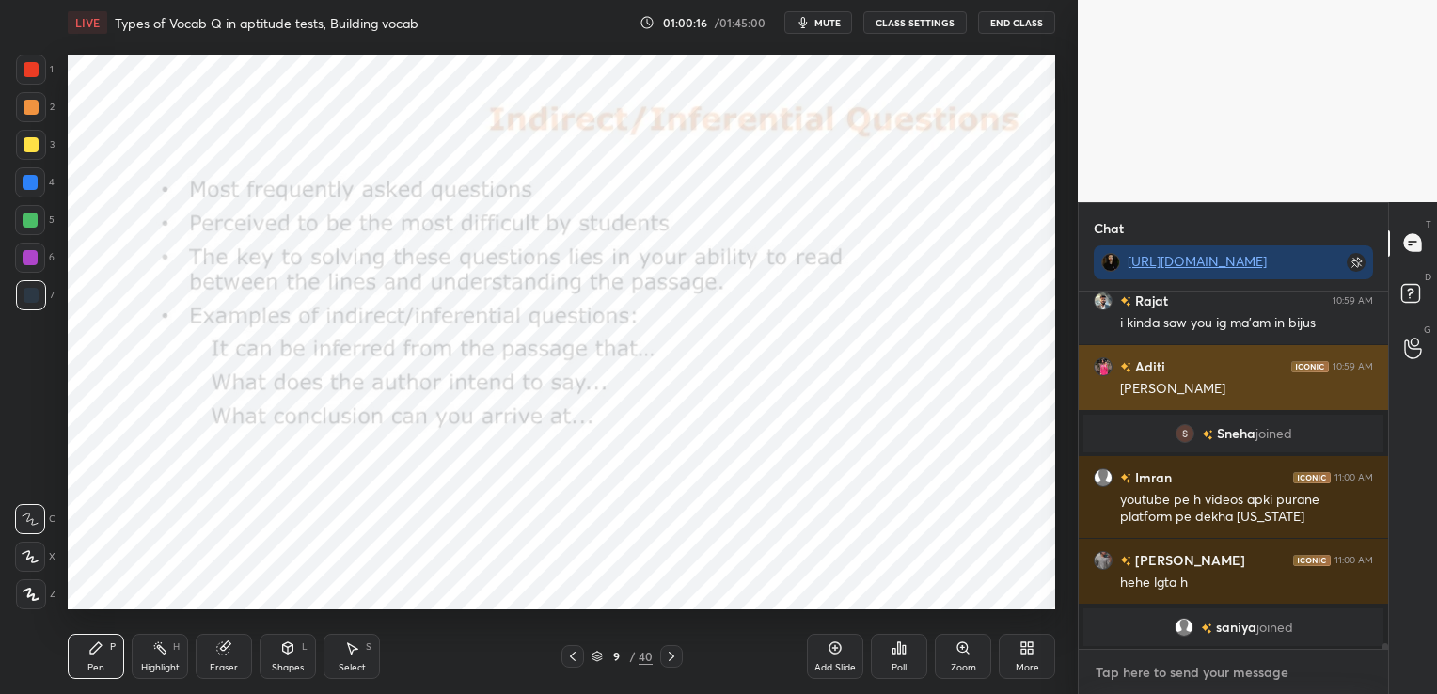
scroll to position [20958, 0]
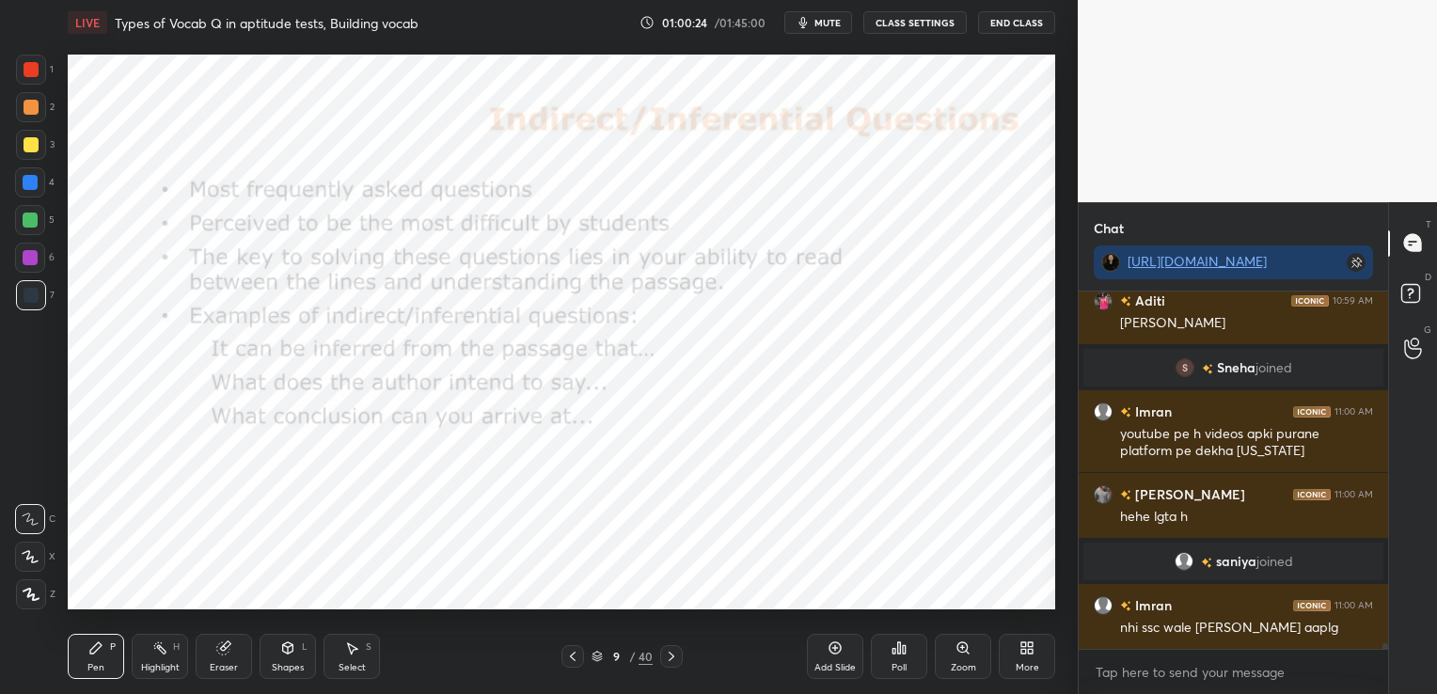
type textarea "x"
click at [678, 653] on icon at bounding box center [671, 656] width 15 height 15
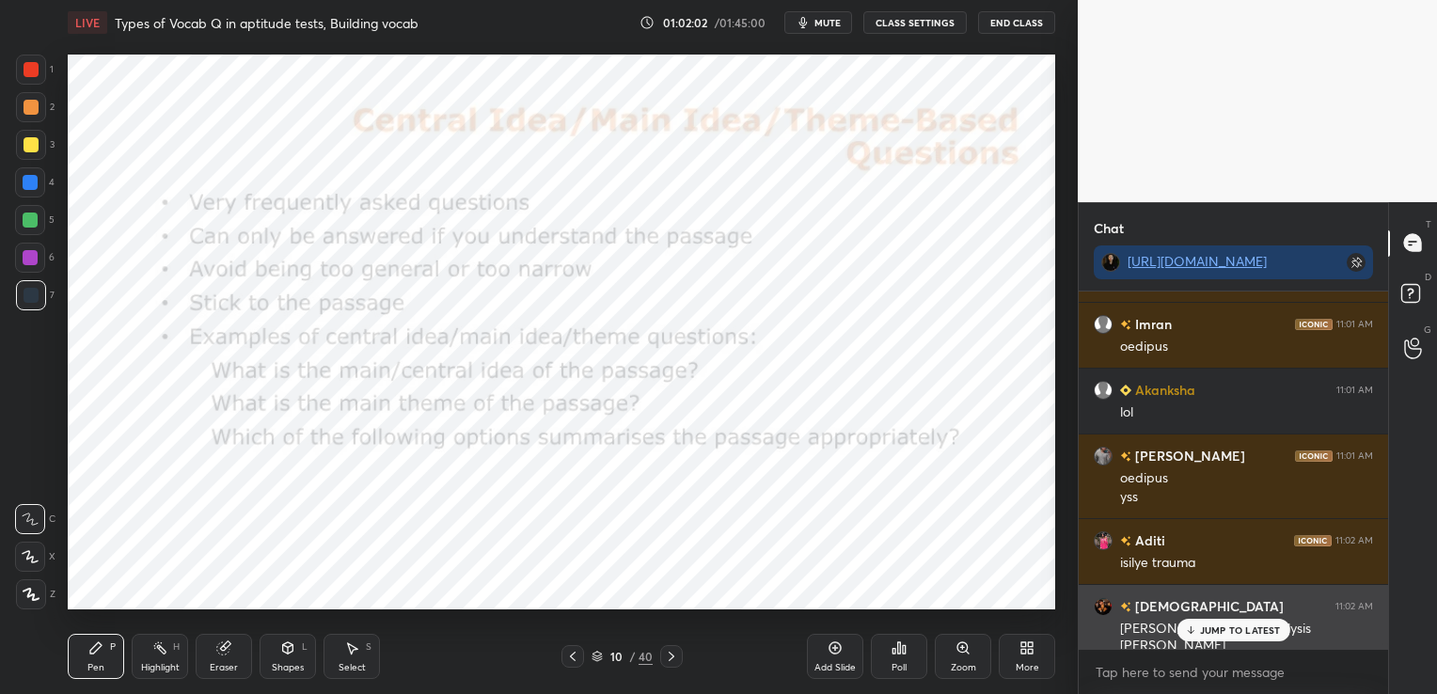
scroll to position [21701, 0]
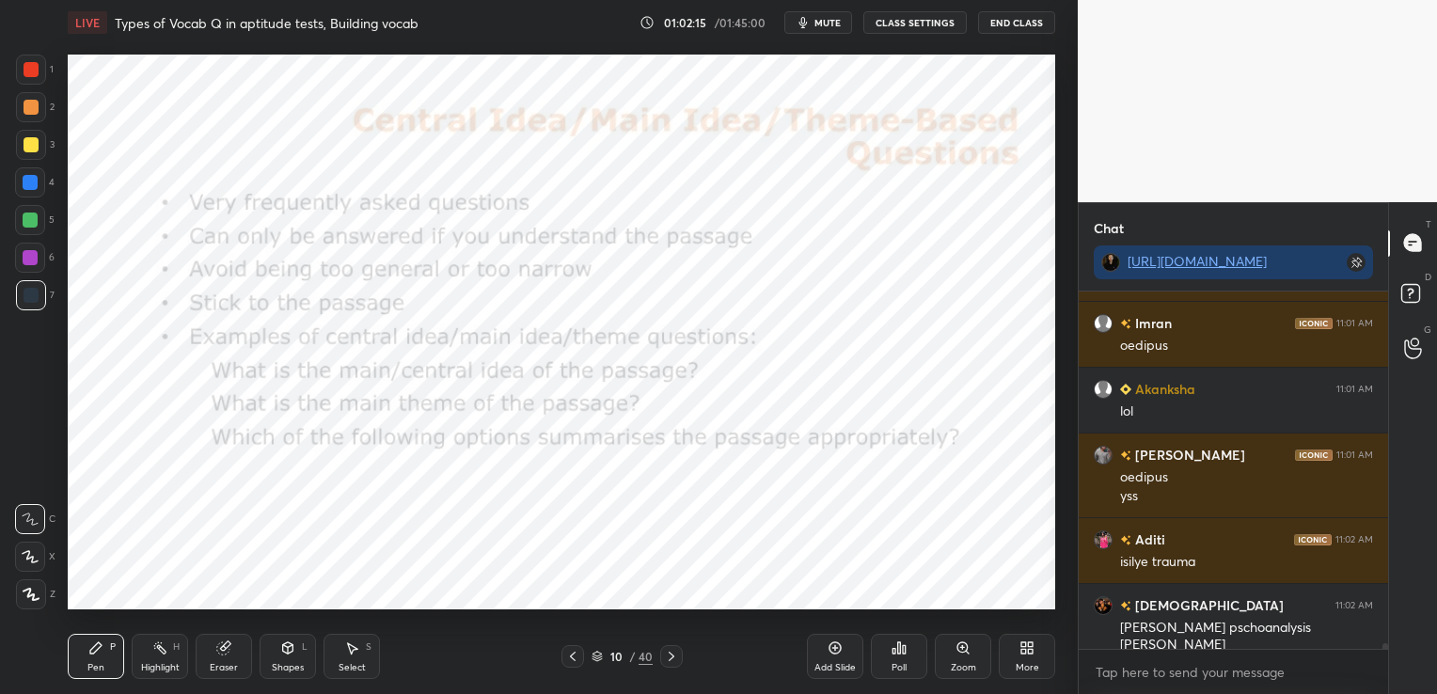
click at [227, 658] on div "Eraser" at bounding box center [224, 656] width 56 height 45
click at [36, 595] on span "Erase all" at bounding box center [30, 594] width 28 height 13
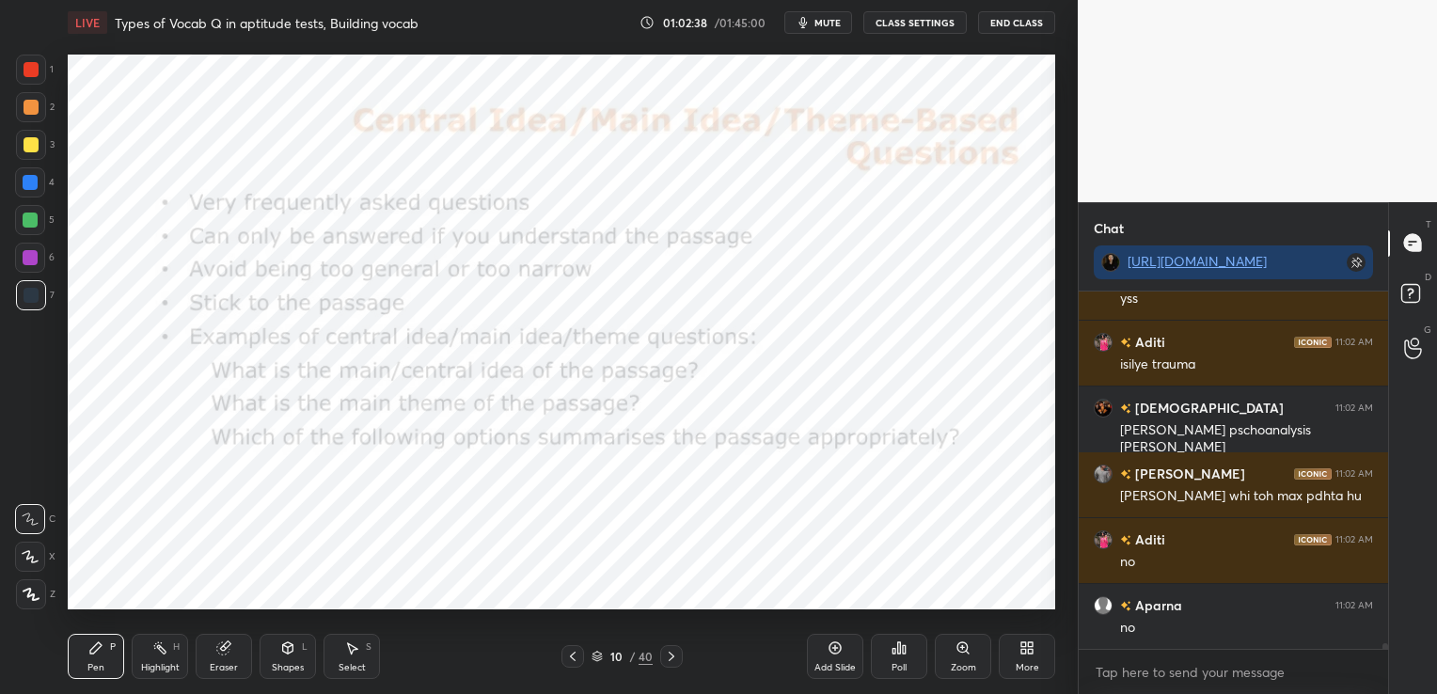
scroll to position [21963, 0]
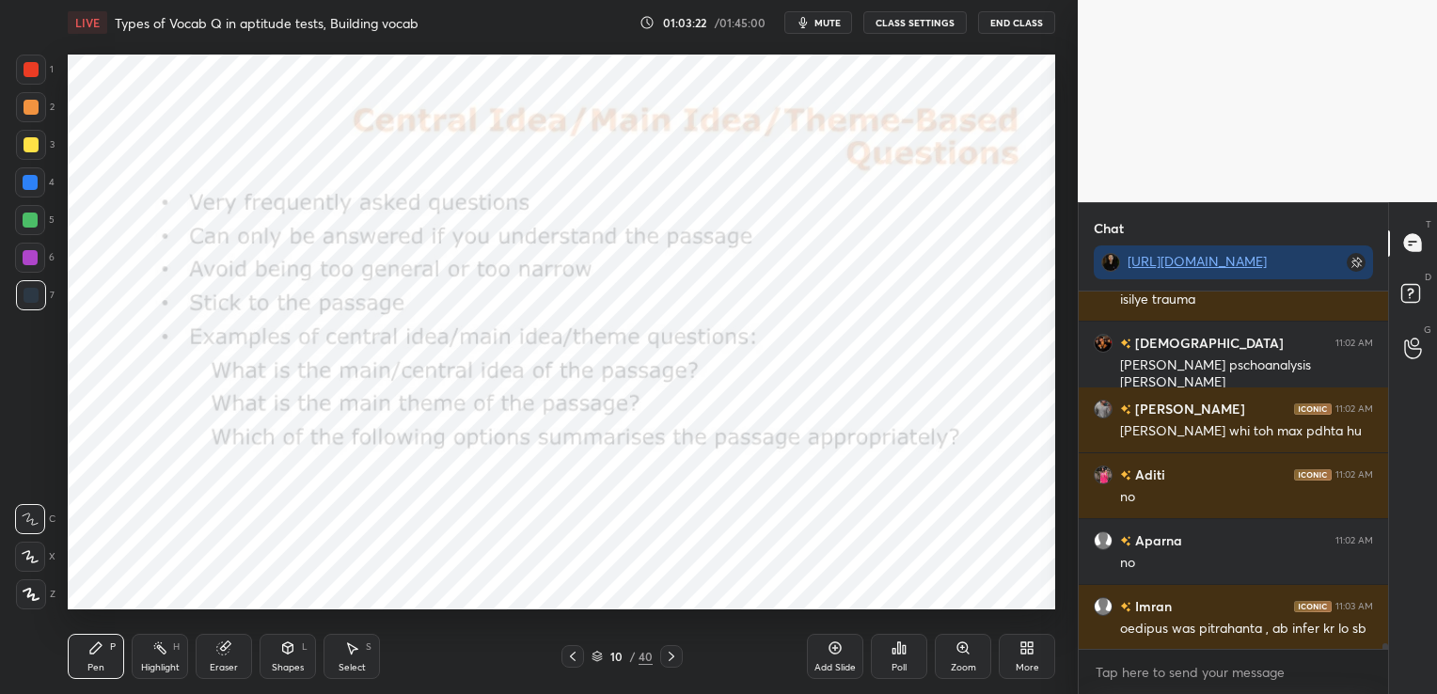
click at [224, 659] on div "Eraser" at bounding box center [224, 656] width 56 height 45
click at [34, 589] on span "Erase all" at bounding box center [30, 594] width 28 height 13
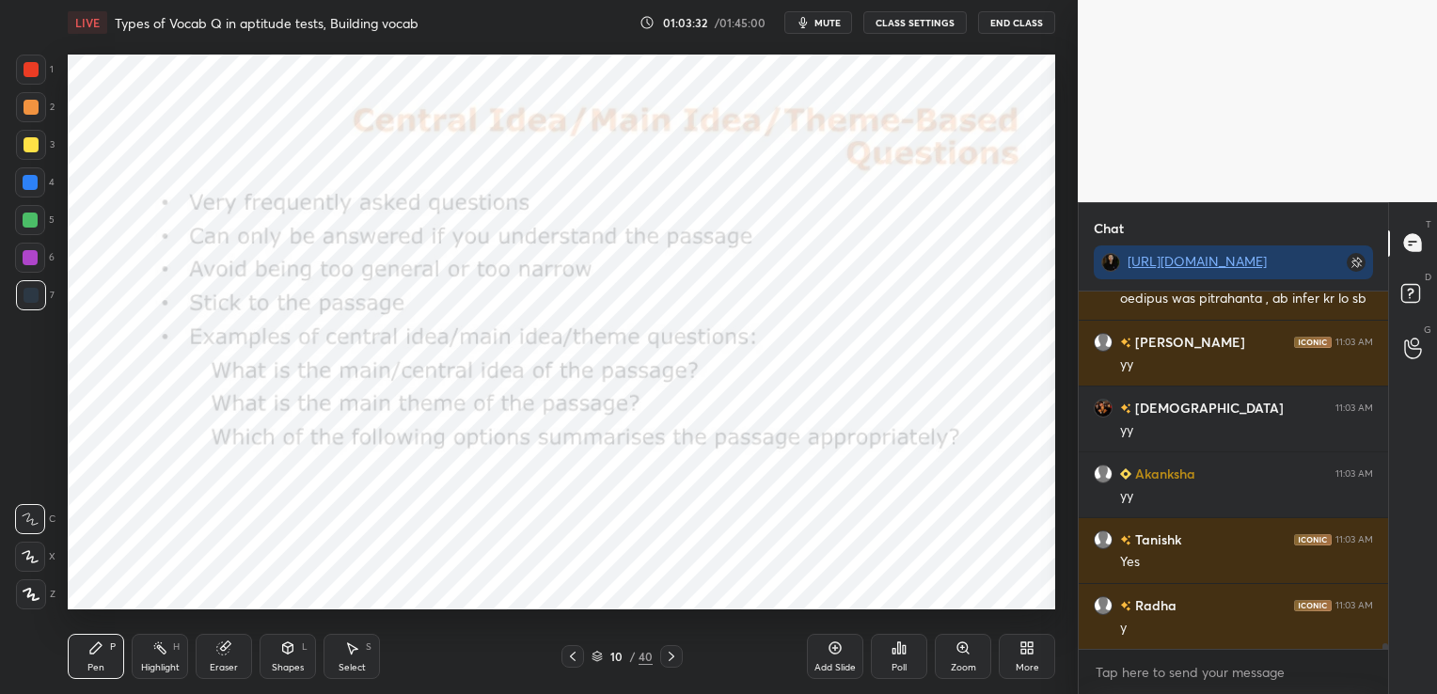
scroll to position [22358, 0]
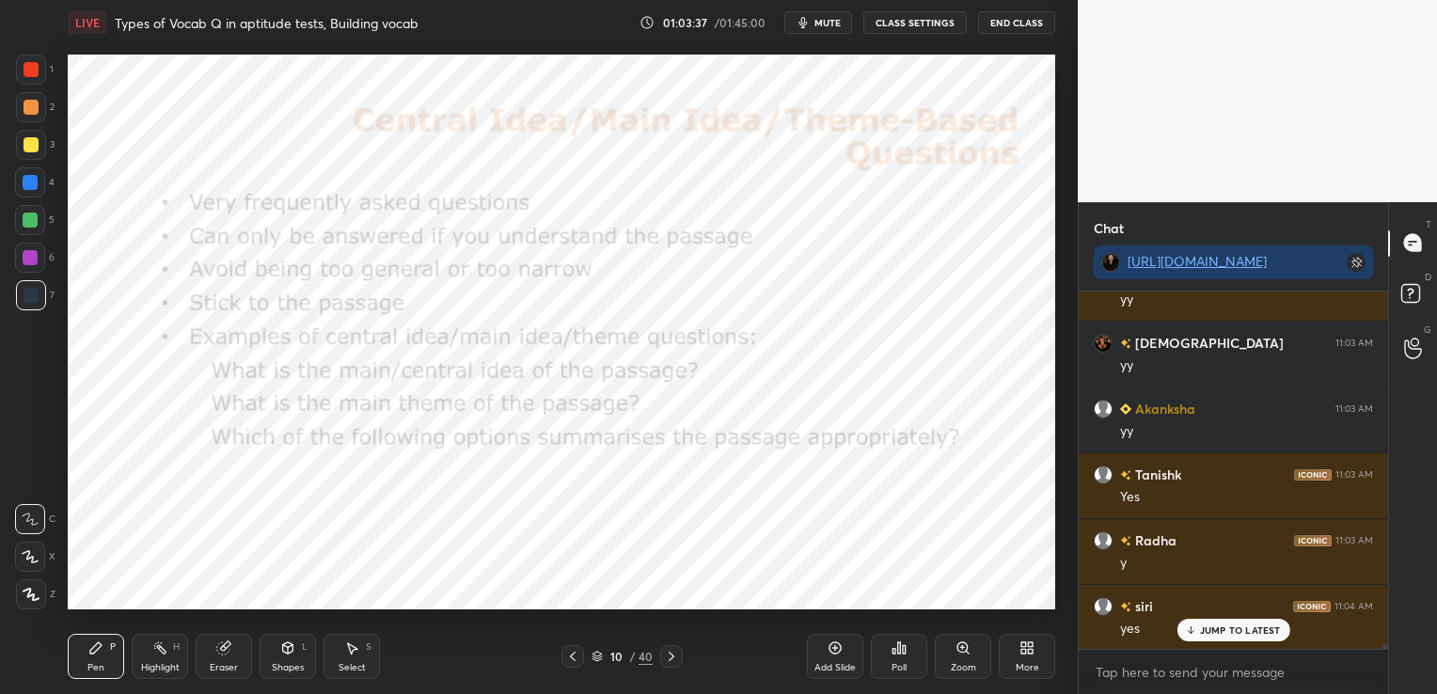
click at [600, 658] on icon at bounding box center [597, 656] width 11 height 11
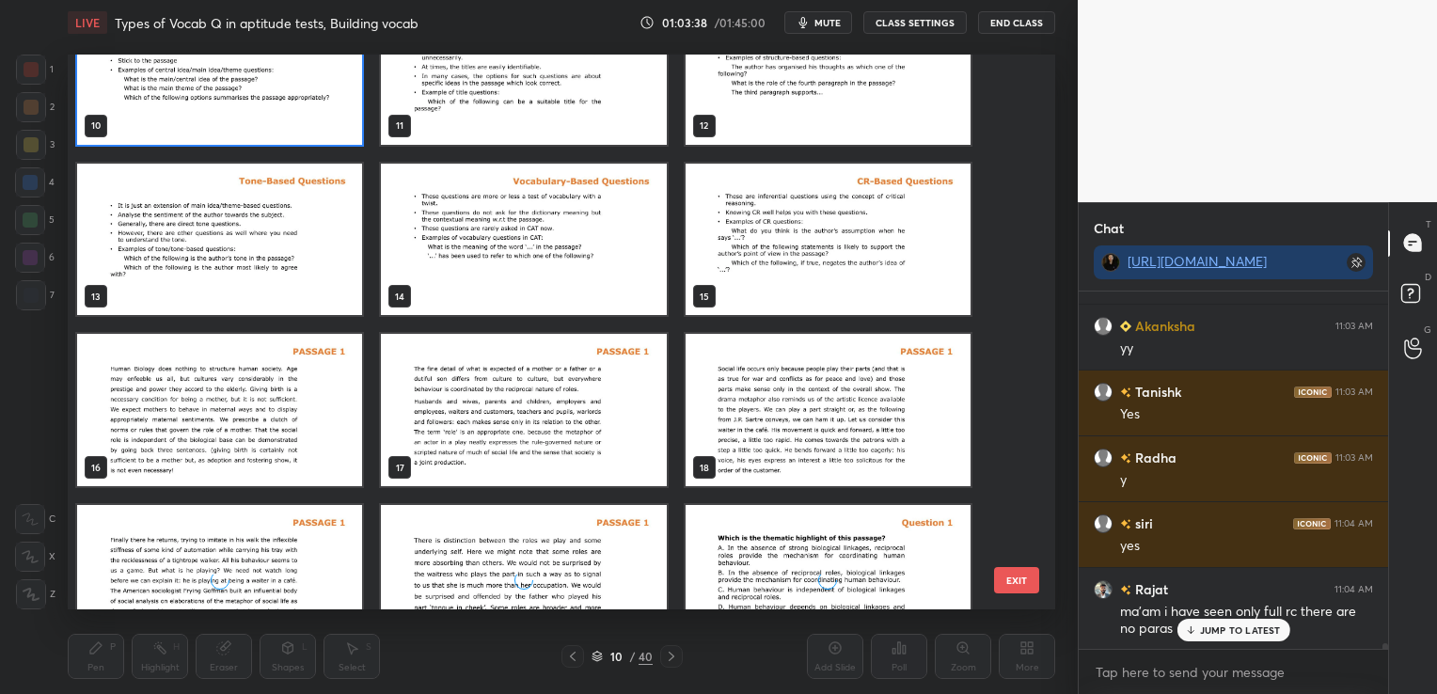
scroll to position [598, 0]
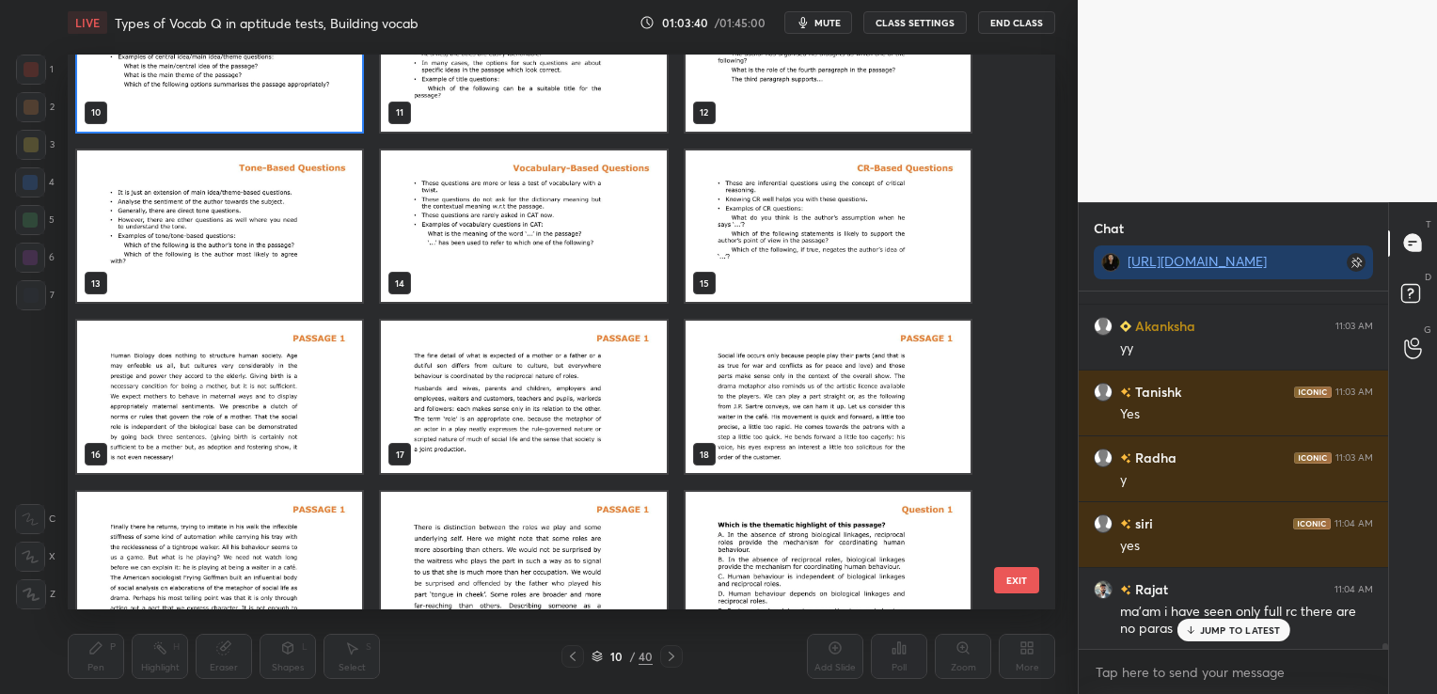
click at [204, 376] on img "grid" at bounding box center [219, 397] width 285 height 152
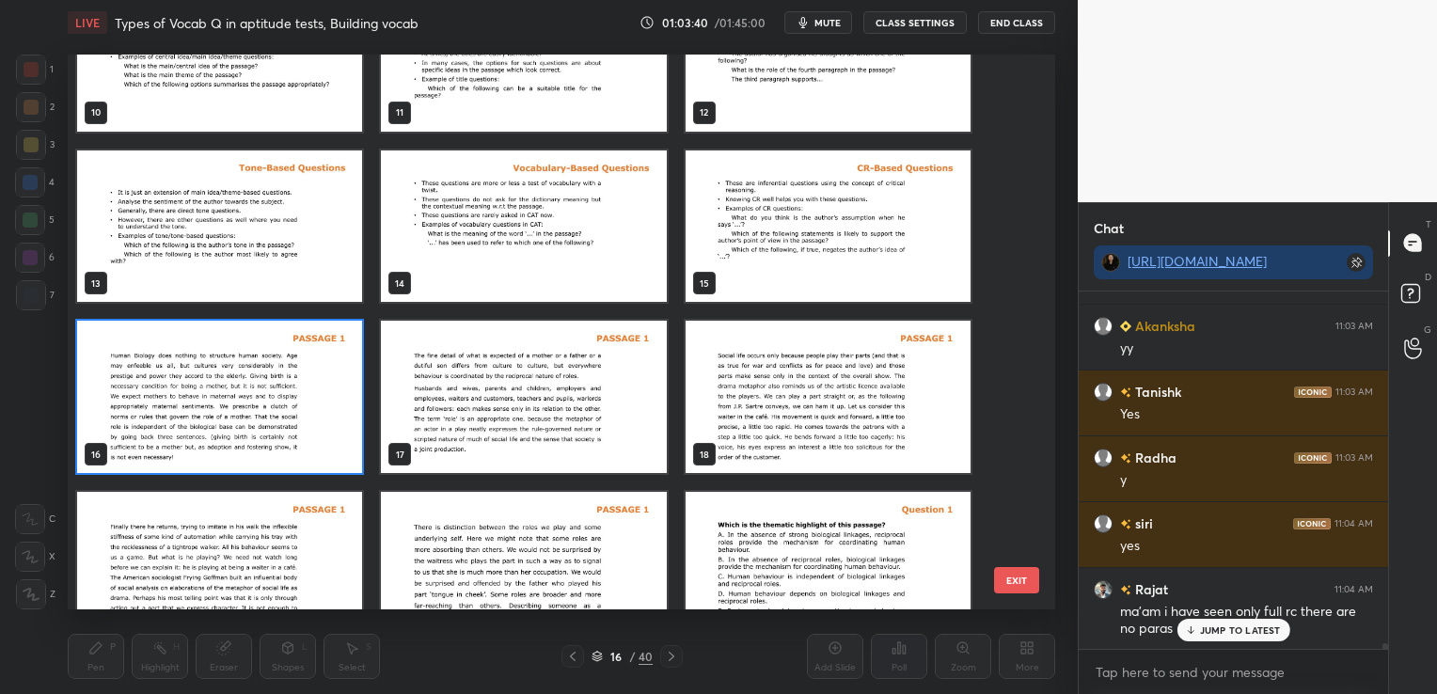
click at [204, 376] on img "grid" at bounding box center [219, 397] width 285 height 152
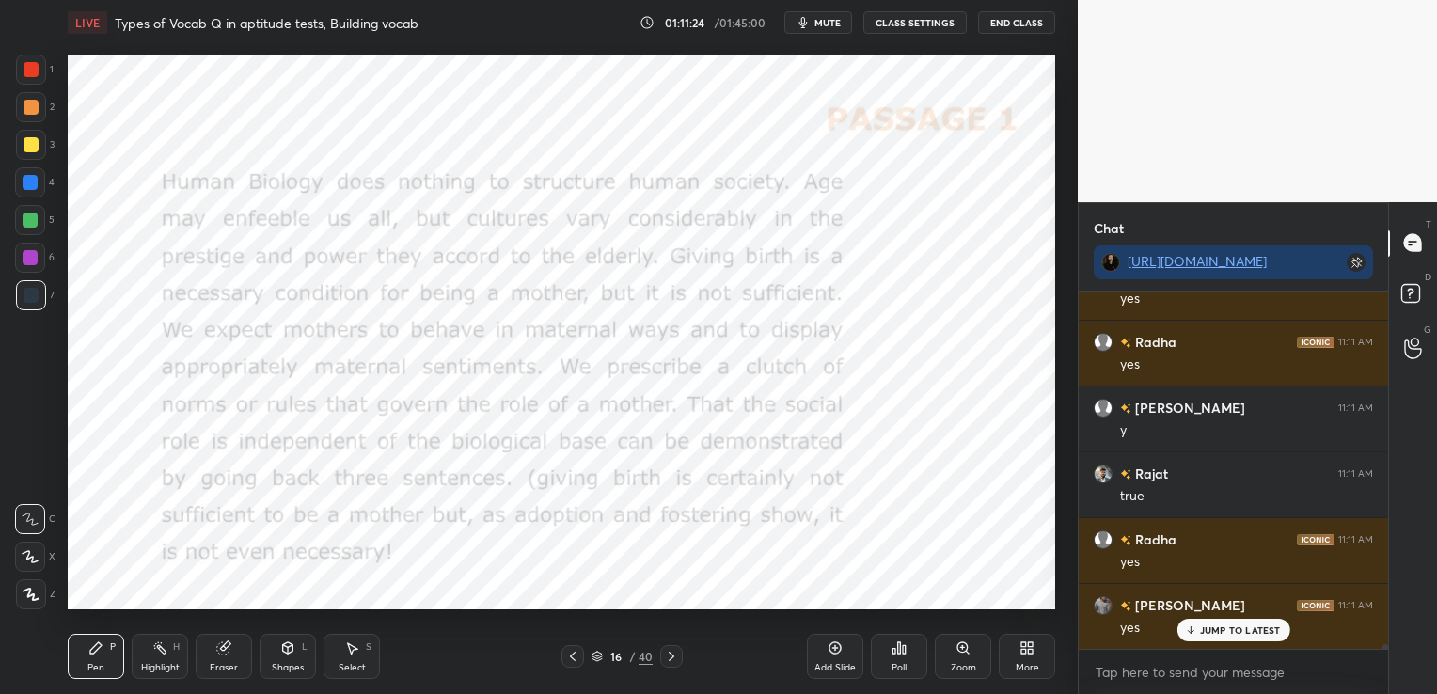
scroll to position [28462, 0]
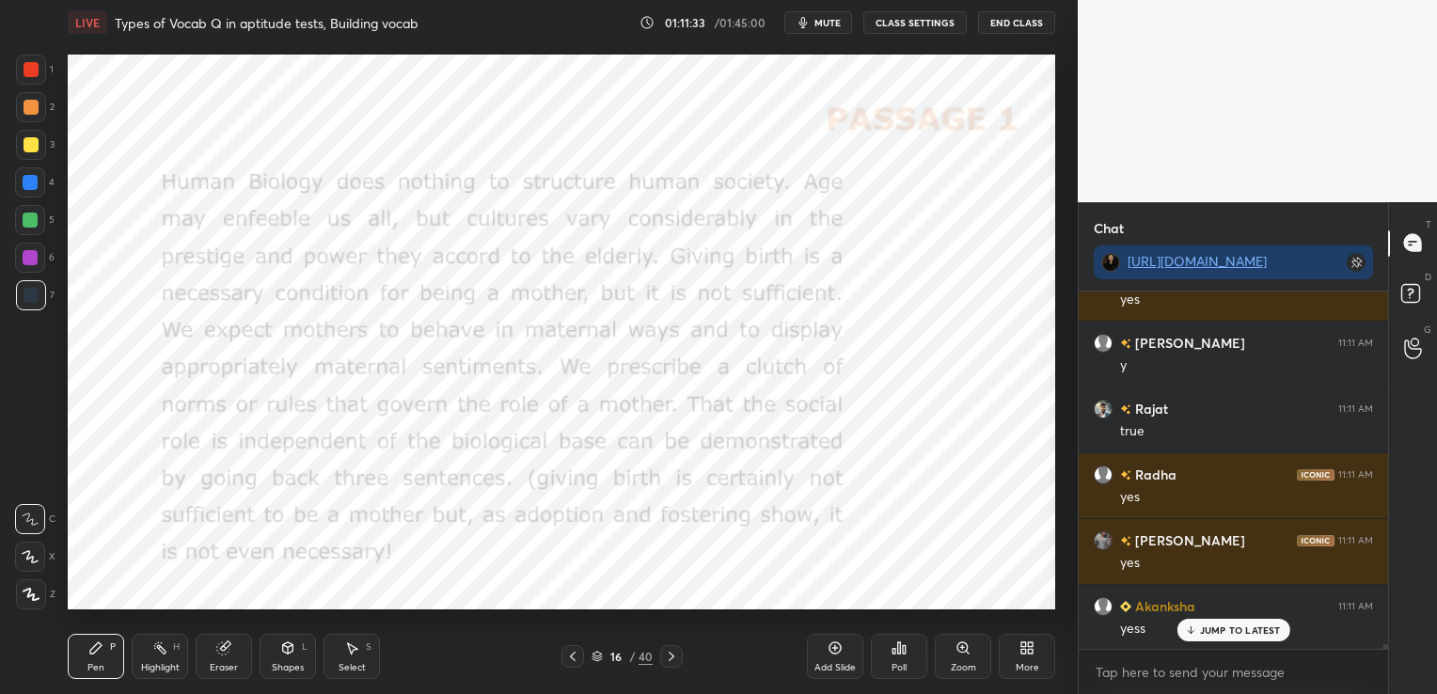
click at [677, 667] on div at bounding box center [671, 656] width 23 height 23
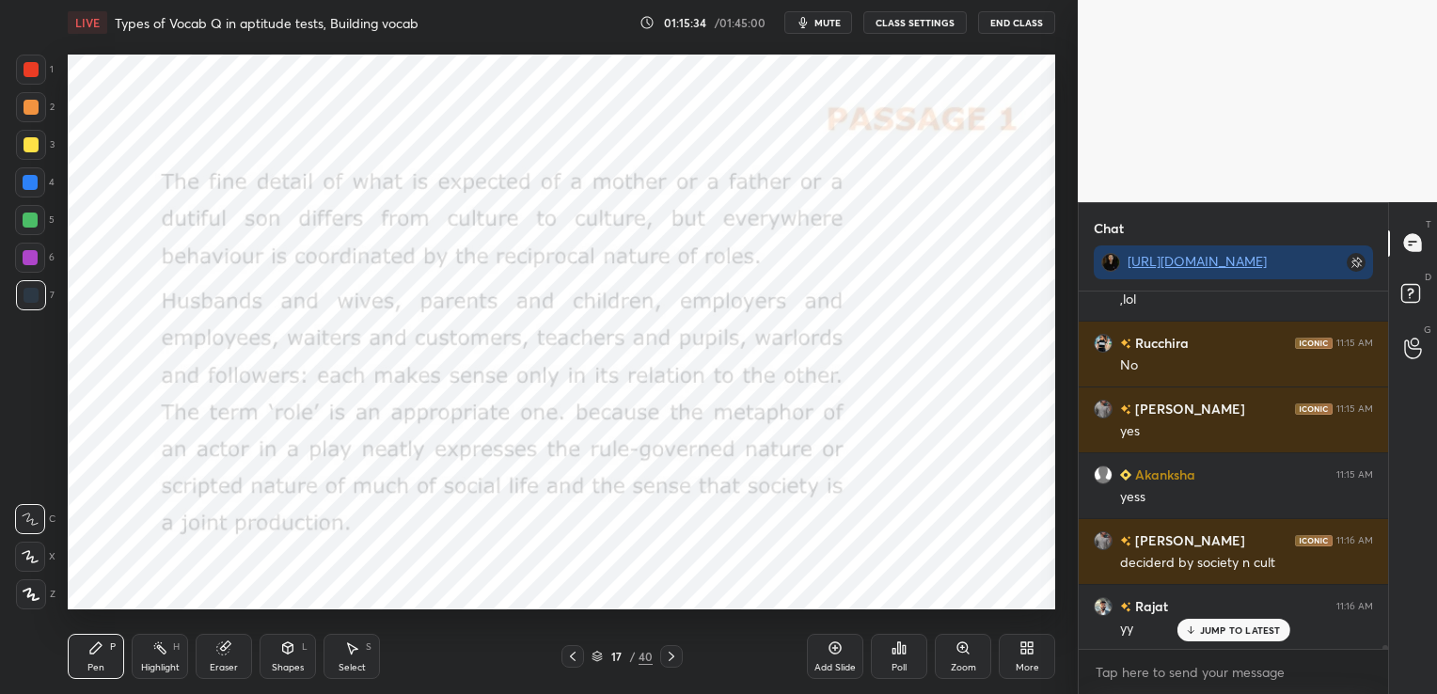
scroll to position [30923, 0]
click at [223, 647] on icon at bounding box center [223, 648] width 12 height 12
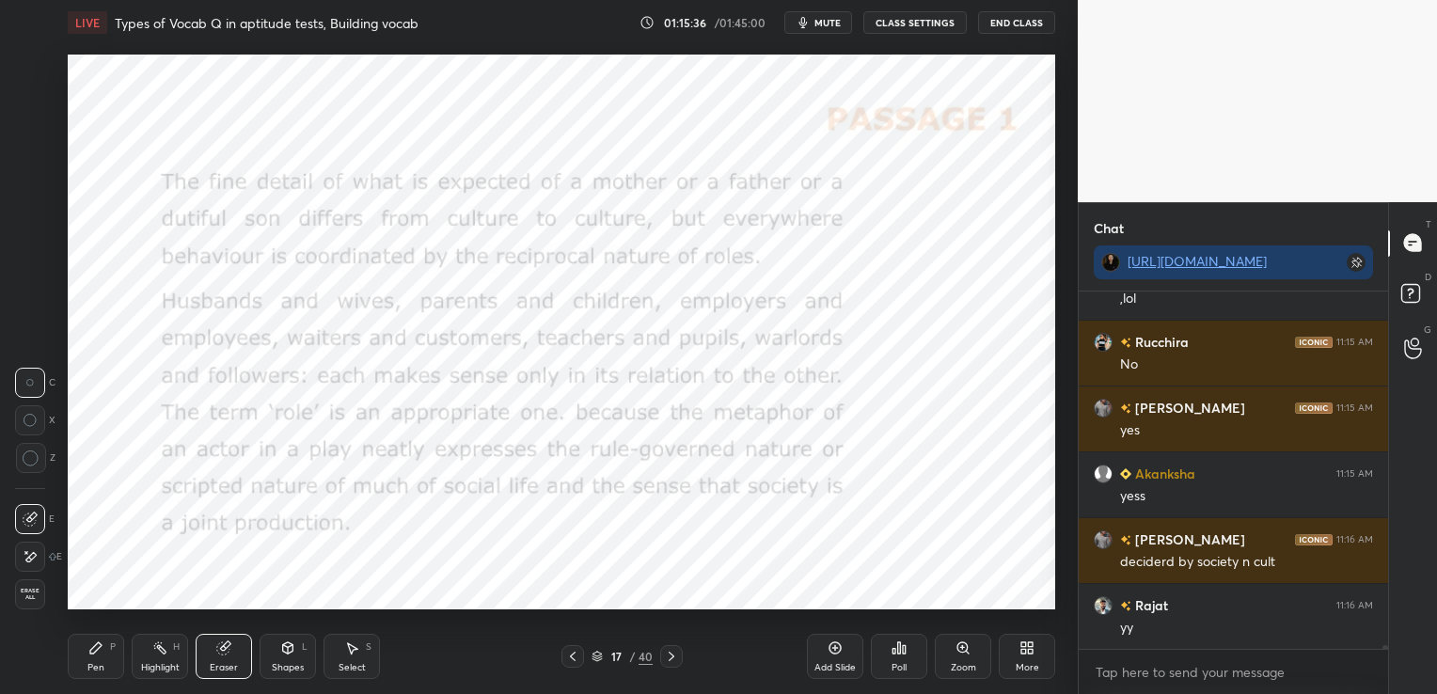
click at [30, 603] on div "Erase all" at bounding box center [30, 594] width 30 height 30
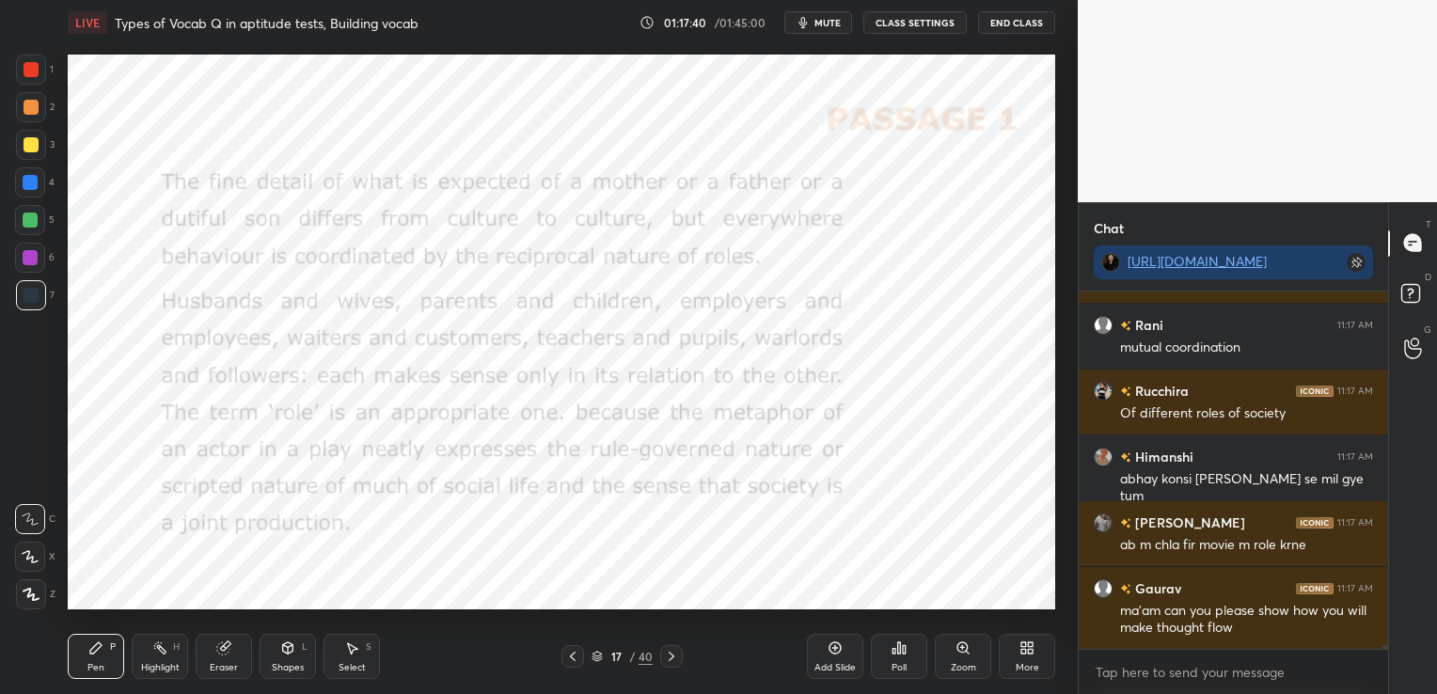
scroll to position [32968, 0]
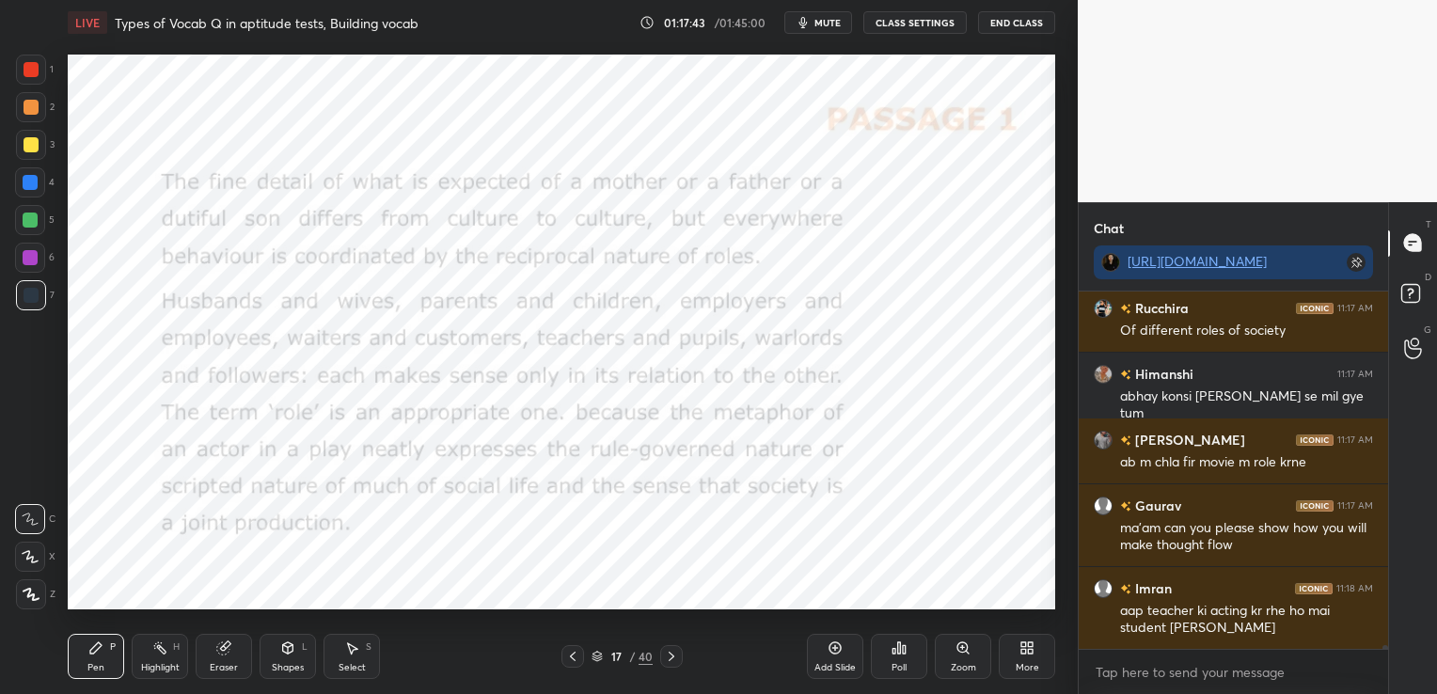
click at [226, 654] on icon at bounding box center [223, 648] width 12 height 12
click at [36, 595] on span "Erase all" at bounding box center [30, 594] width 28 height 13
click at [669, 654] on icon at bounding box center [671, 656] width 15 height 15
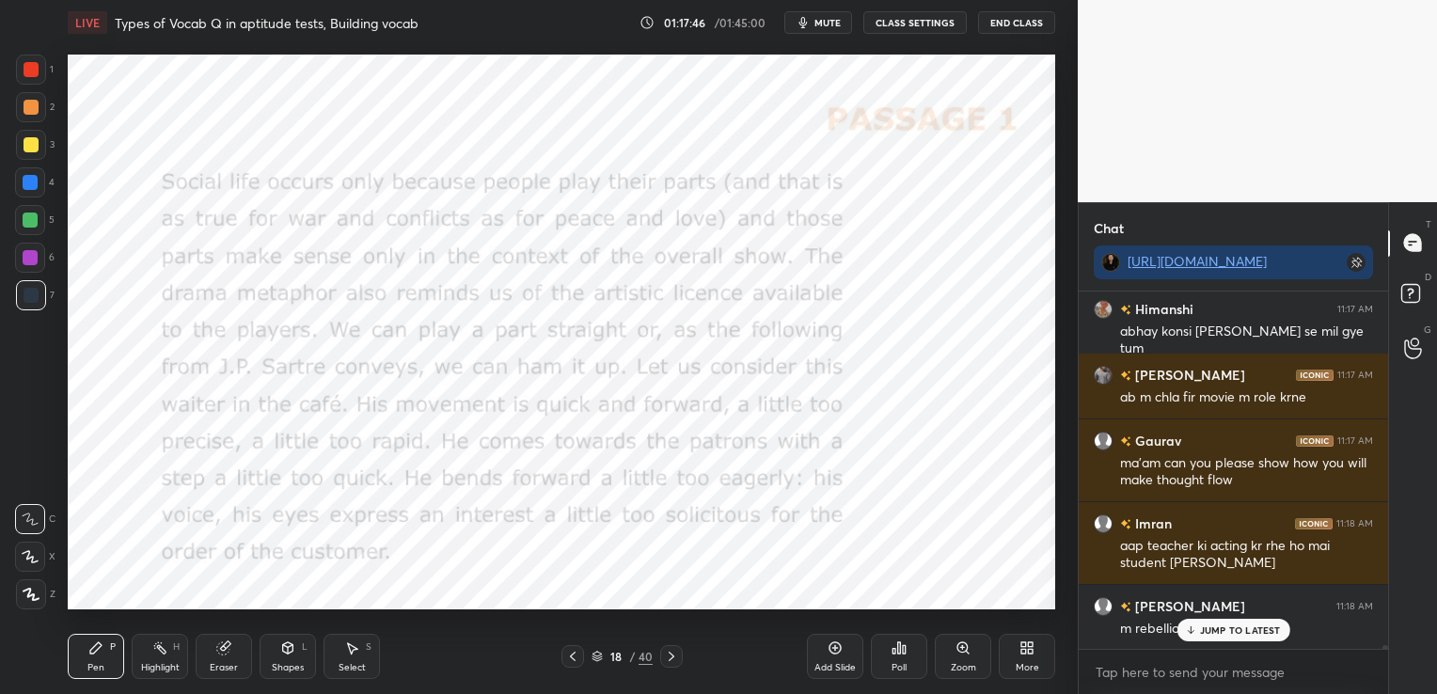
click at [567, 657] on icon at bounding box center [572, 656] width 15 height 15
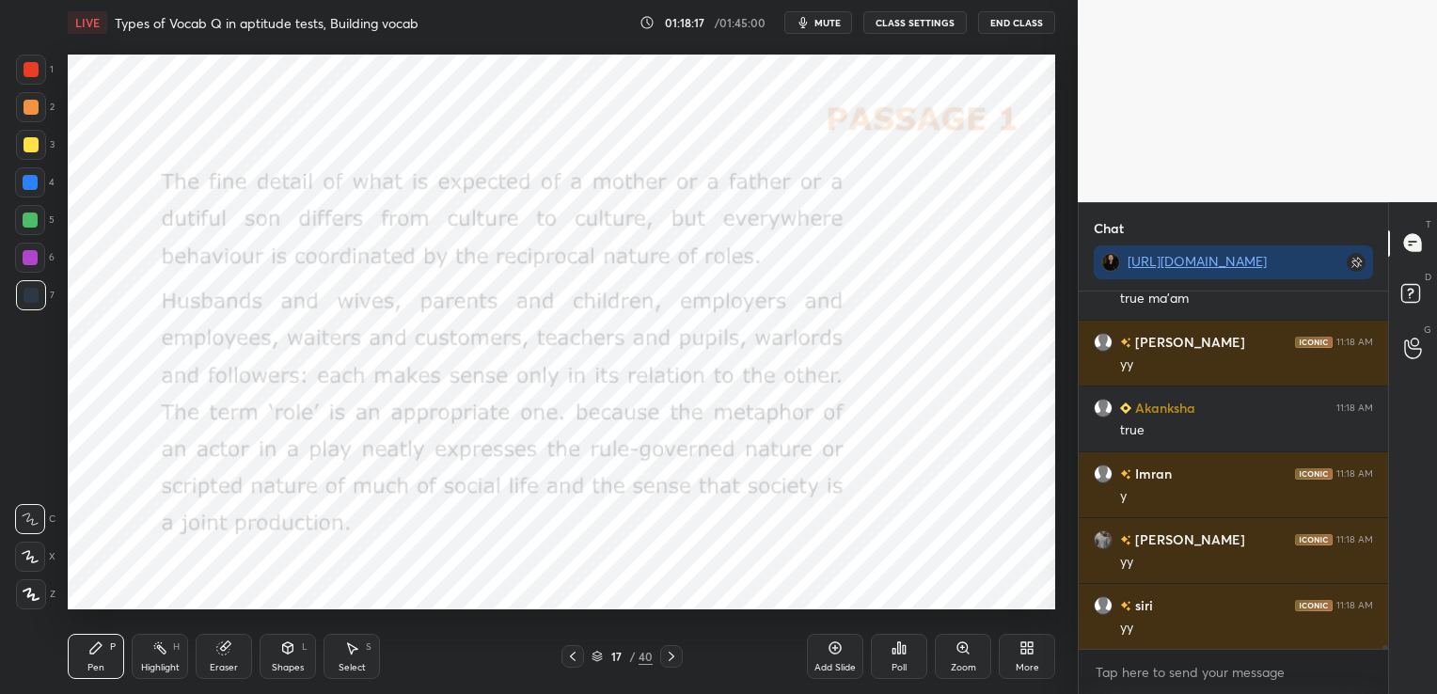
scroll to position [33605, 0]
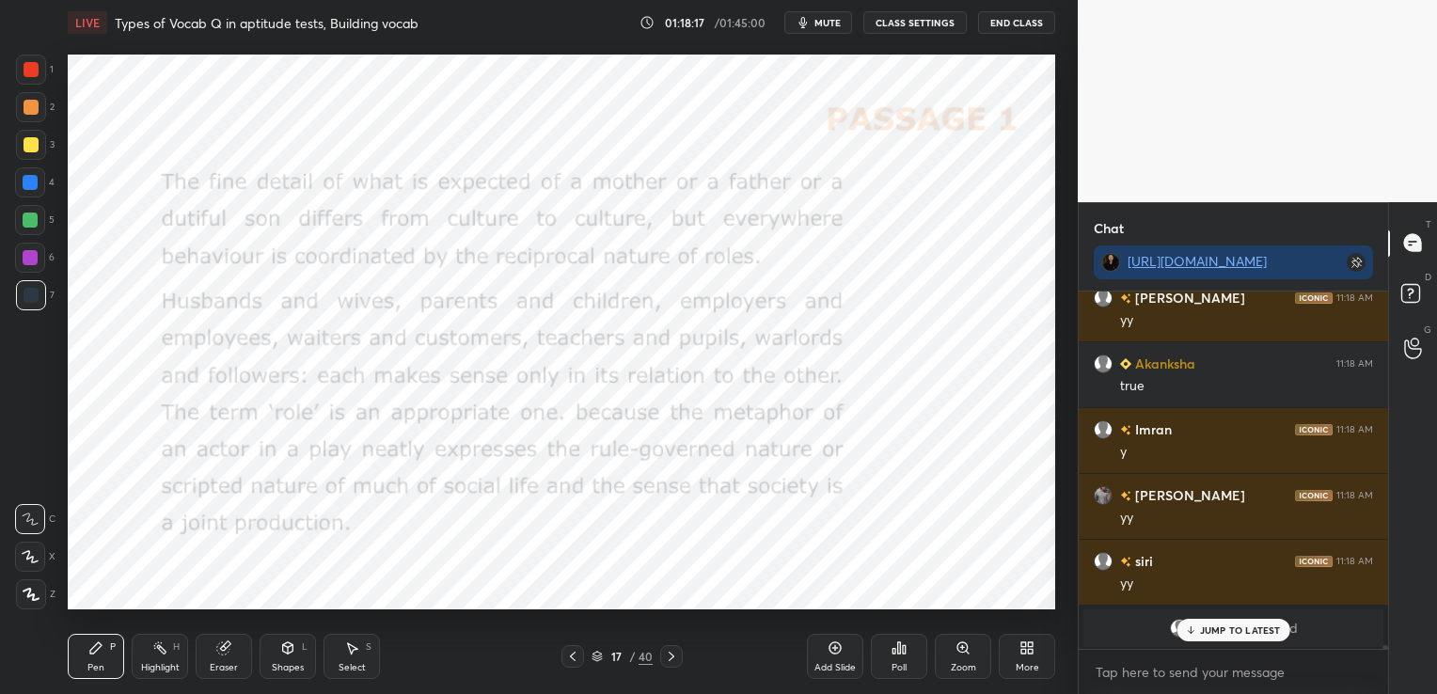
click at [674, 660] on icon at bounding box center [671, 656] width 15 height 15
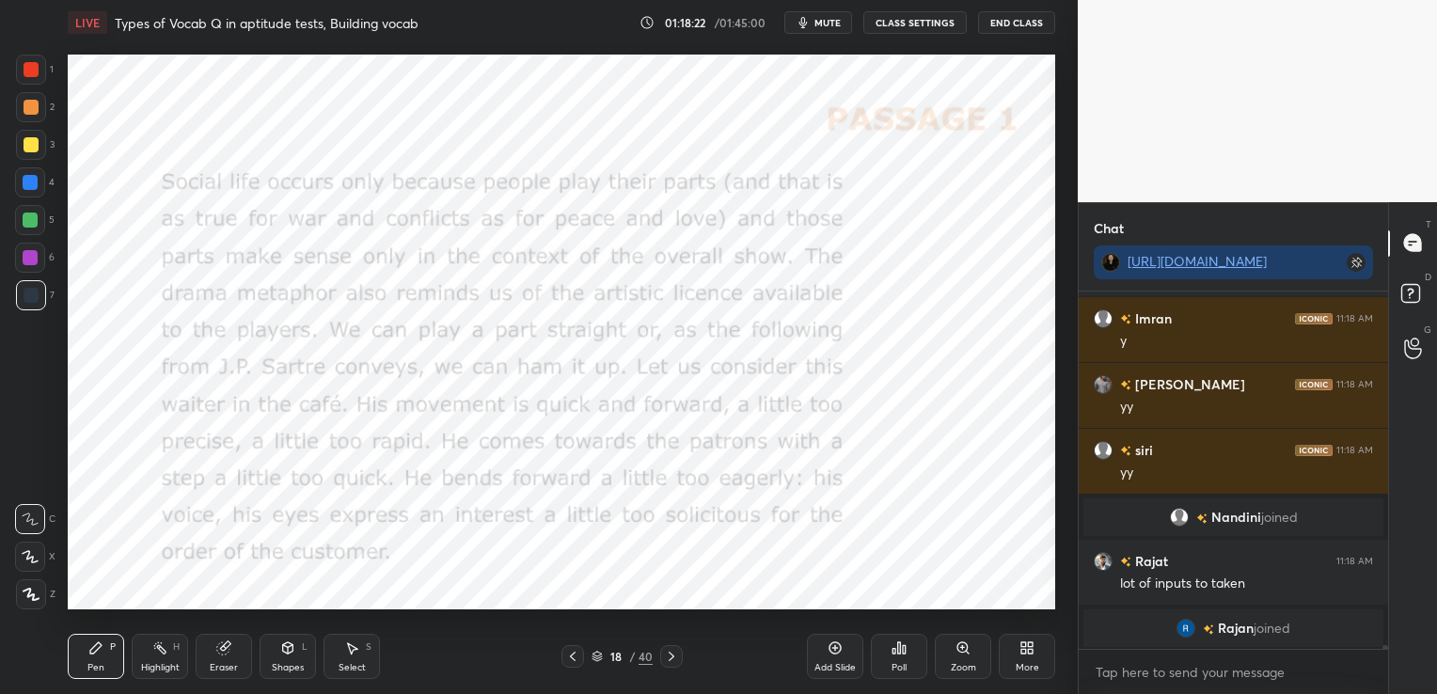
scroll to position [30216, 0]
click at [174, 649] on div "H" at bounding box center [176, 646] width 7 height 9
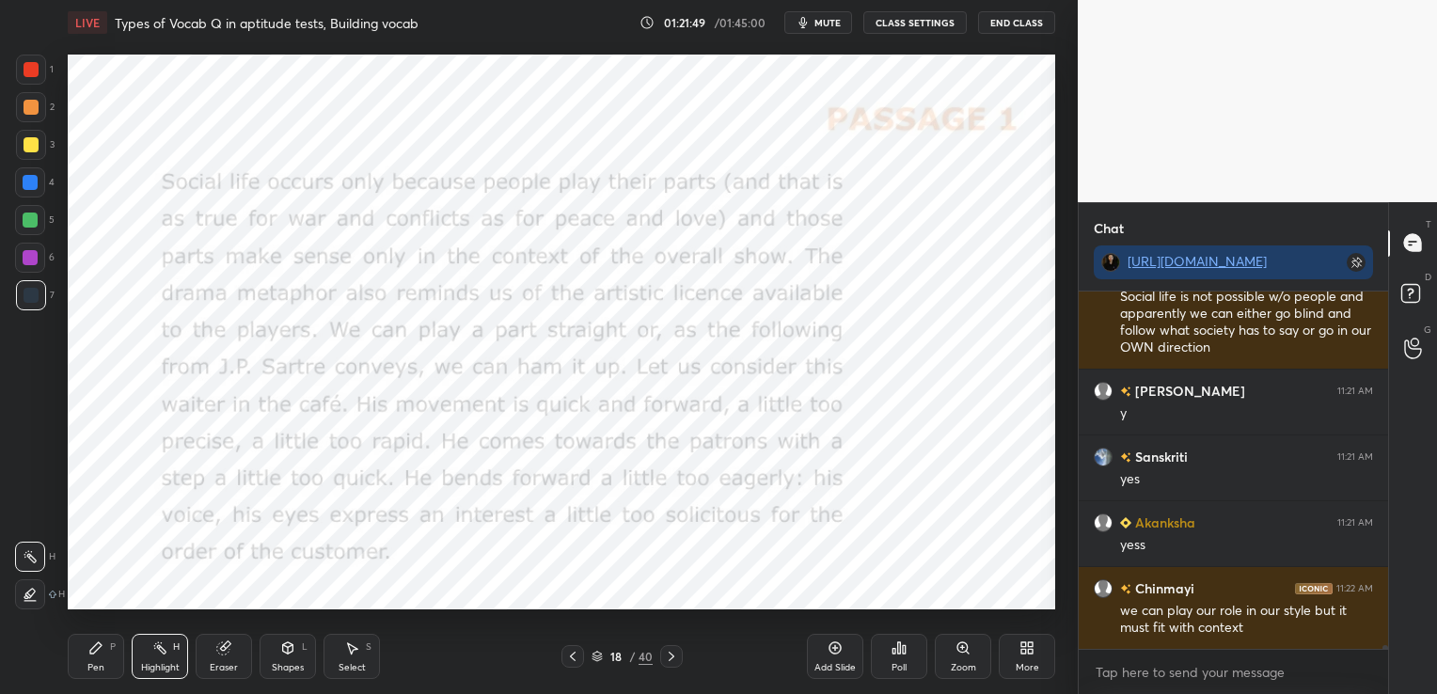
scroll to position [32796, 0]
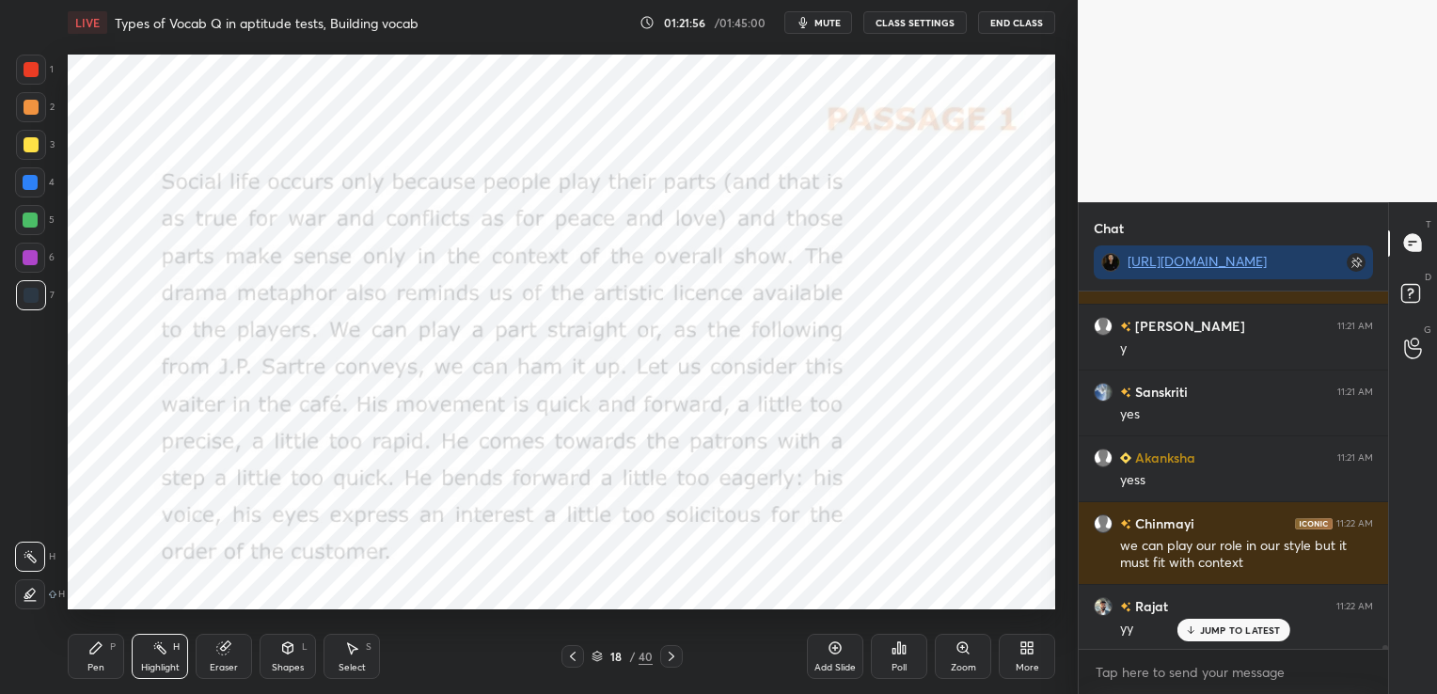
click at [680, 662] on div at bounding box center [671, 656] width 23 height 23
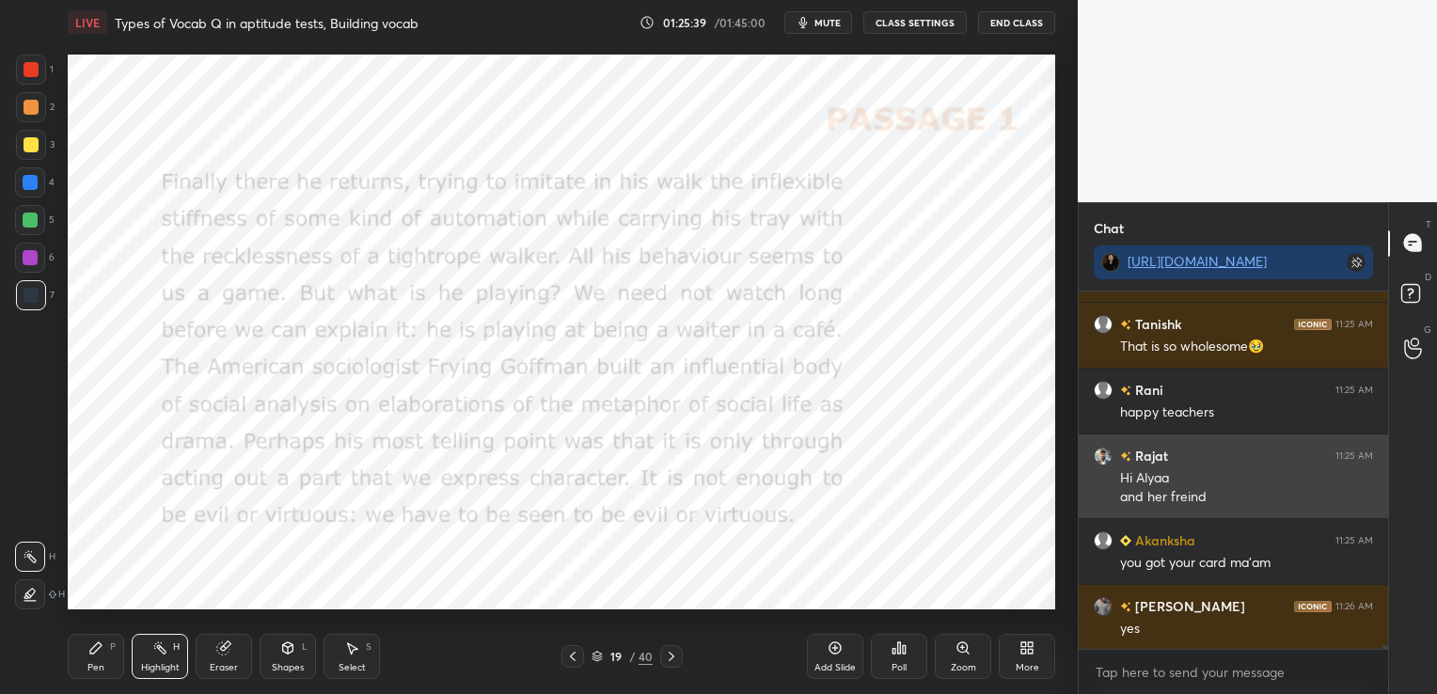
scroll to position [34398, 0]
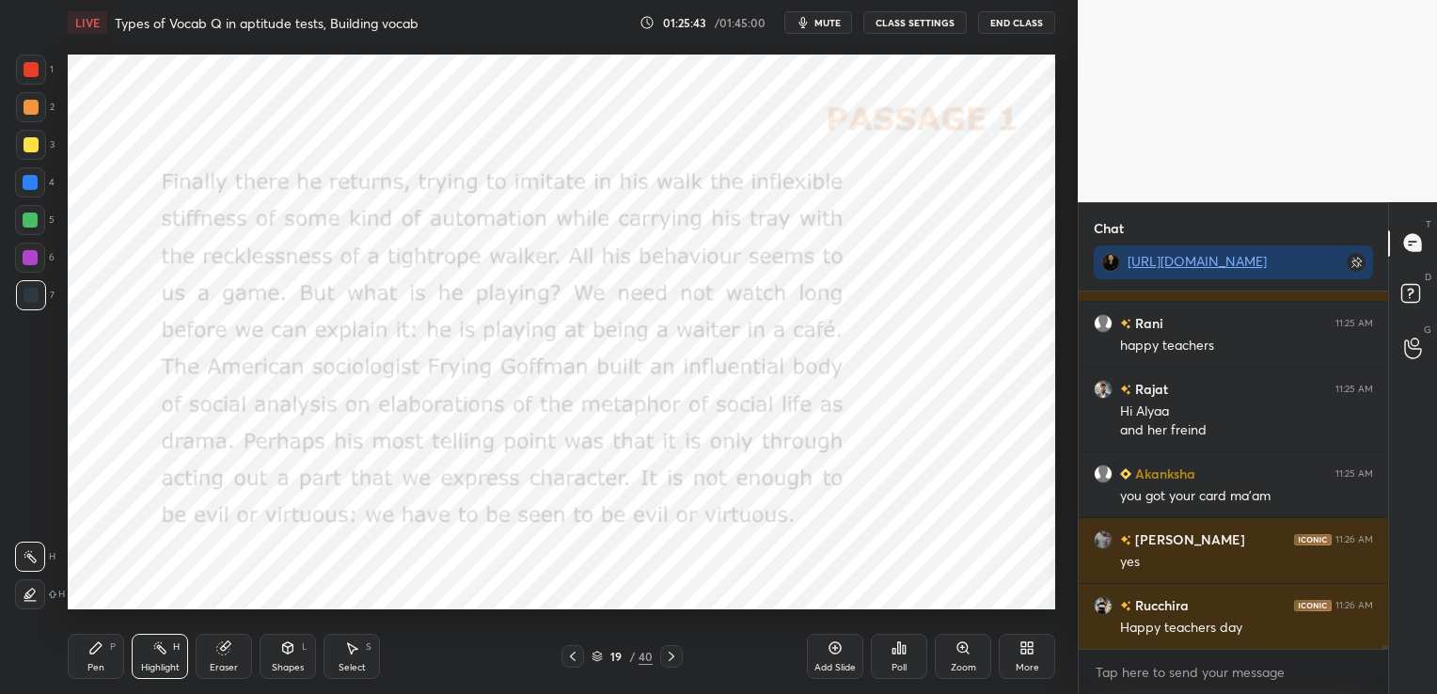
click at [666, 656] on icon at bounding box center [671, 656] width 15 height 15
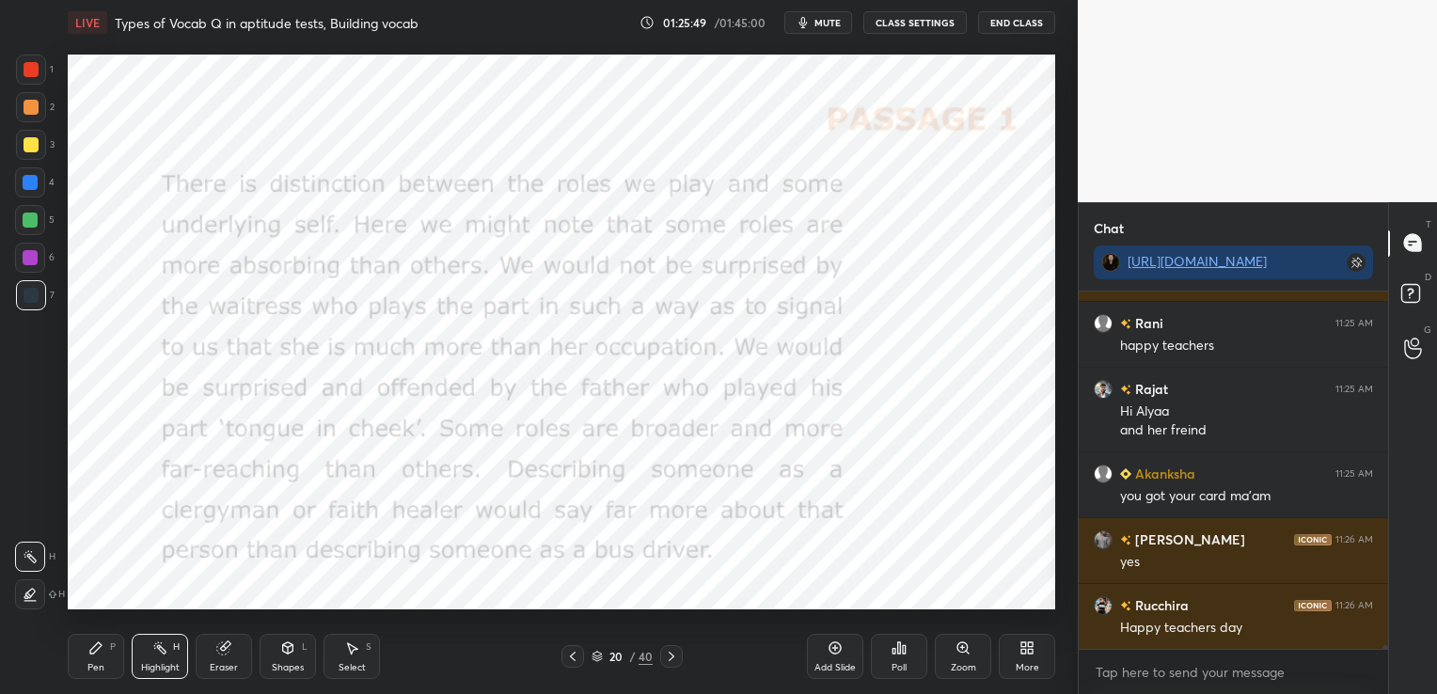
scroll to position [34443, 0]
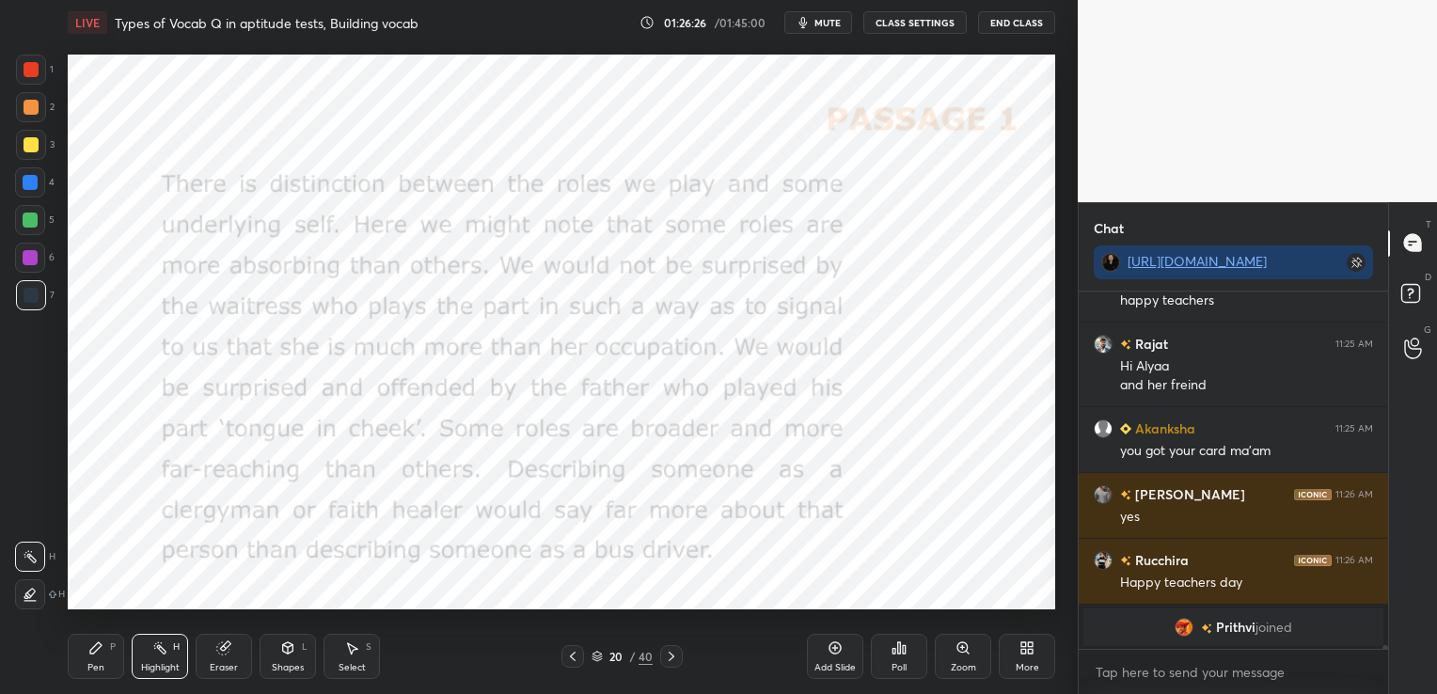
click at [98, 664] on div "Pen" at bounding box center [95, 667] width 17 height 9
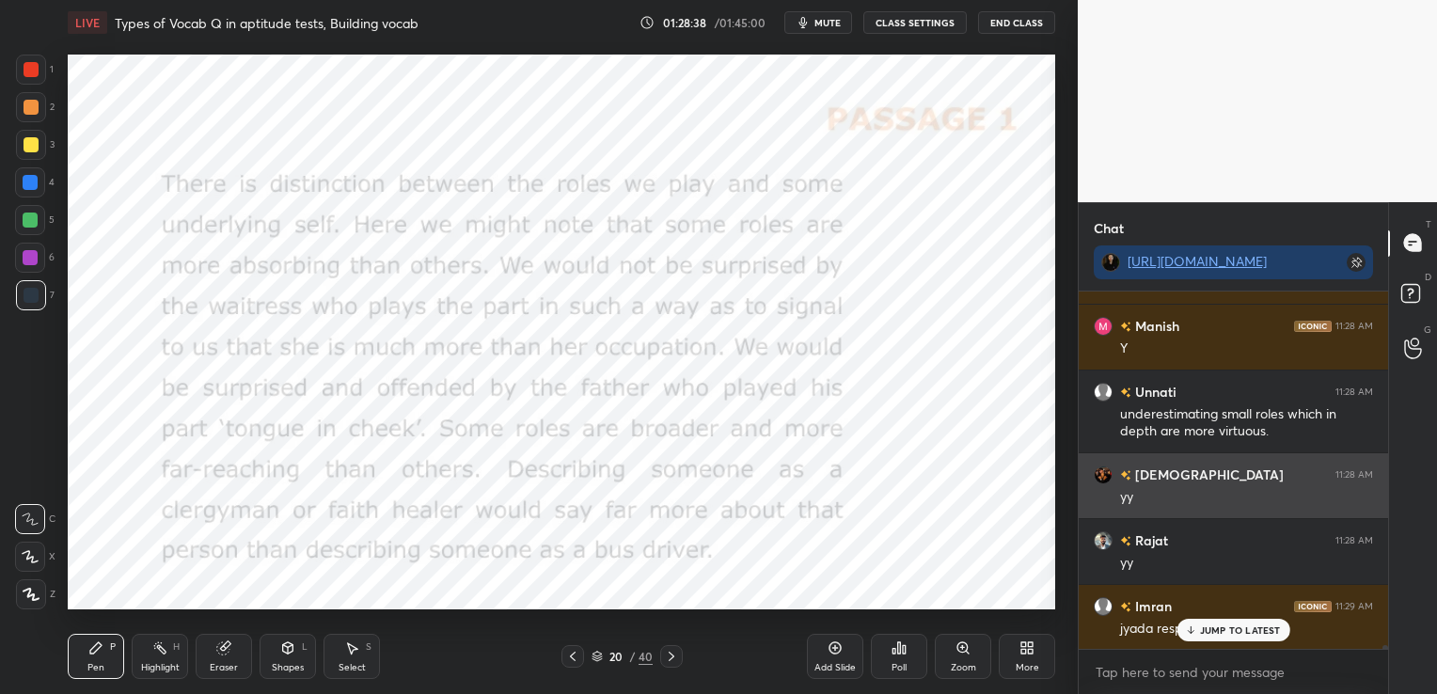
scroll to position [35032, 0]
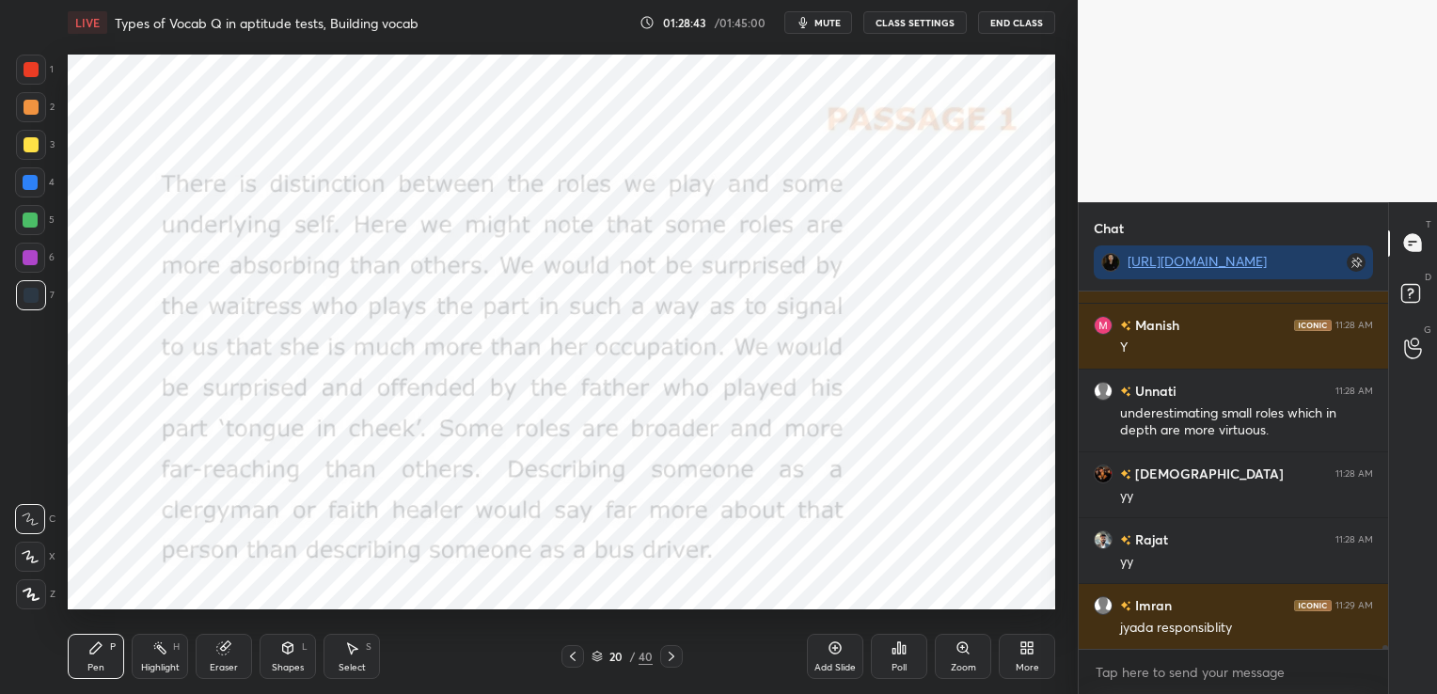
click at [674, 658] on icon at bounding box center [671, 656] width 15 height 15
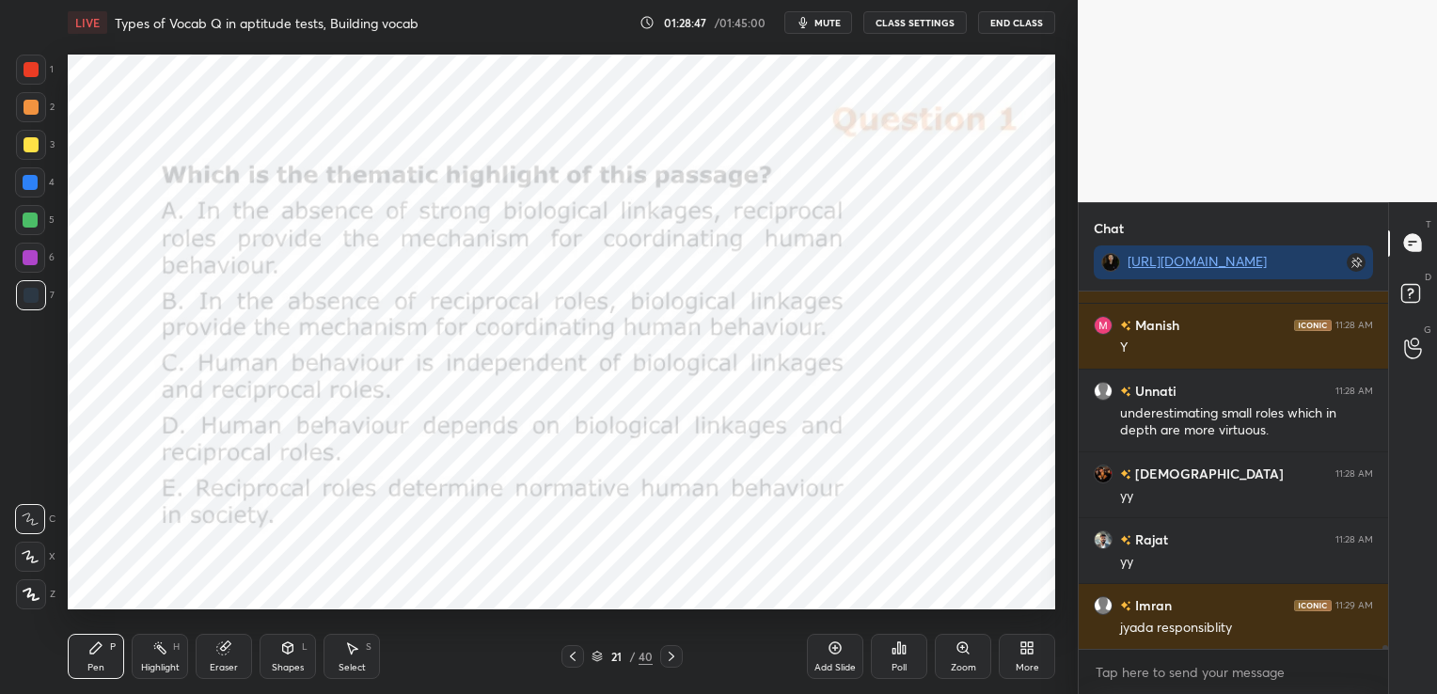
click at [565, 659] on icon at bounding box center [572, 656] width 15 height 15
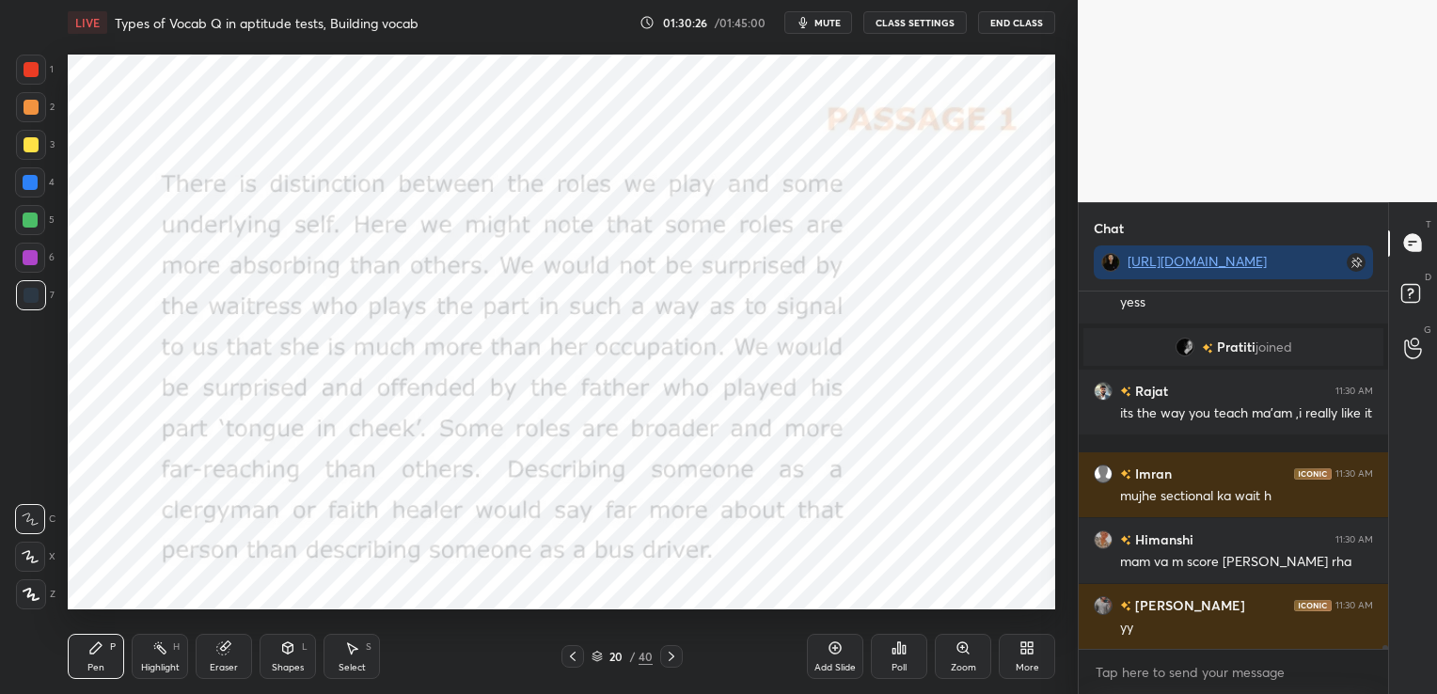
scroll to position [35437, 0]
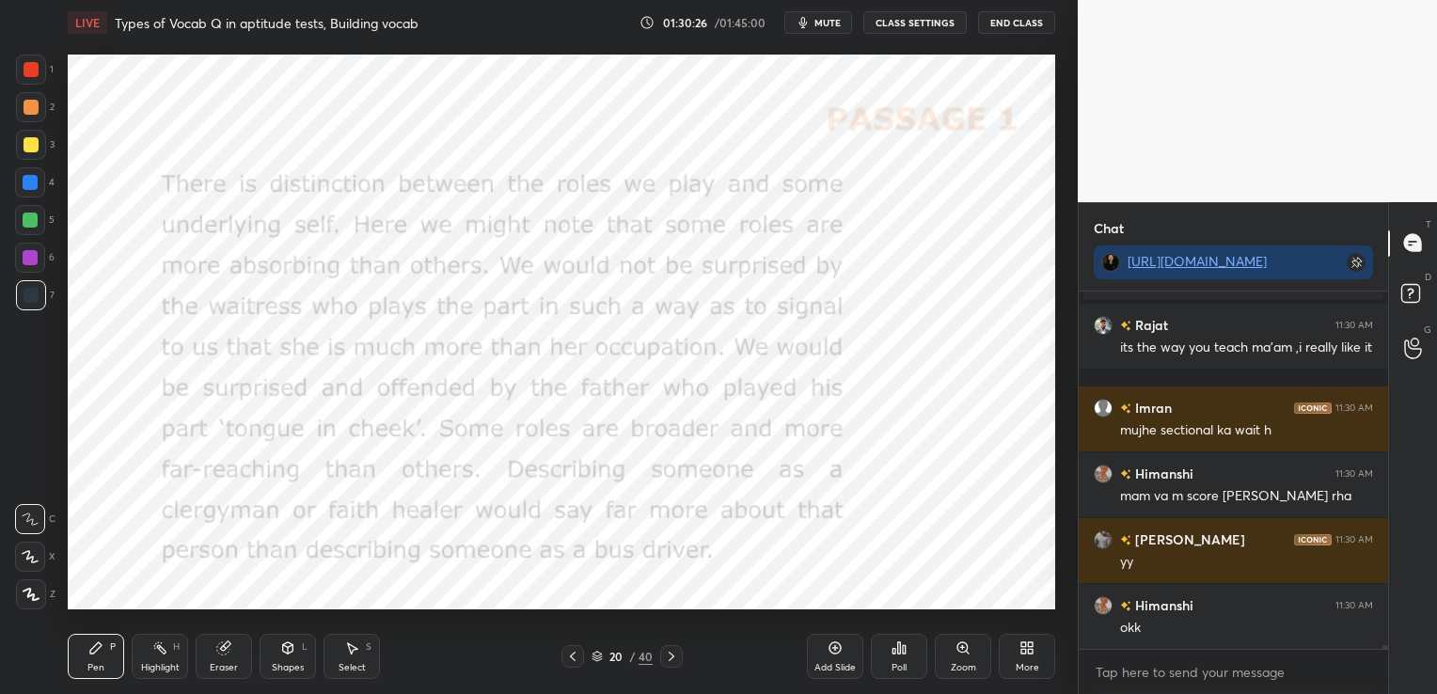
click at [675, 653] on icon at bounding box center [671, 656] width 15 height 15
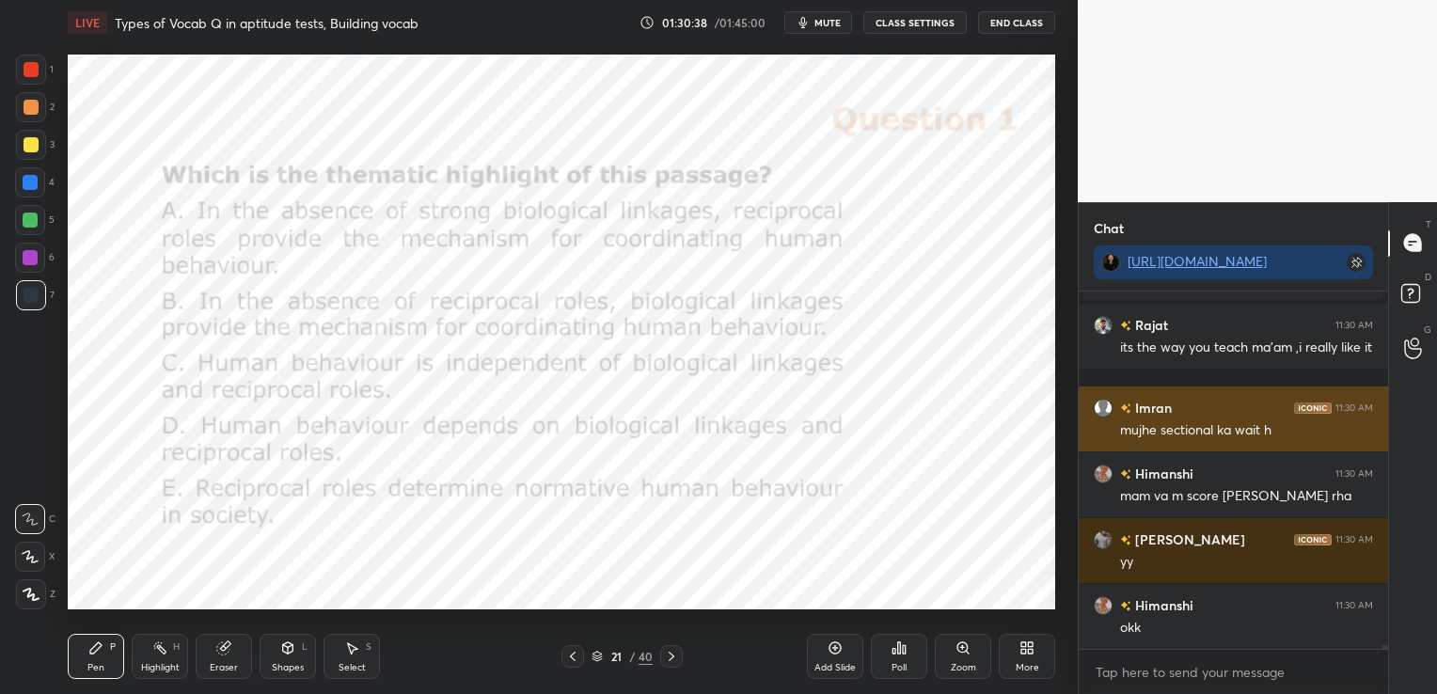
scroll to position [35482, 0]
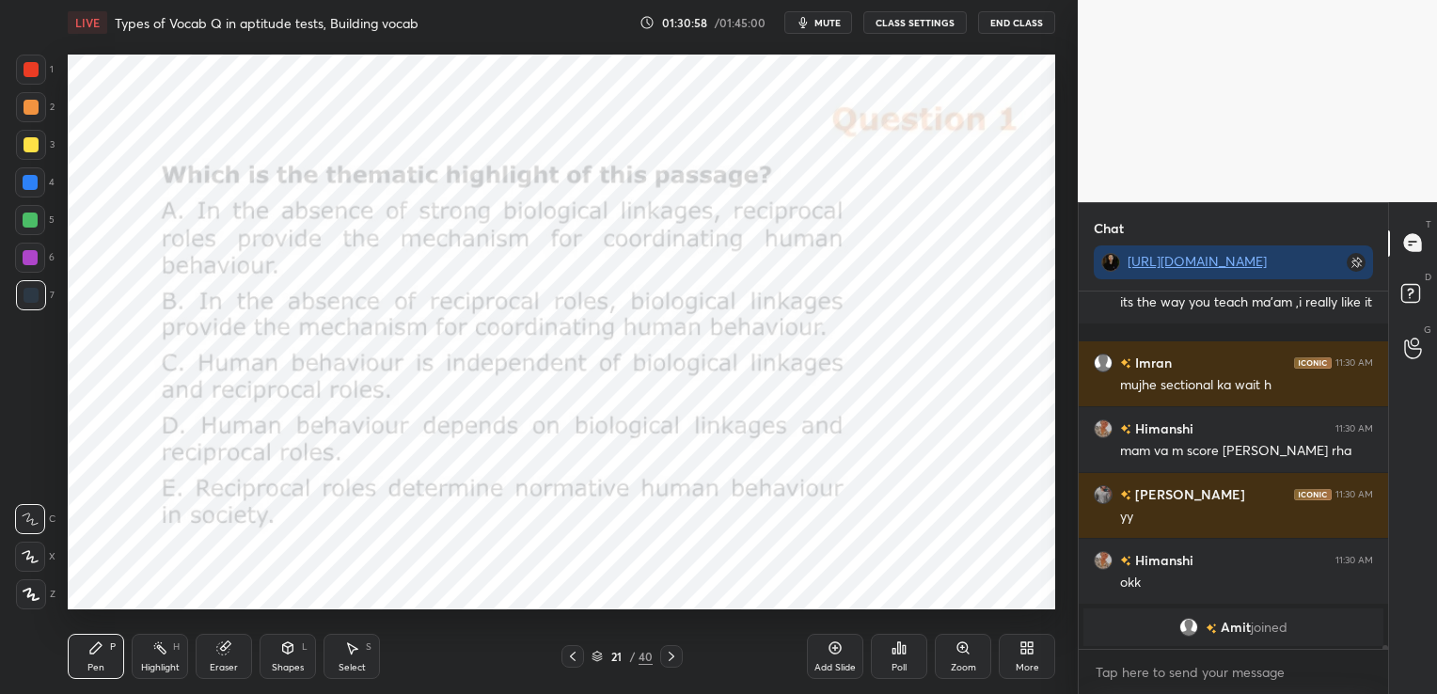
click at [916, 655] on div "Poll" at bounding box center [899, 656] width 56 height 45
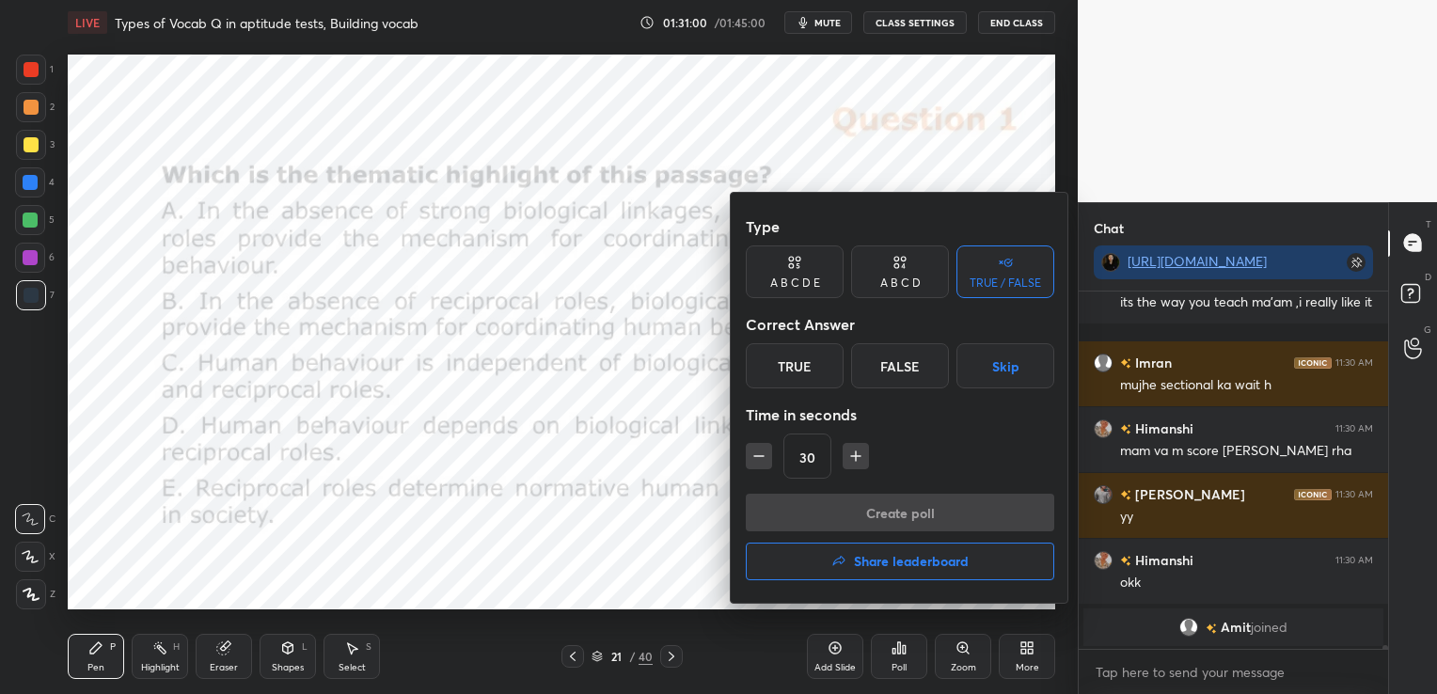
click at [801, 269] on div "A B C D E" at bounding box center [795, 272] width 98 height 53
click at [960, 373] on div "E" at bounding box center [979, 365] width 45 height 45
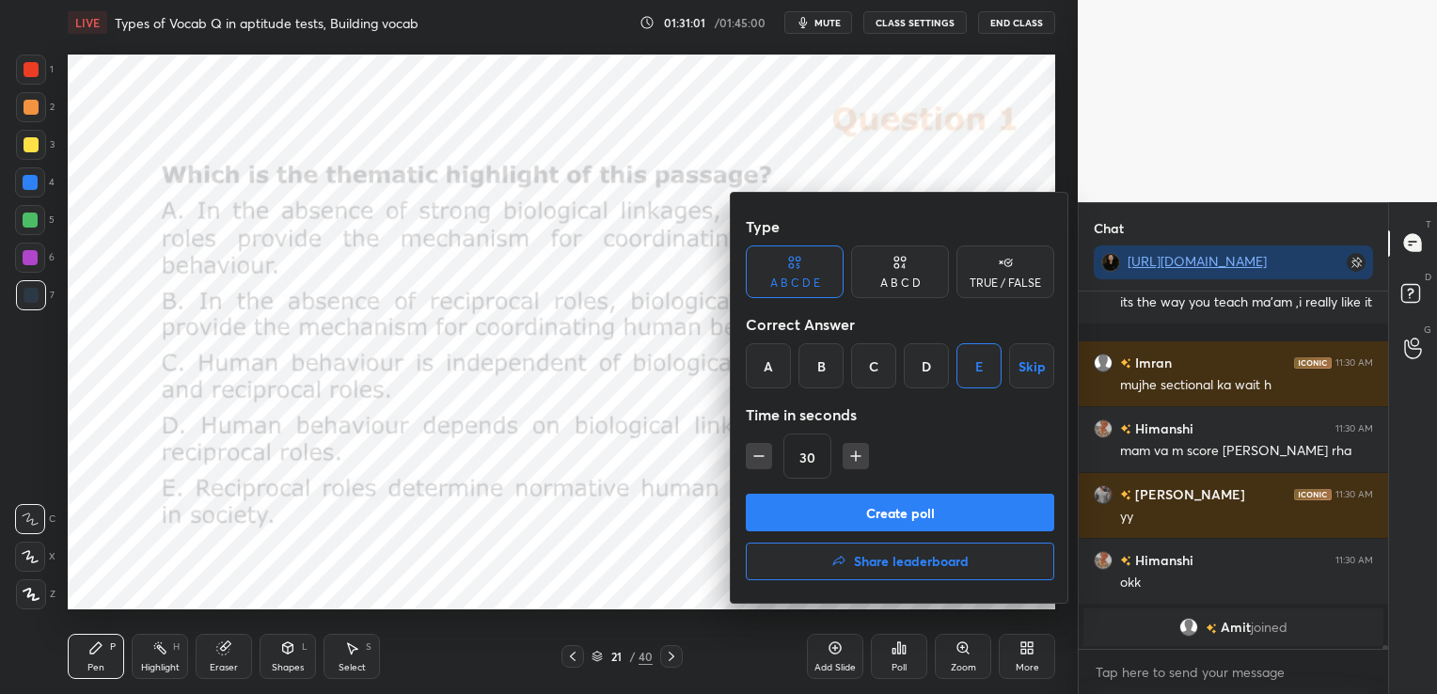
click at [847, 453] on icon "button" at bounding box center [856, 456] width 19 height 19
click at [849, 457] on icon "button" at bounding box center [856, 456] width 19 height 19
type input "60"
click at [864, 503] on button "Create poll" at bounding box center [900, 513] width 309 height 38
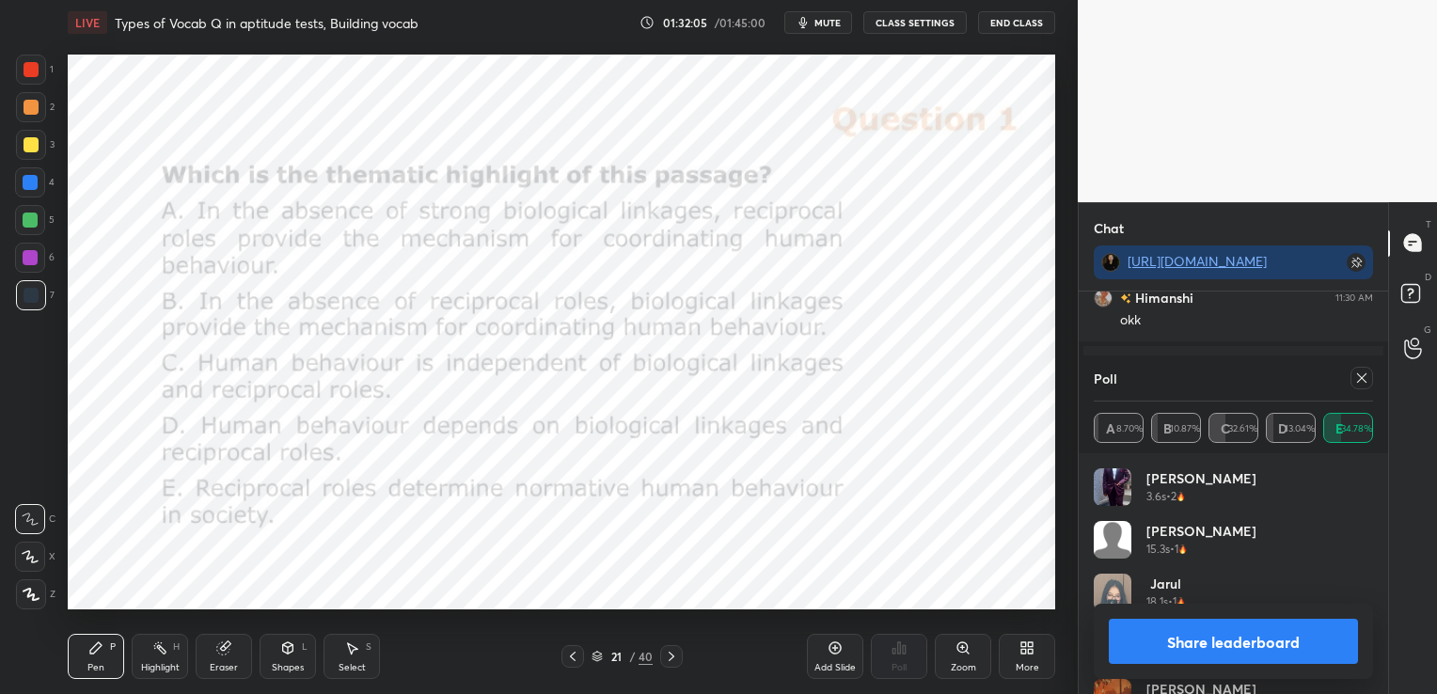
scroll to position [35644, 0]
click at [1366, 382] on icon at bounding box center [1361, 377] width 9 height 9
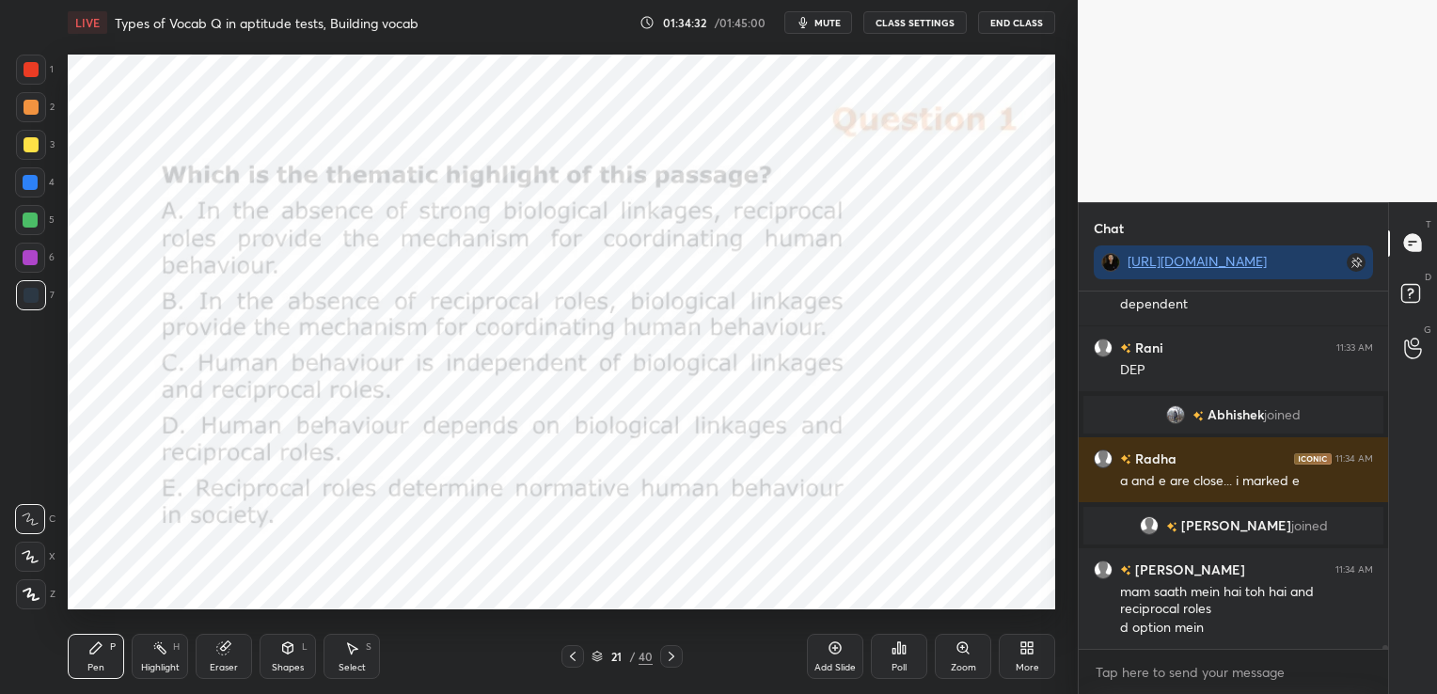
scroll to position [36603, 0]
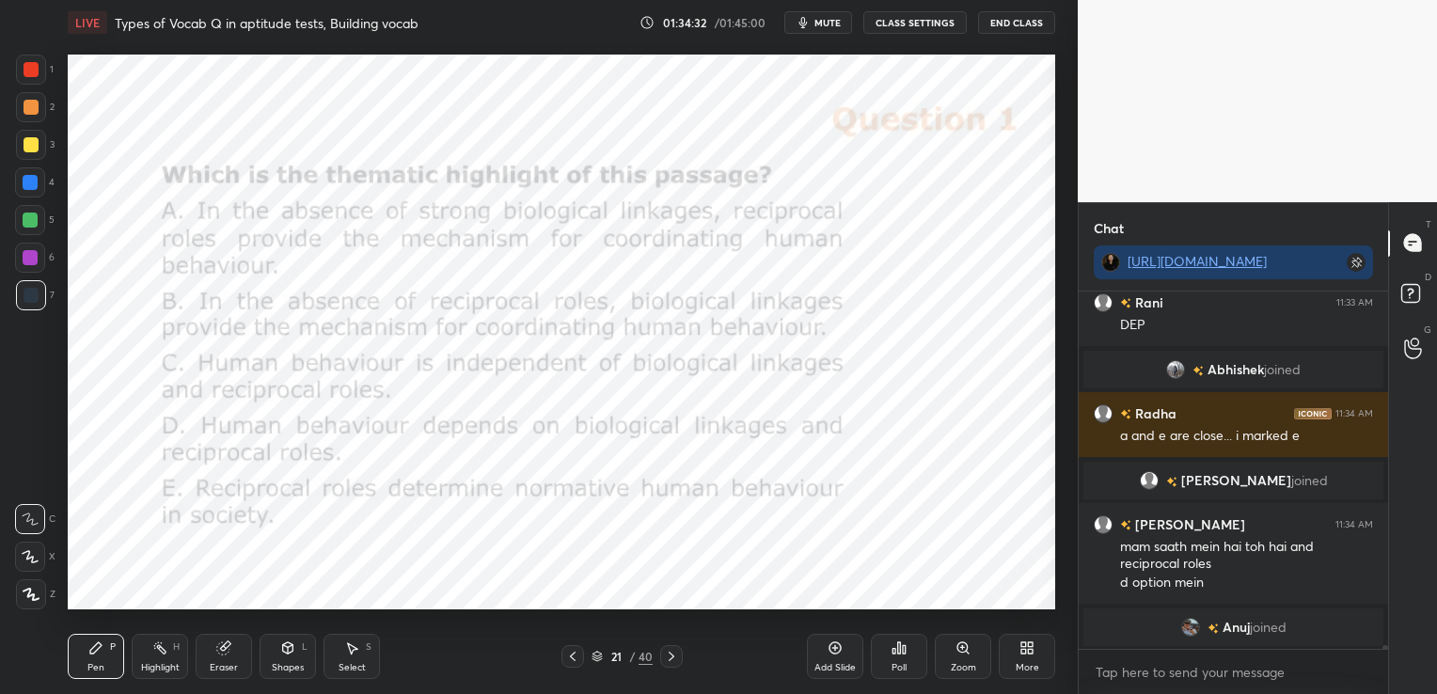
click at [222, 661] on div "Eraser" at bounding box center [224, 656] width 56 height 45
click at [37, 595] on span "Erase all" at bounding box center [30, 594] width 28 height 13
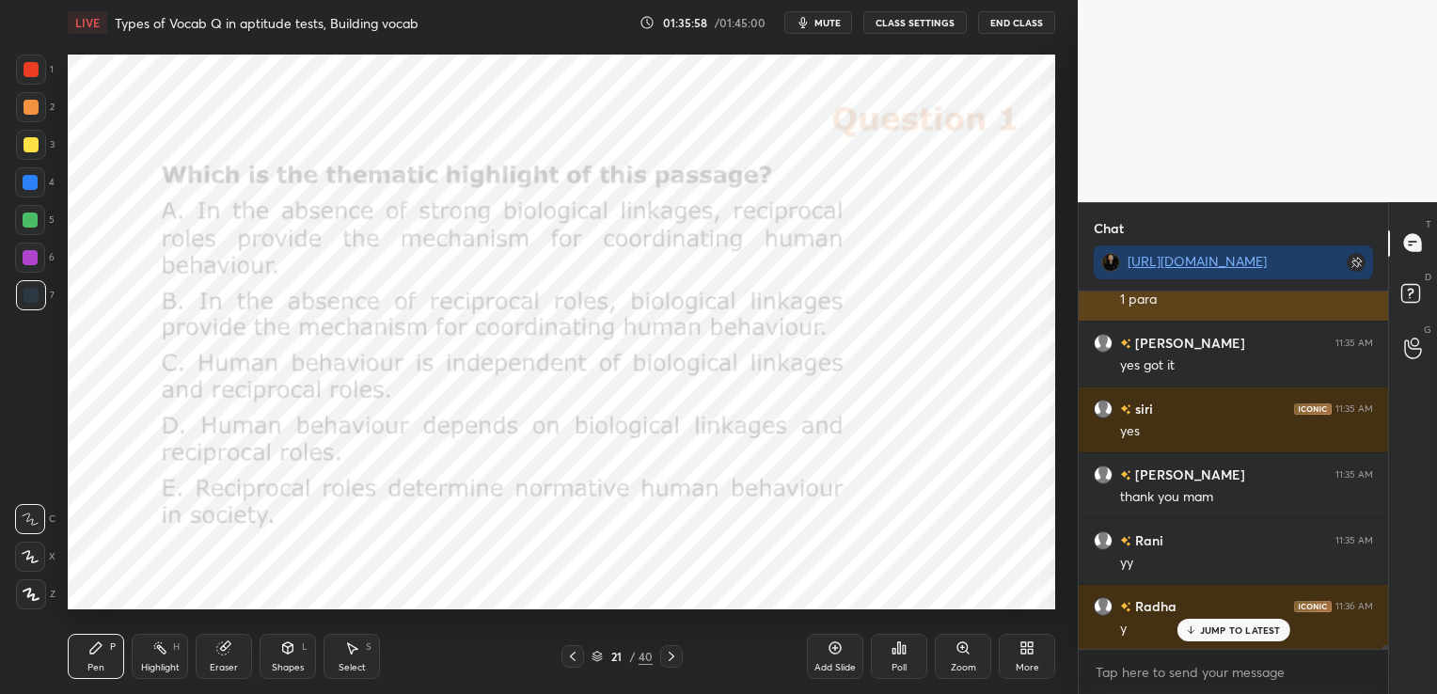
scroll to position [37092, 0]
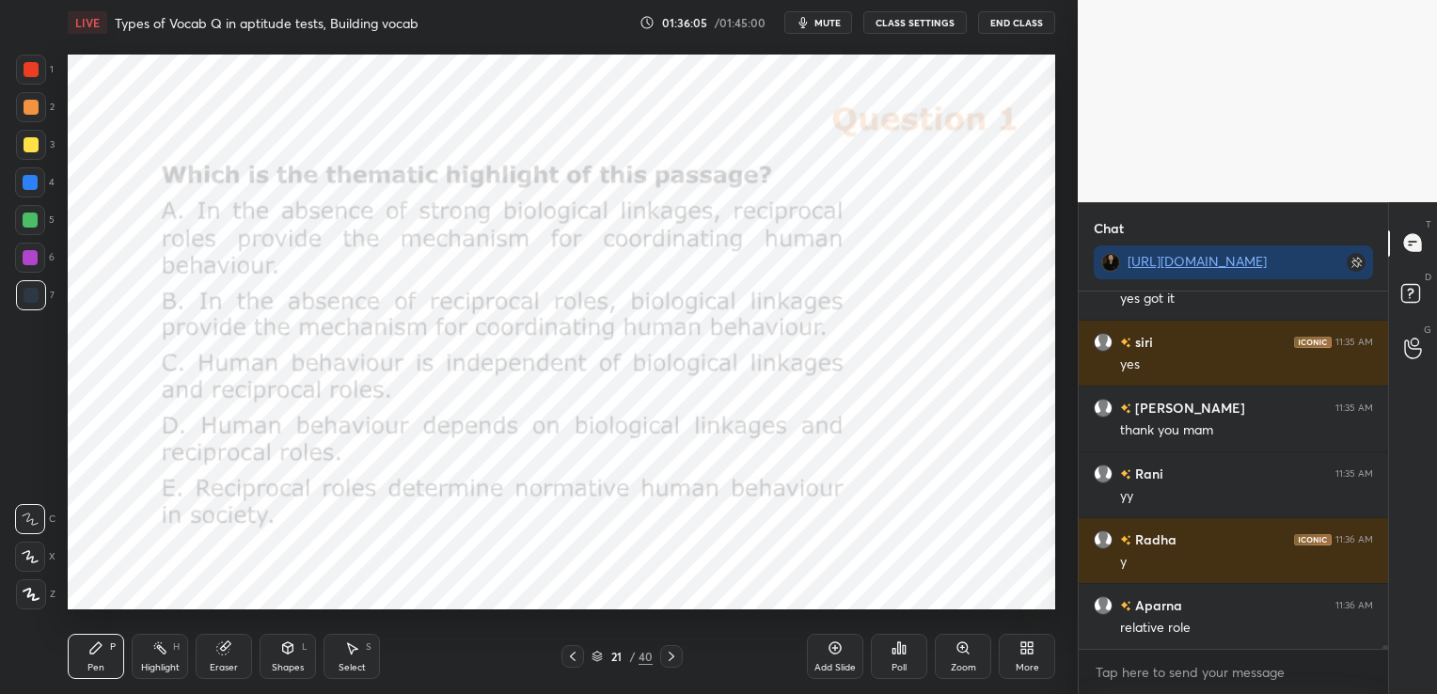
click at [230, 659] on div "Eraser" at bounding box center [224, 656] width 56 height 45
click at [30, 598] on span "Erase all" at bounding box center [30, 594] width 28 height 13
click at [675, 657] on icon at bounding box center [671, 656] width 15 height 15
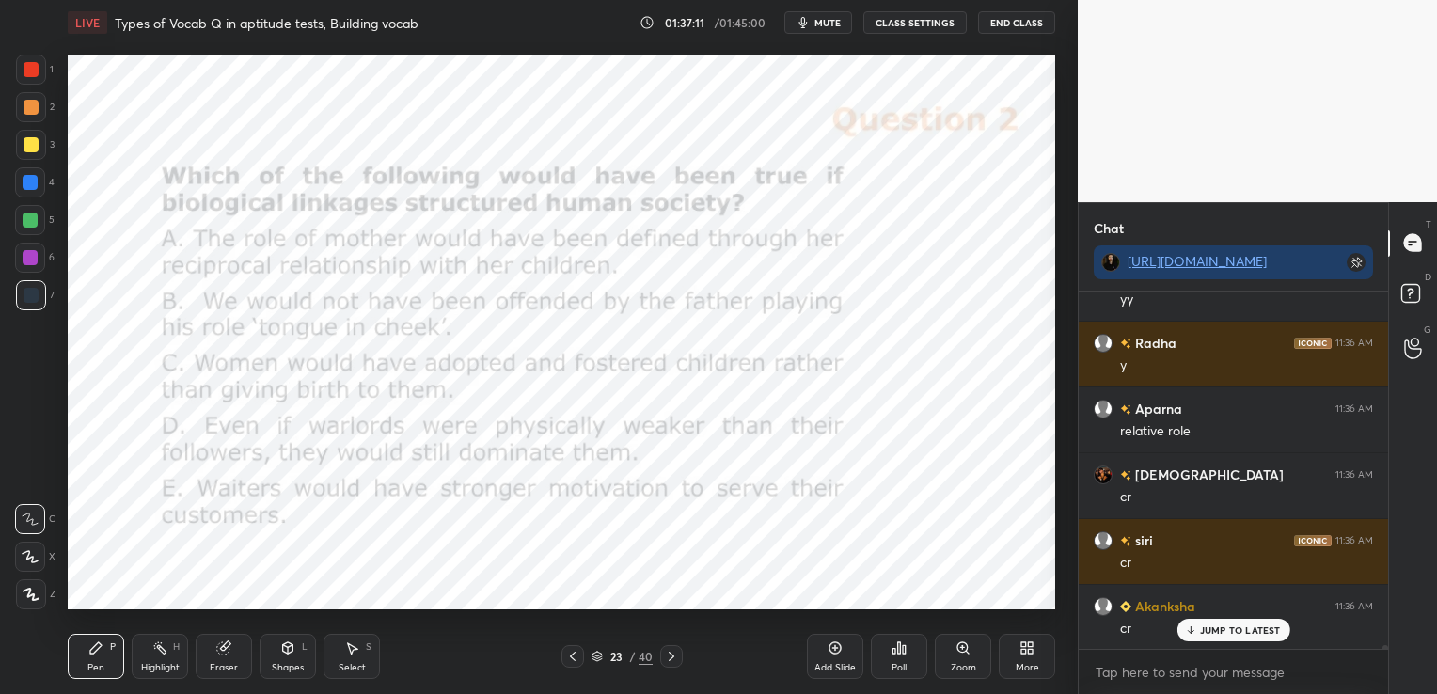
scroll to position [37334, 0]
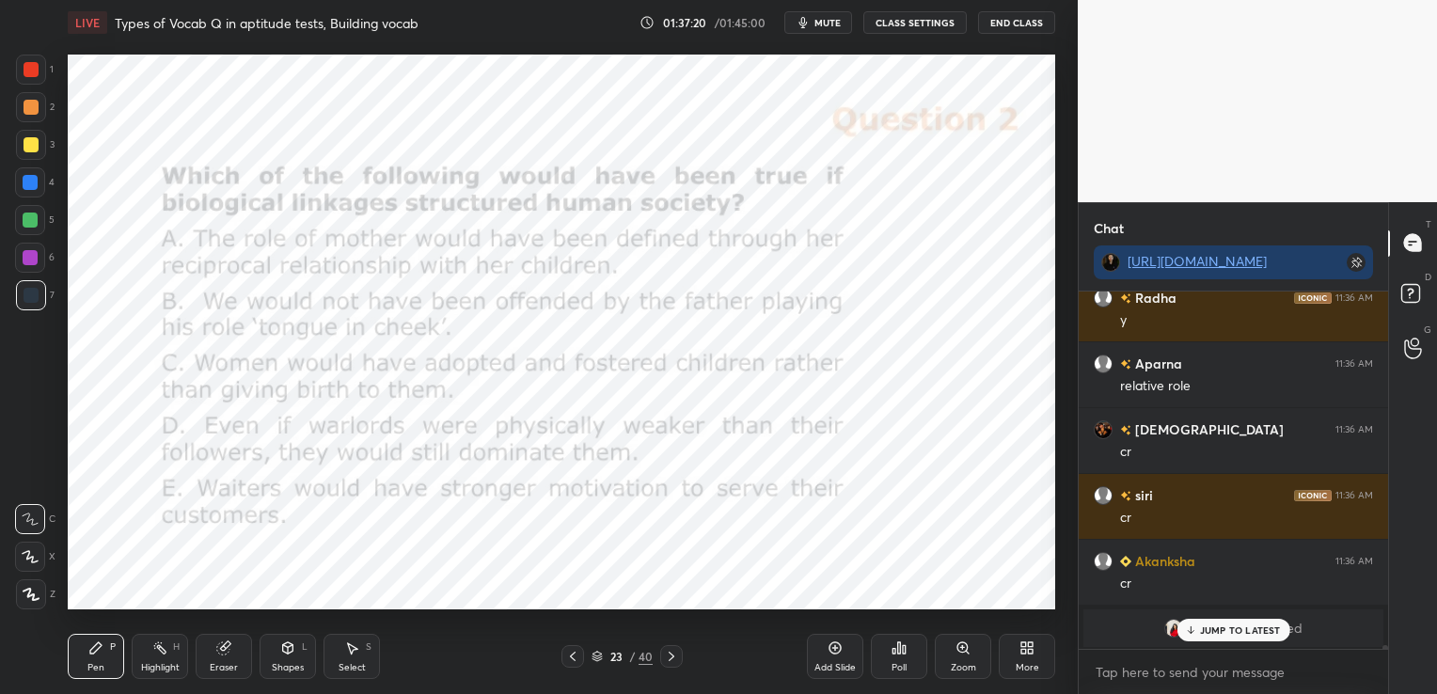
click at [900, 659] on div "Poll" at bounding box center [899, 656] width 56 height 45
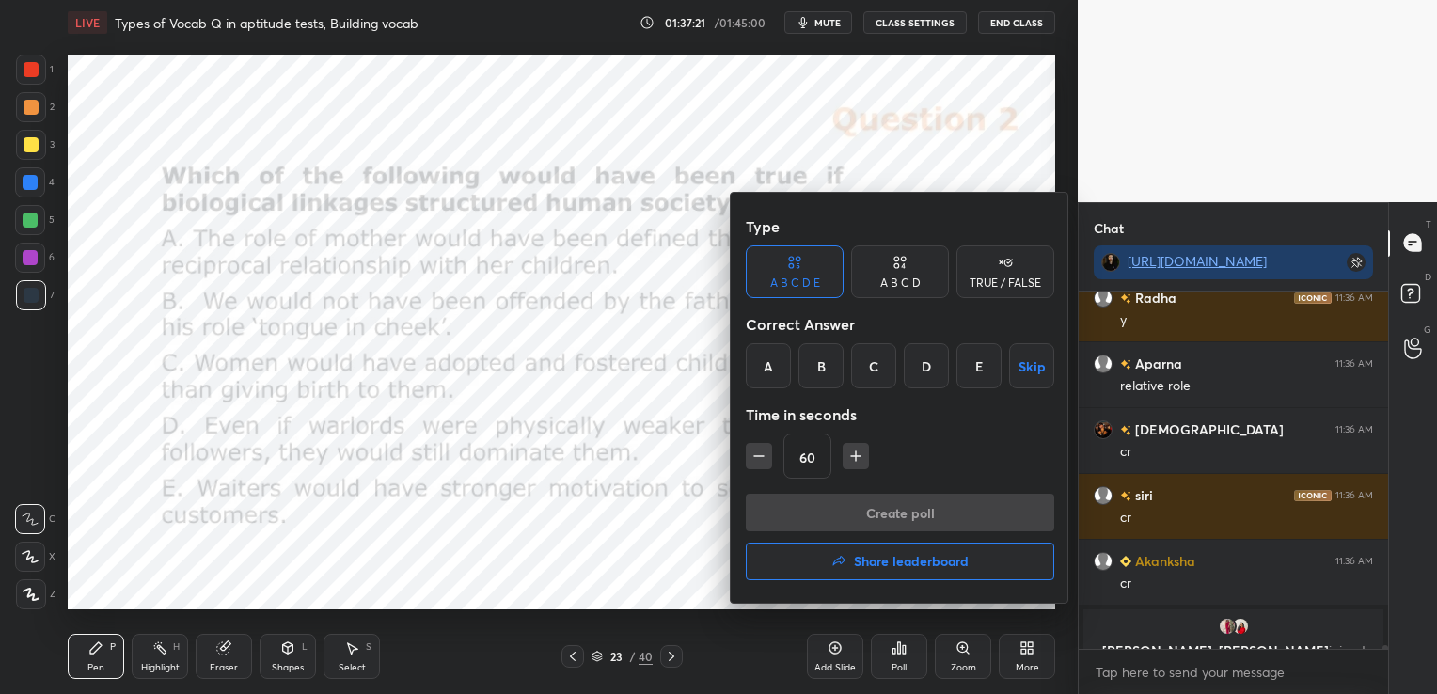
click at [828, 373] on div "B" at bounding box center [821, 365] width 45 height 45
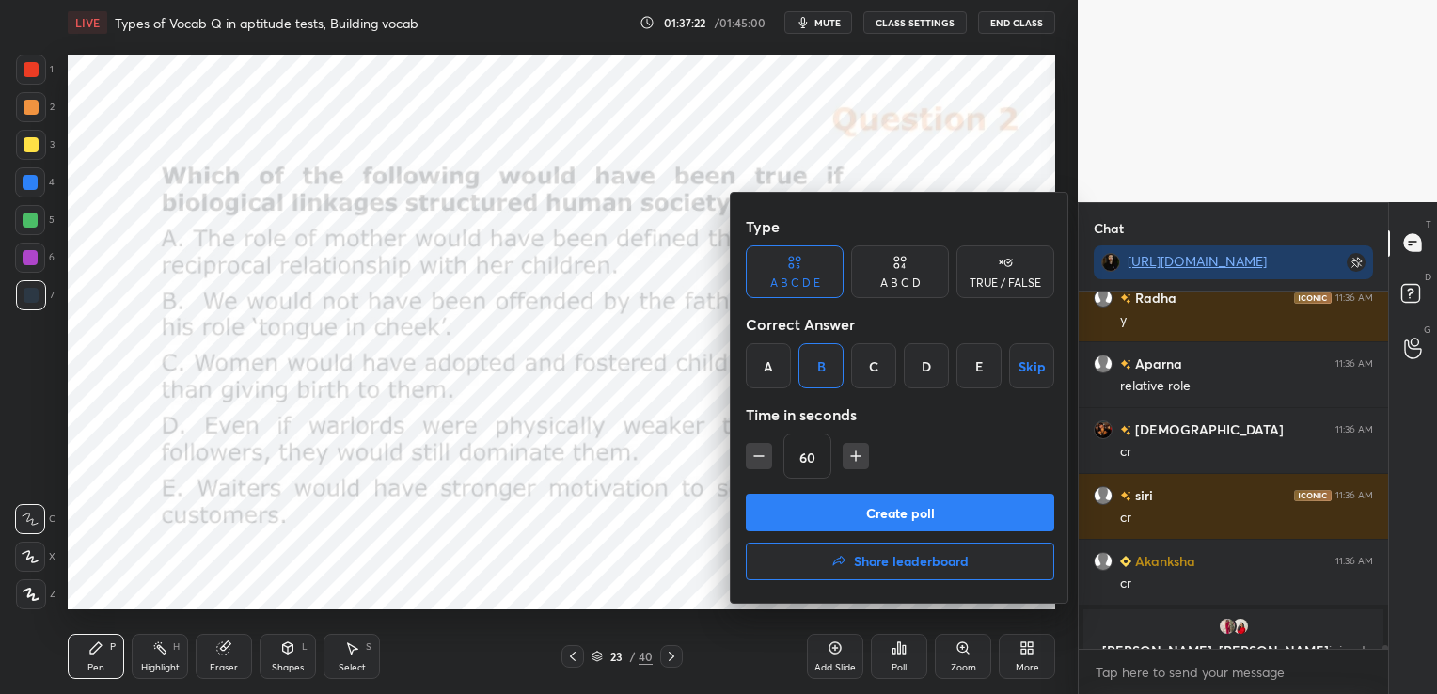
click at [864, 519] on button "Create poll" at bounding box center [900, 513] width 309 height 38
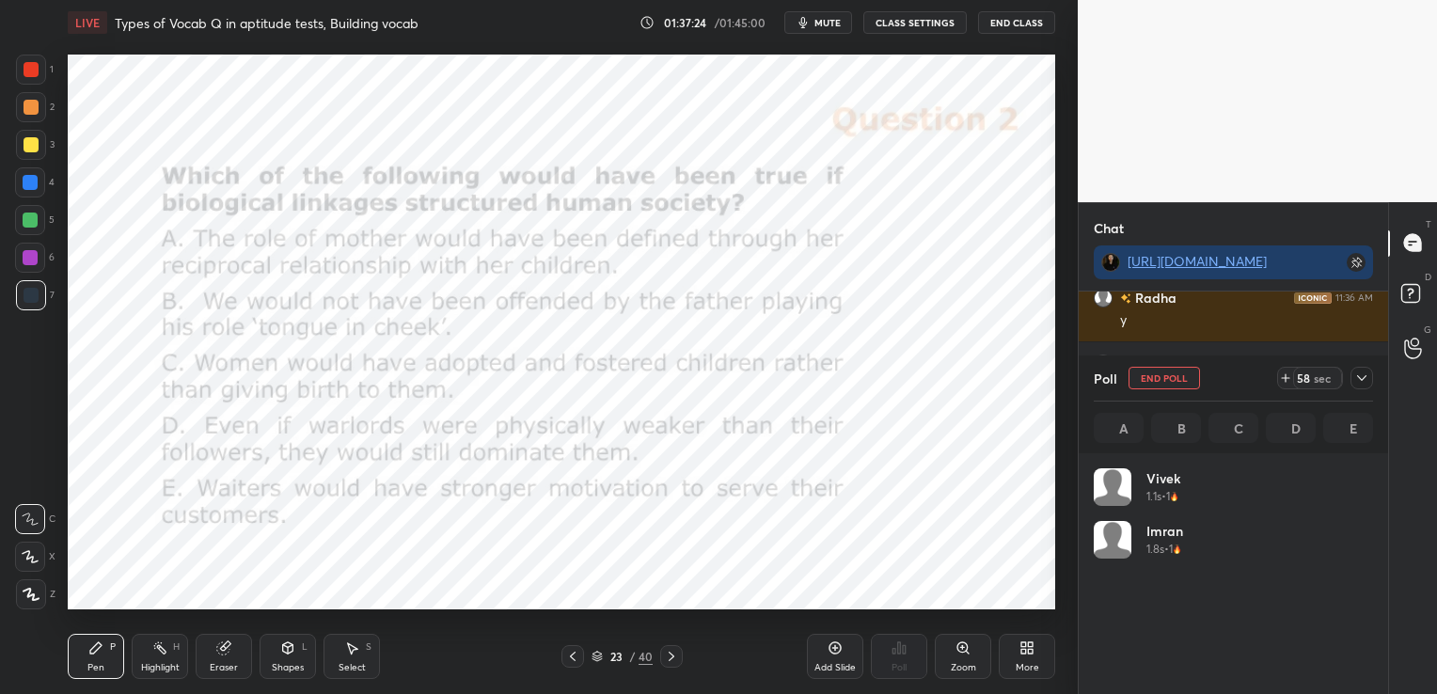
scroll to position [220, 274]
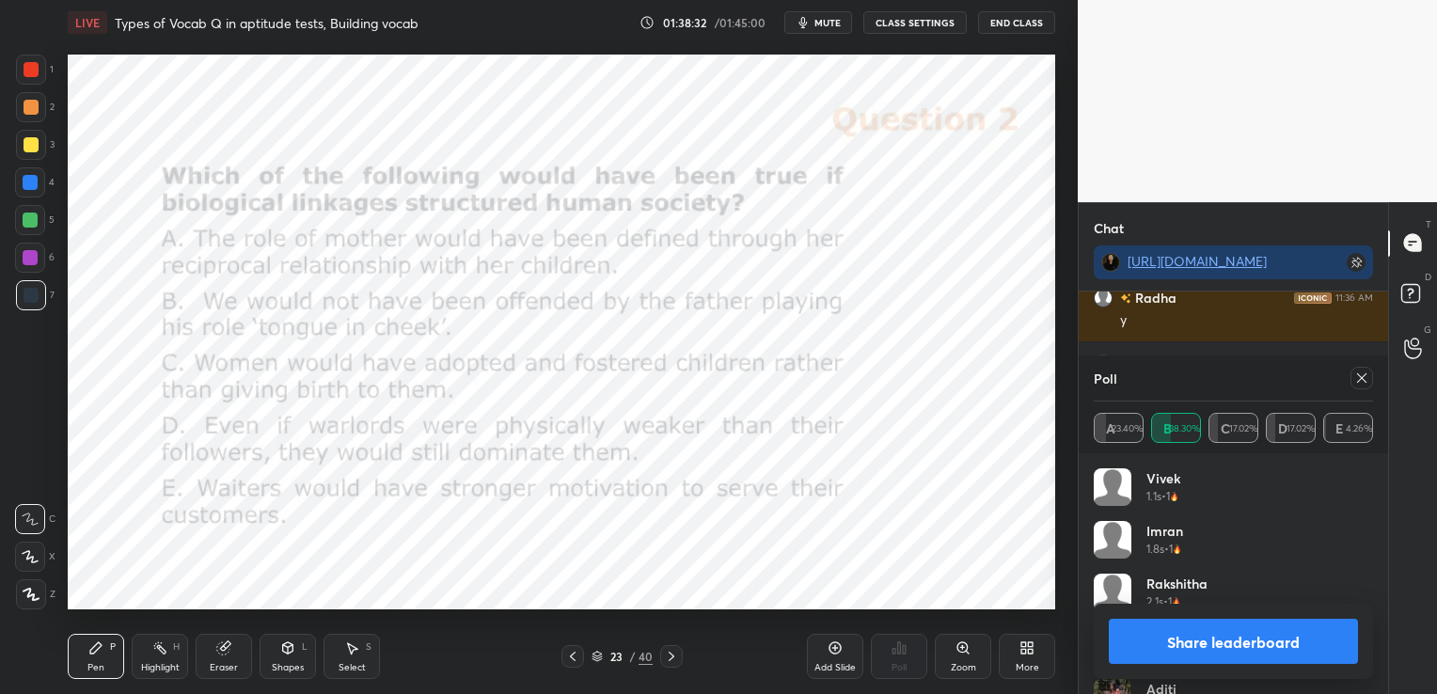
click at [1363, 377] on icon at bounding box center [1361, 377] width 9 height 9
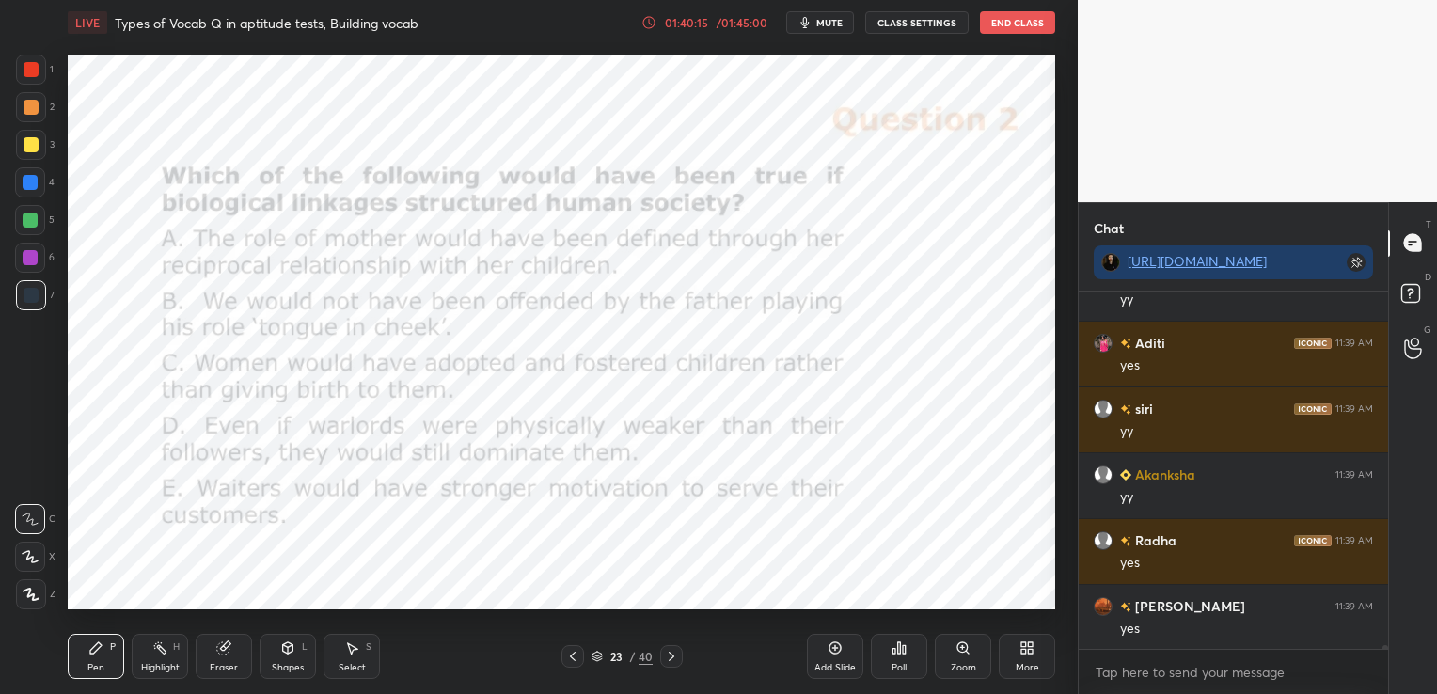
scroll to position [38060, 0]
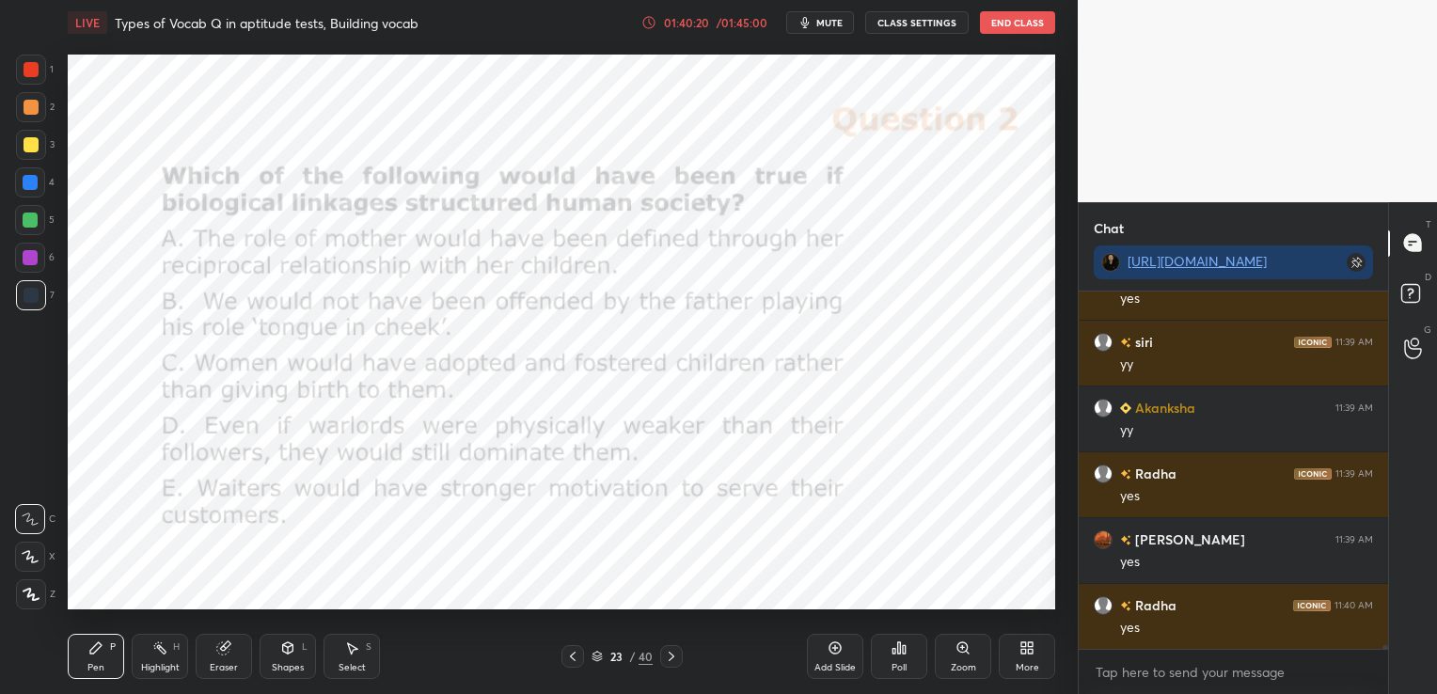
click at [685, 29] on div "01:40:20 / 01:45:00" at bounding box center [707, 22] width 130 height 15
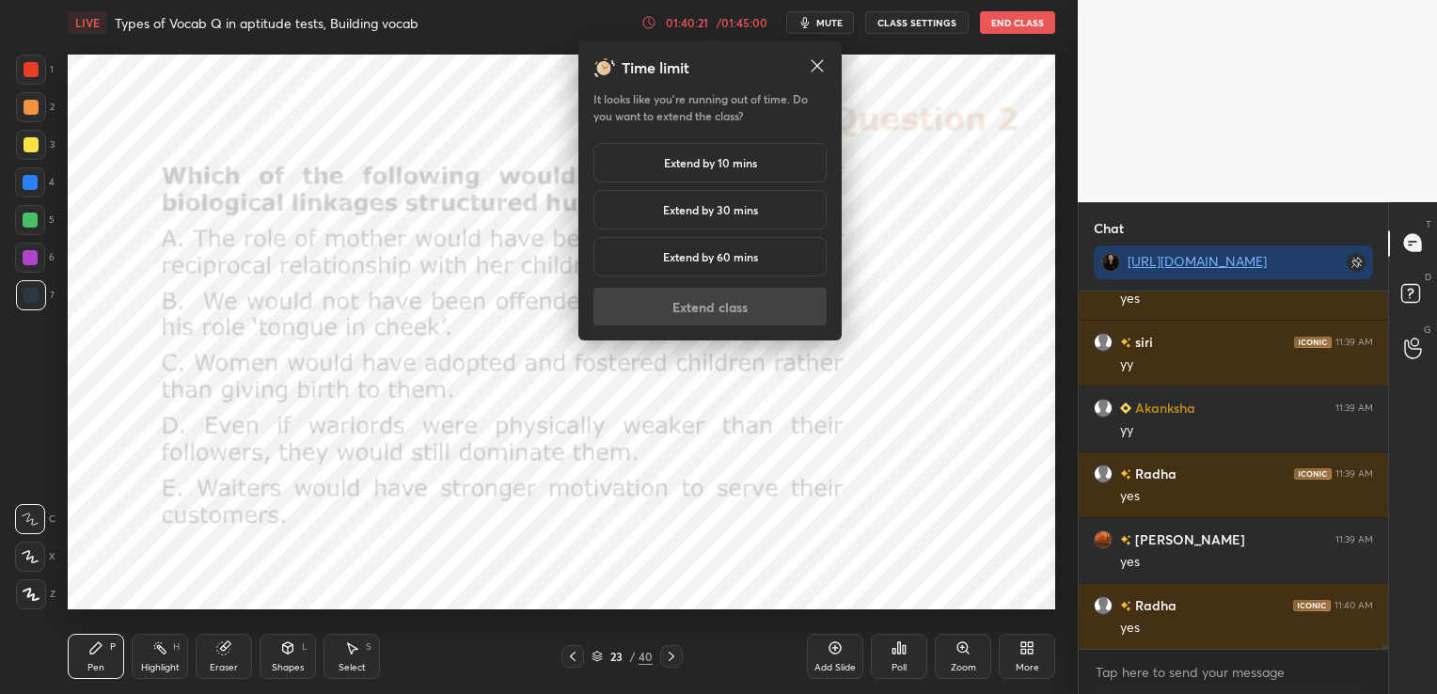
click at [764, 160] on div "Extend by 10 mins" at bounding box center [710, 163] width 233 height 40
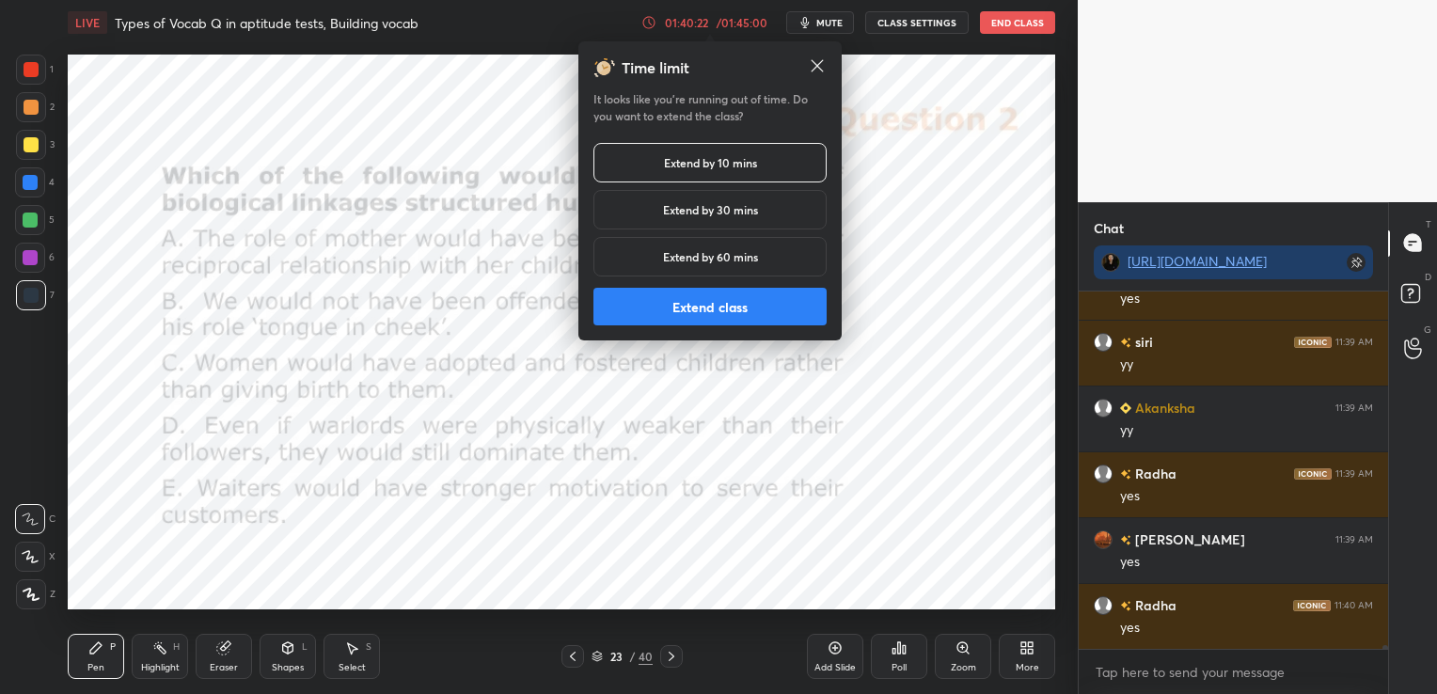
click at [721, 307] on button "Extend class" at bounding box center [710, 307] width 233 height 38
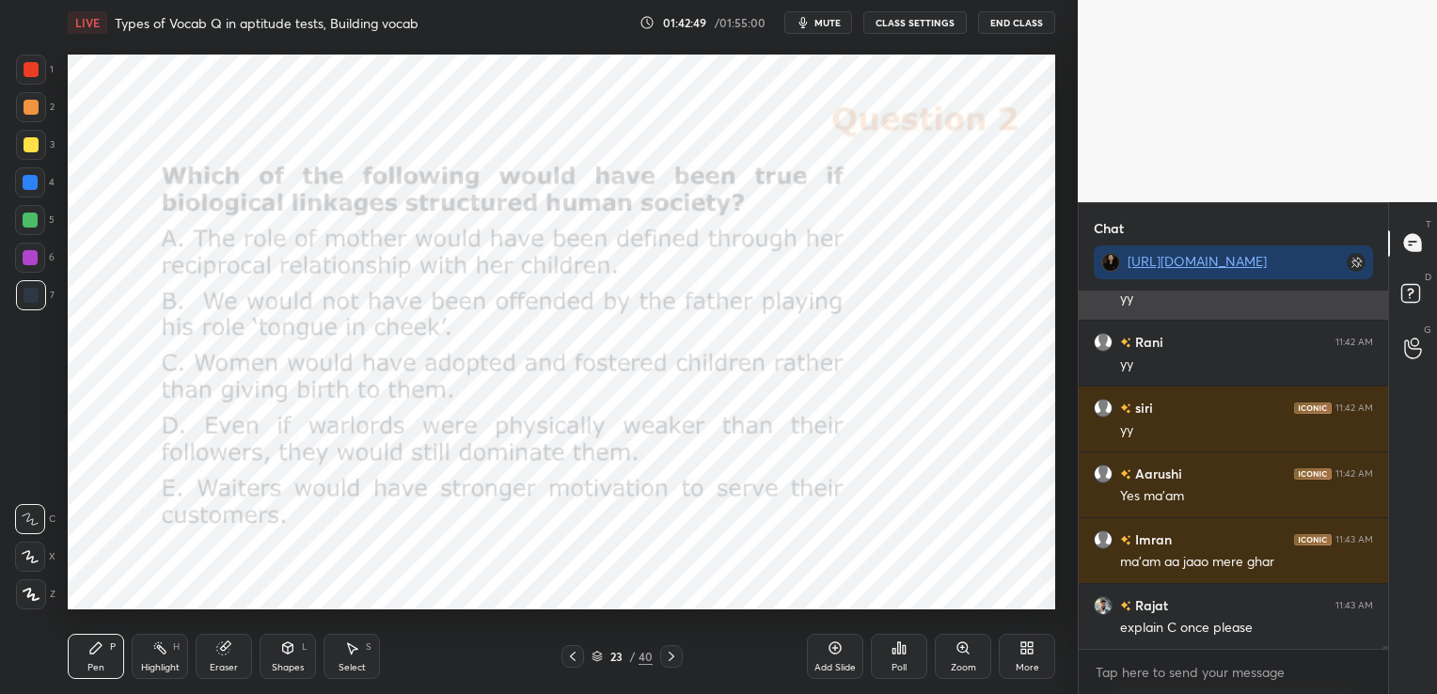
scroll to position [39185, 0]
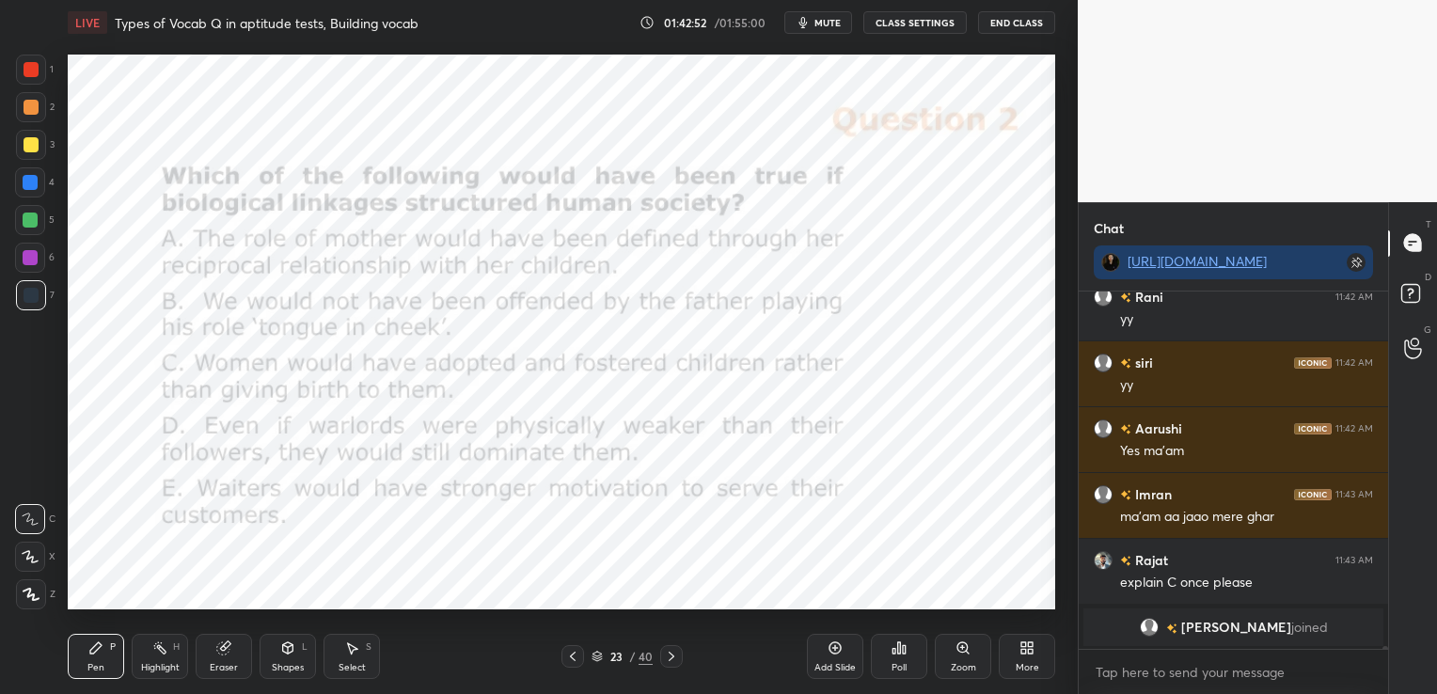
click at [233, 666] on div "Eraser" at bounding box center [224, 667] width 28 height 9
click at [31, 602] on div "Erase all" at bounding box center [30, 594] width 30 height 30
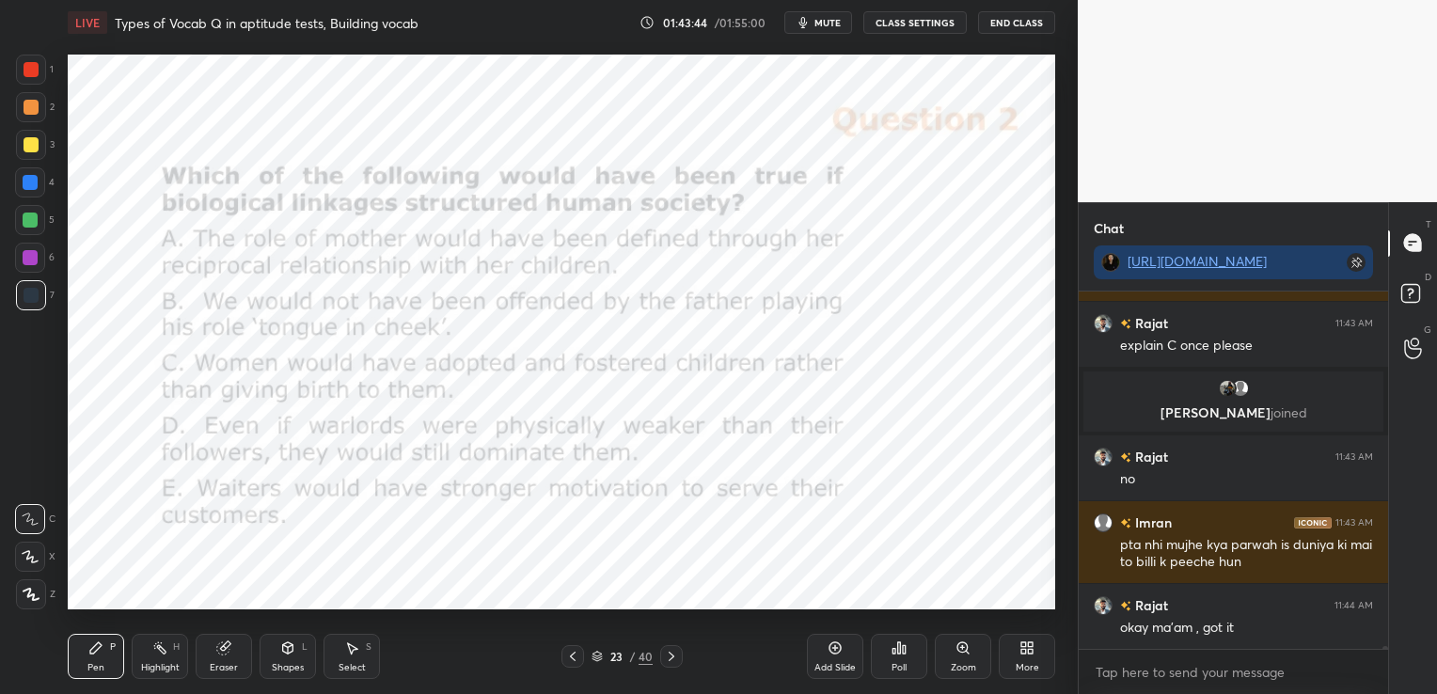
scroll to position [39122, 0]
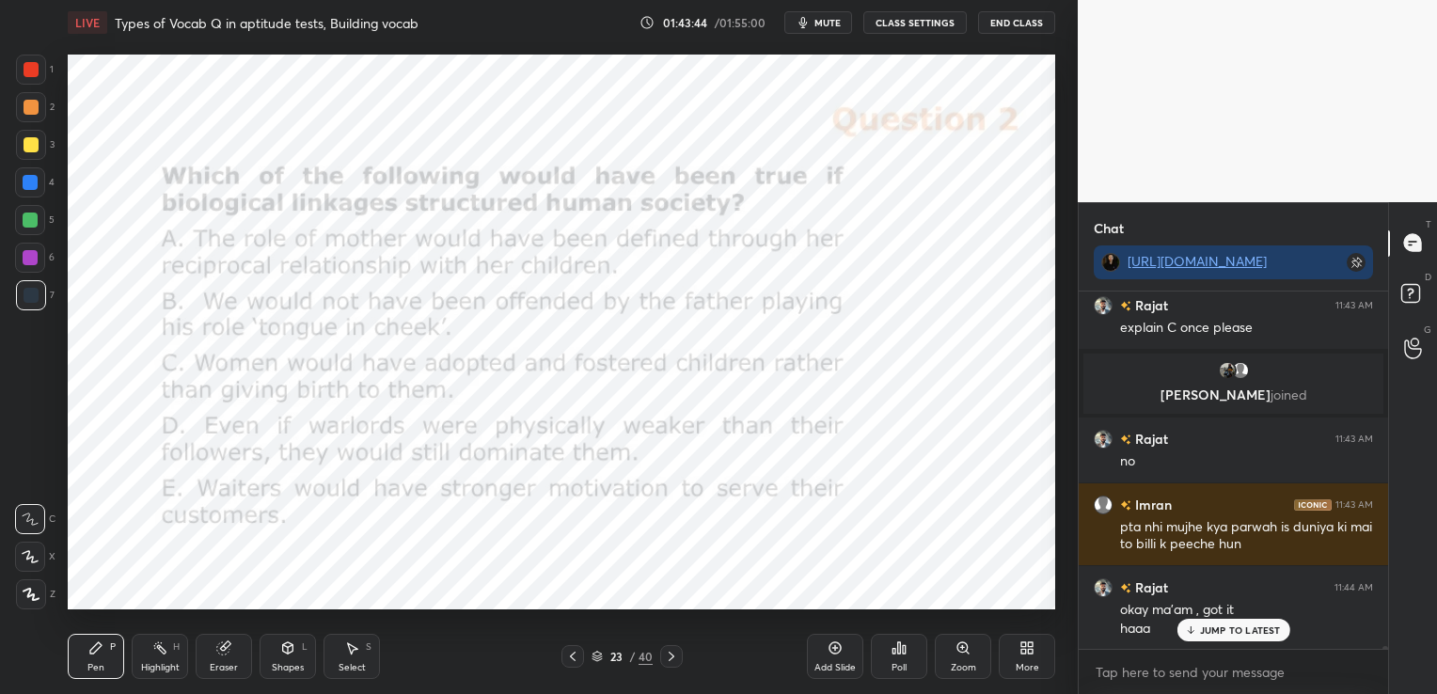
click at [226, 656] on icon at bounding box center [223, 648] width 15 height 15
click at [27, 590] on span "Erase all" at bounding box center [30, 594] width 28 height 13
click at [675, 653] on icon at bounding box center [671, 656] width 15 height 15
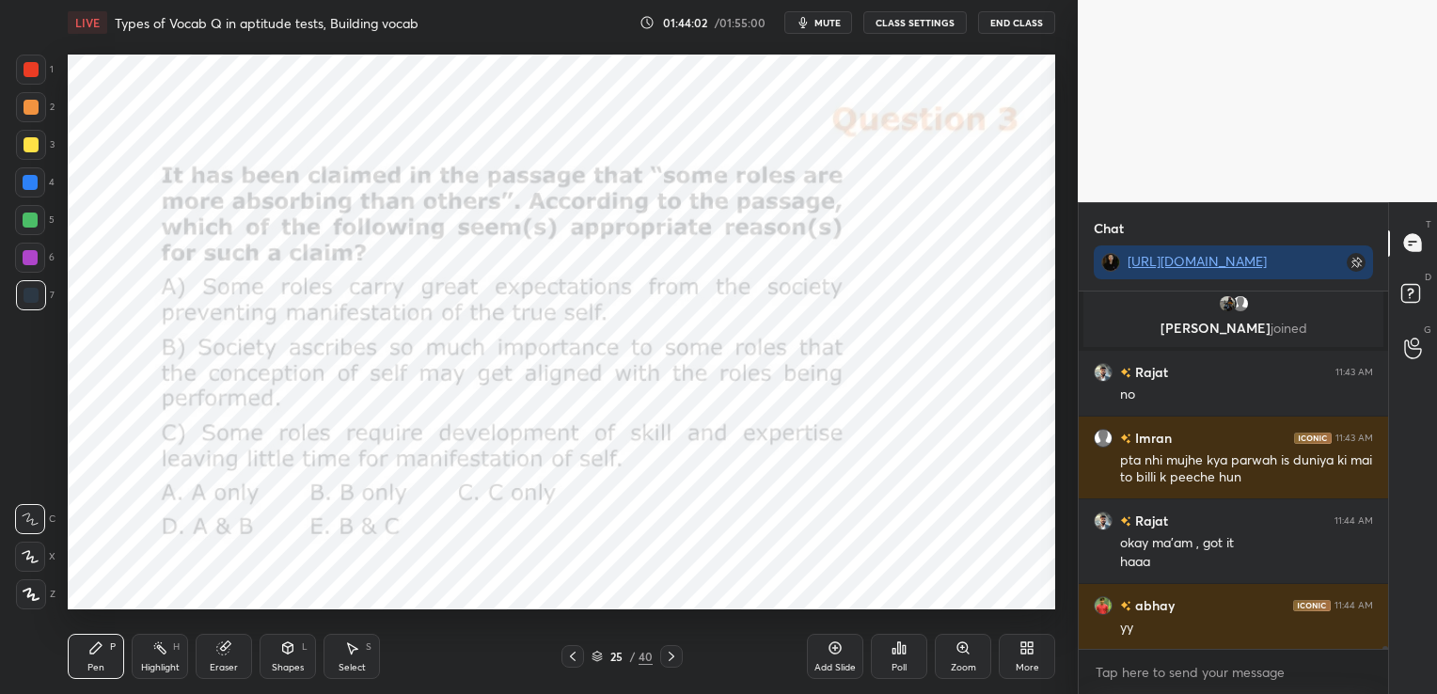
scroll to position [39253, 0]
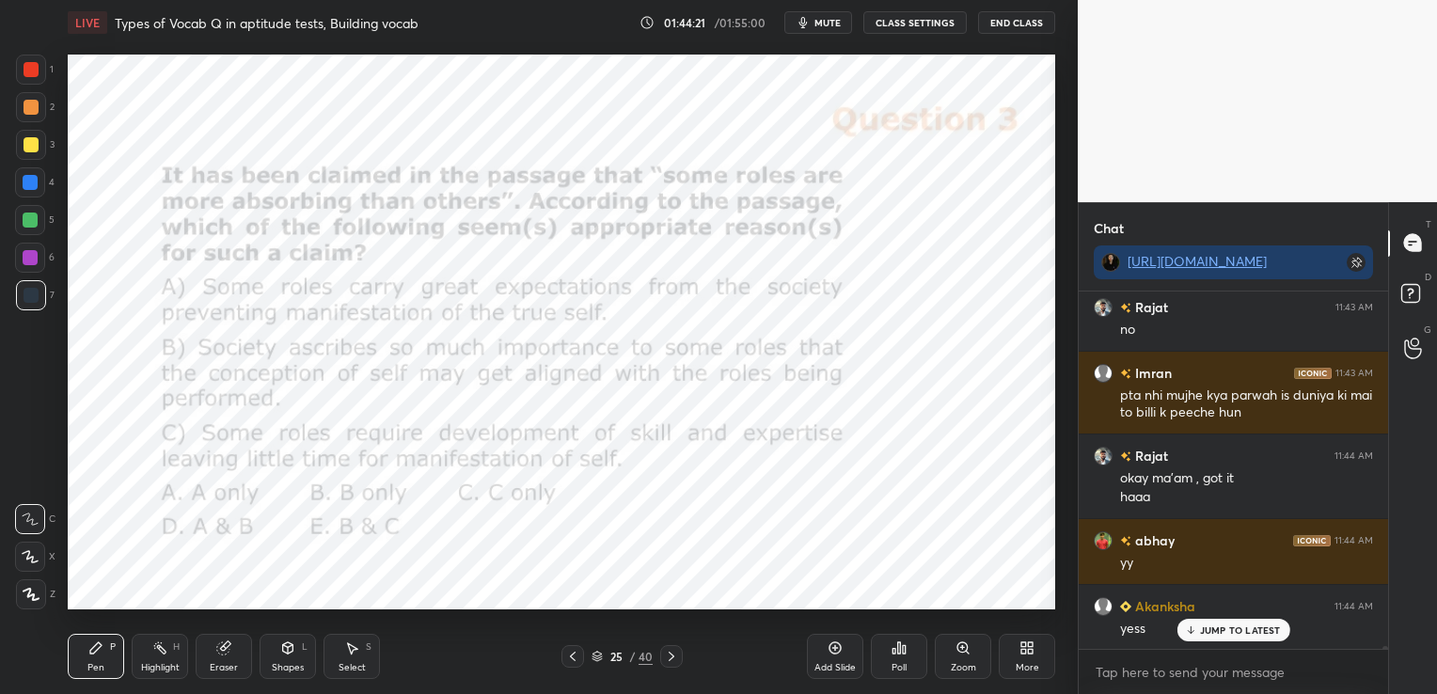
click at [902, 660] on div "Poll" at bounding box center [899, 656] width 56 height 45
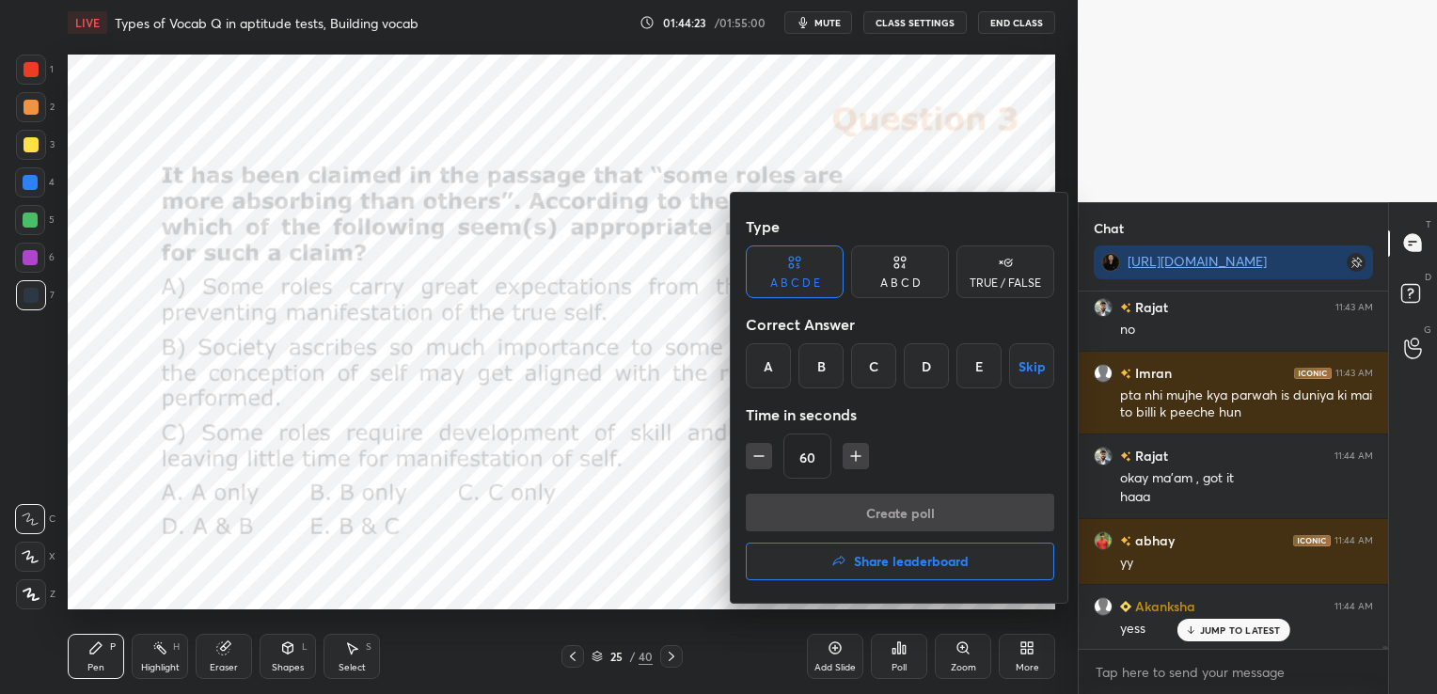
click at [934, 364] on div "D" at bounding box center [926, 365] width 45 height 45
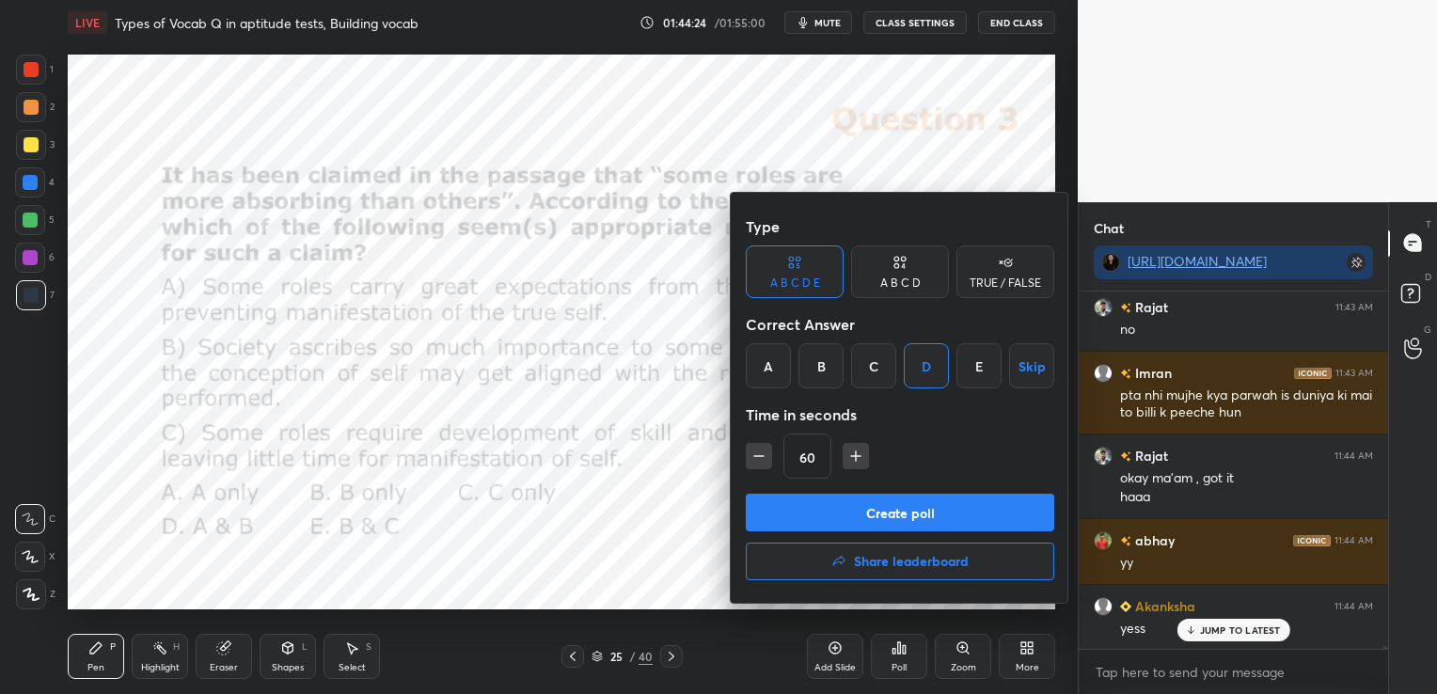
click at [911, 510] on button "Create poll" at bounding box center [900, 513] width 309 height 38
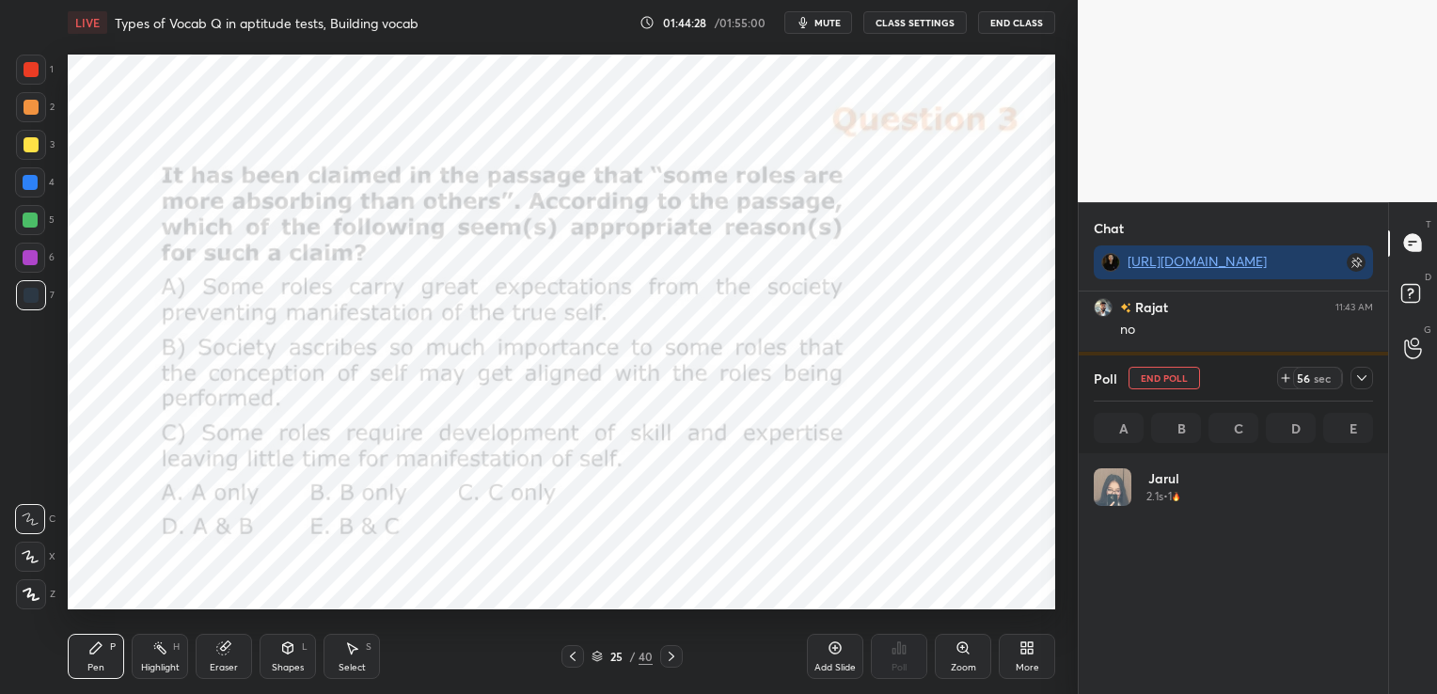
scroll to position [220, 274]
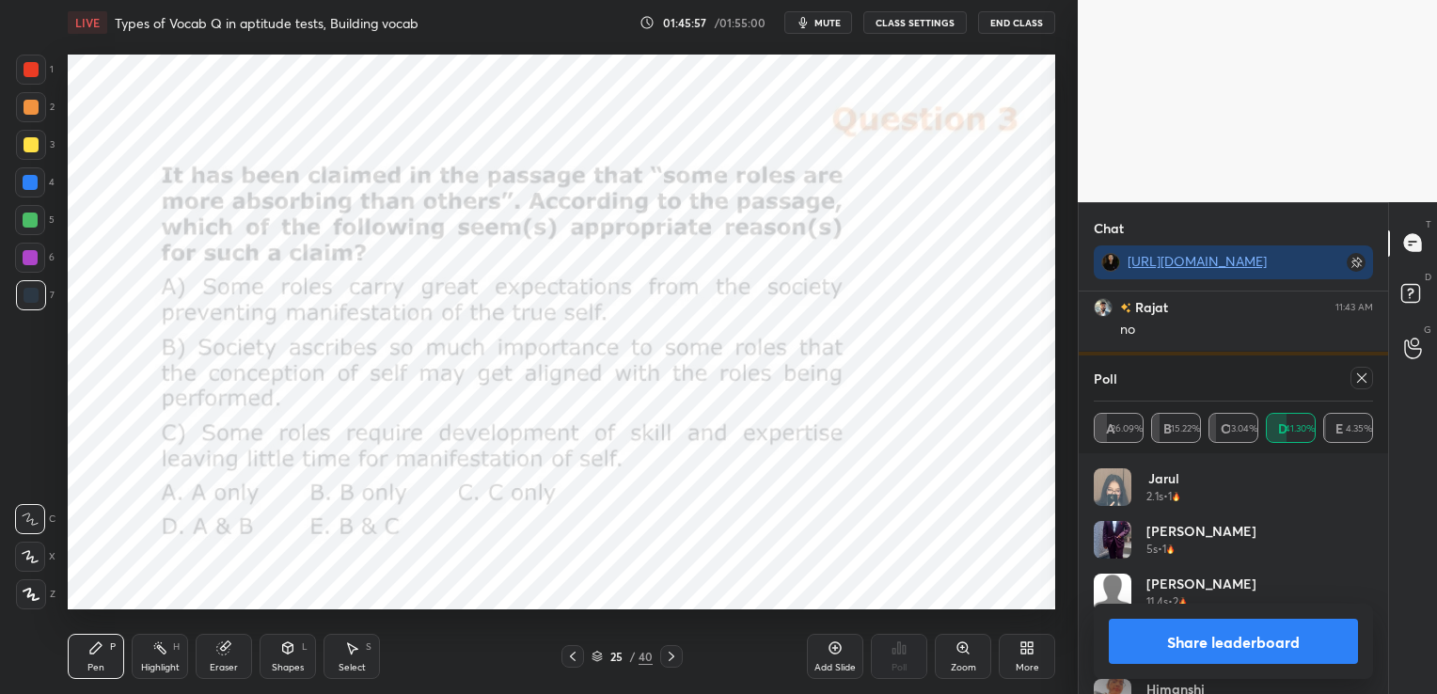
click at [1359, 378] on icon at bounding box center [1362, 378] width 15 height 15
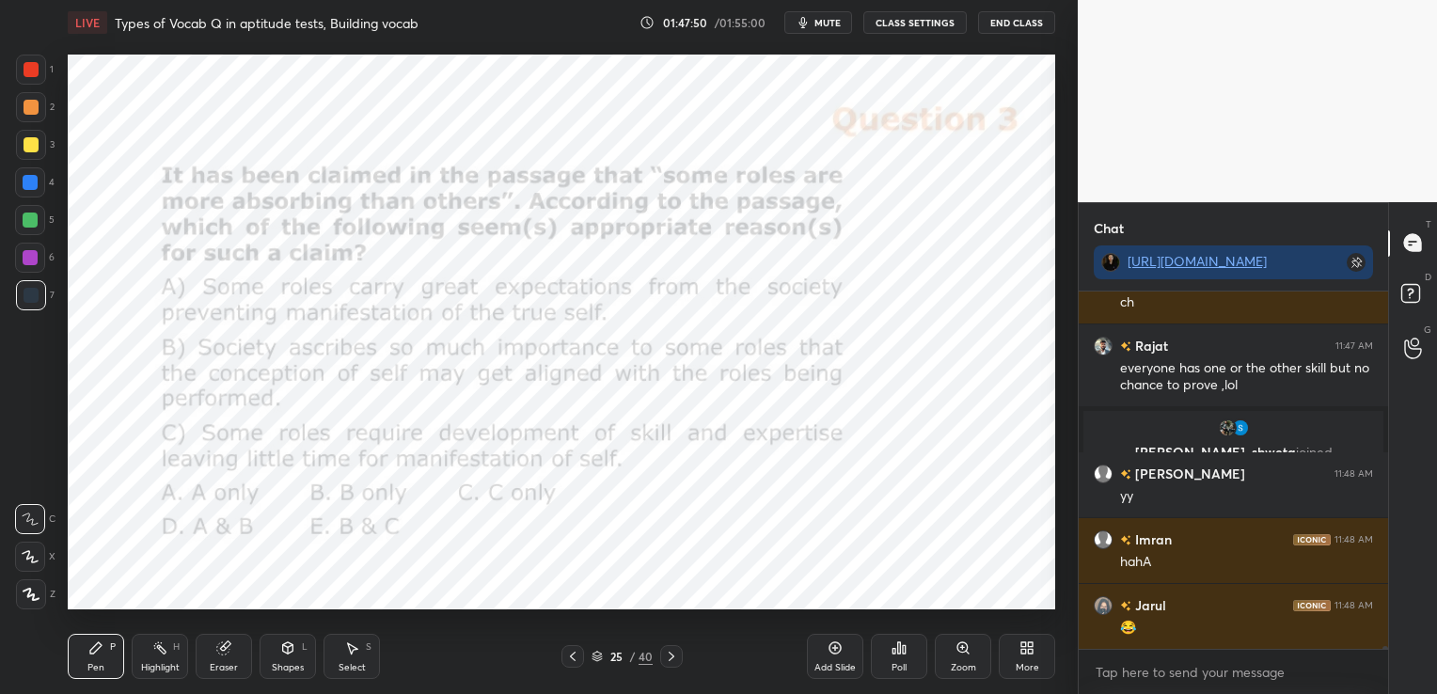
scroll to position [40454, 0]
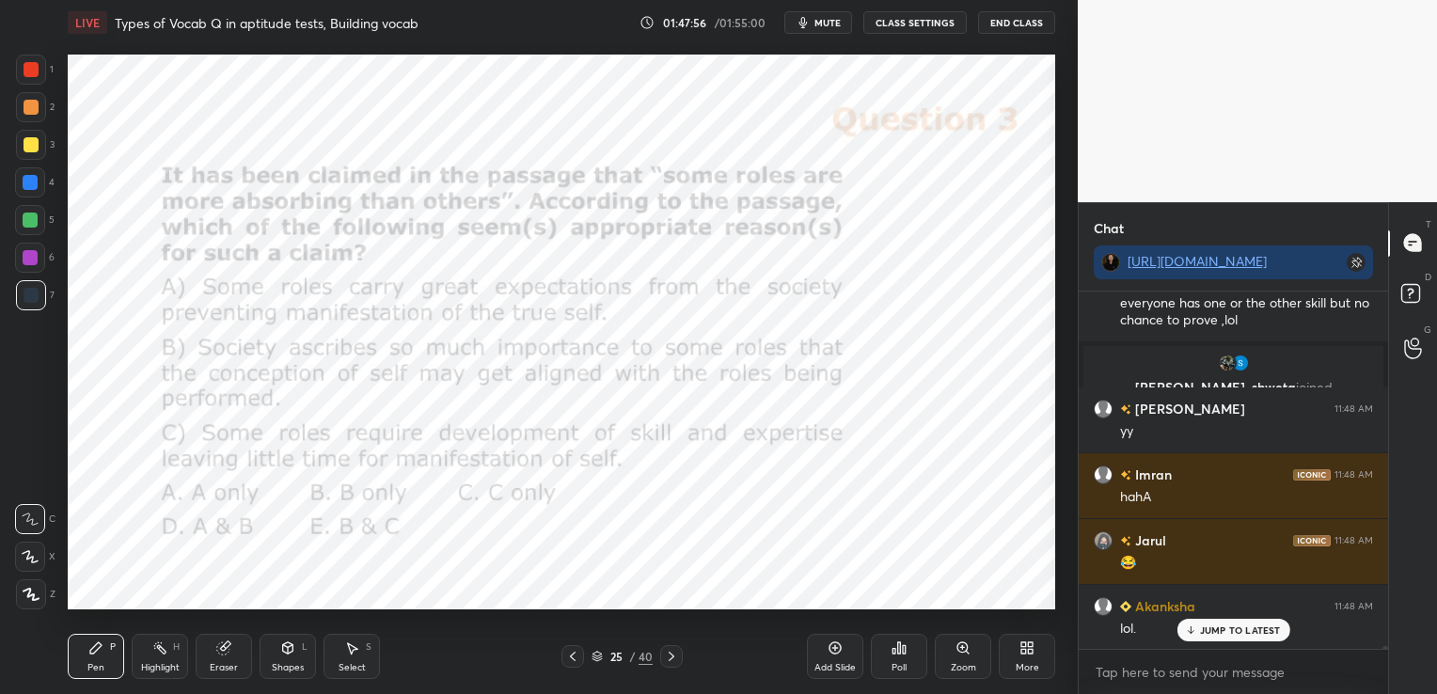
click at [222, 660] on div "Eraser" at bounding box center [224, 656] width 56 height 45
click at [34, 597] on span "Erase all" at bounding box center [30, 594] width 28 height 13
click at [665, 654] on icon at bounding box center [671, 656] width 15 height 15
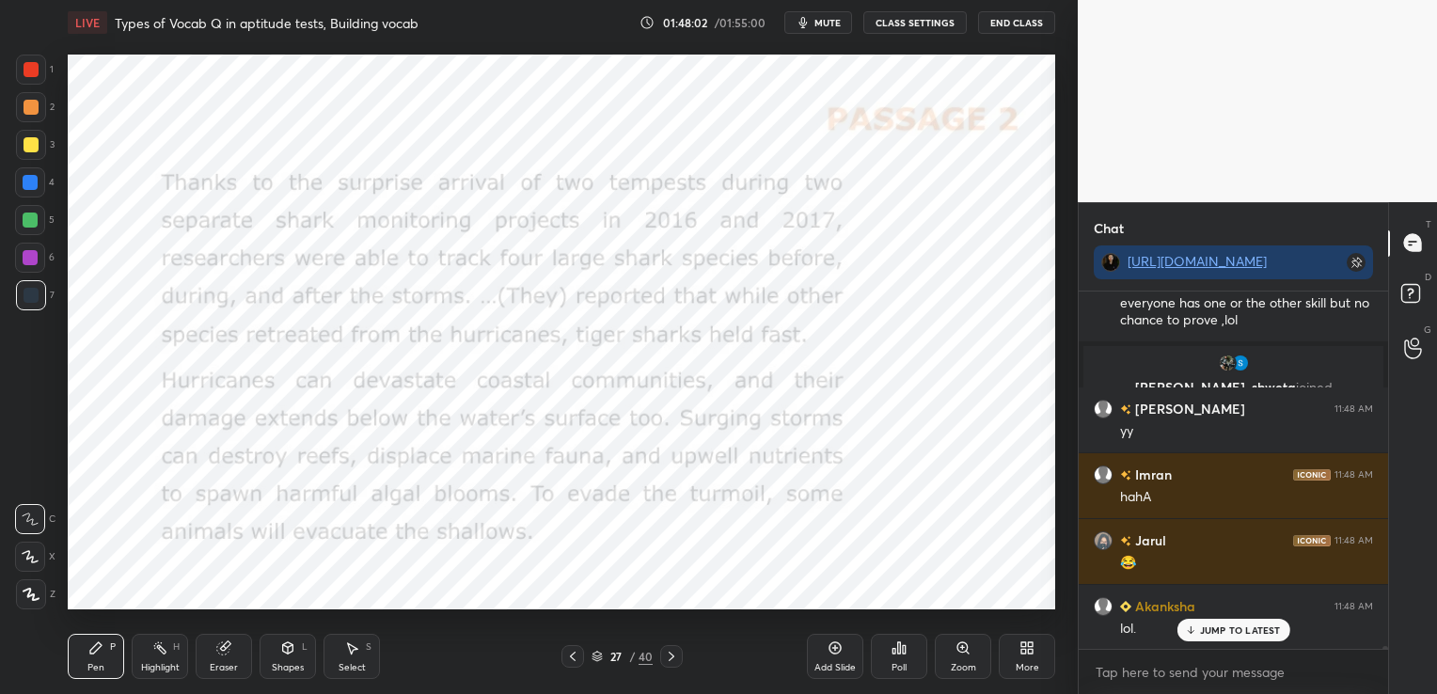
click at [576, 663] on icon at bounding box center [572, 656] width 15 height 15
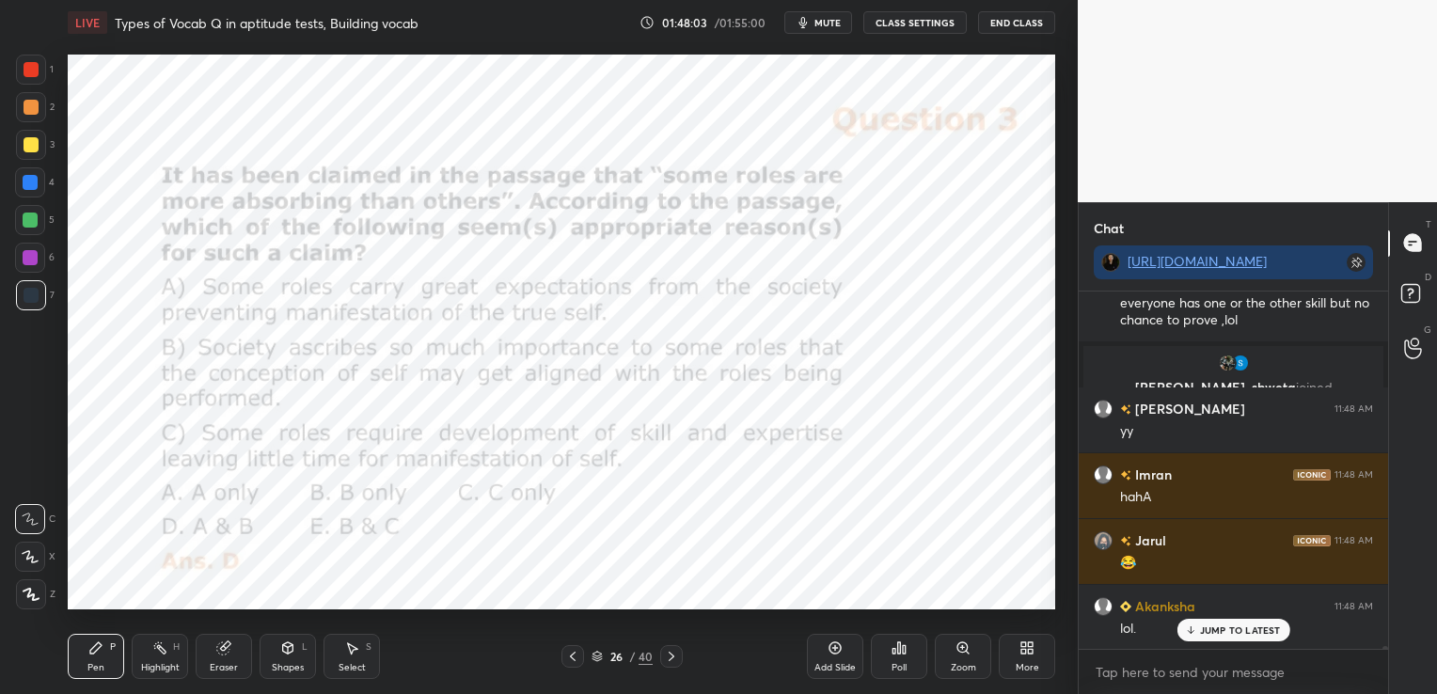
click at [598, 658] on icon at bounding box center [597, 658] width 9 height 3
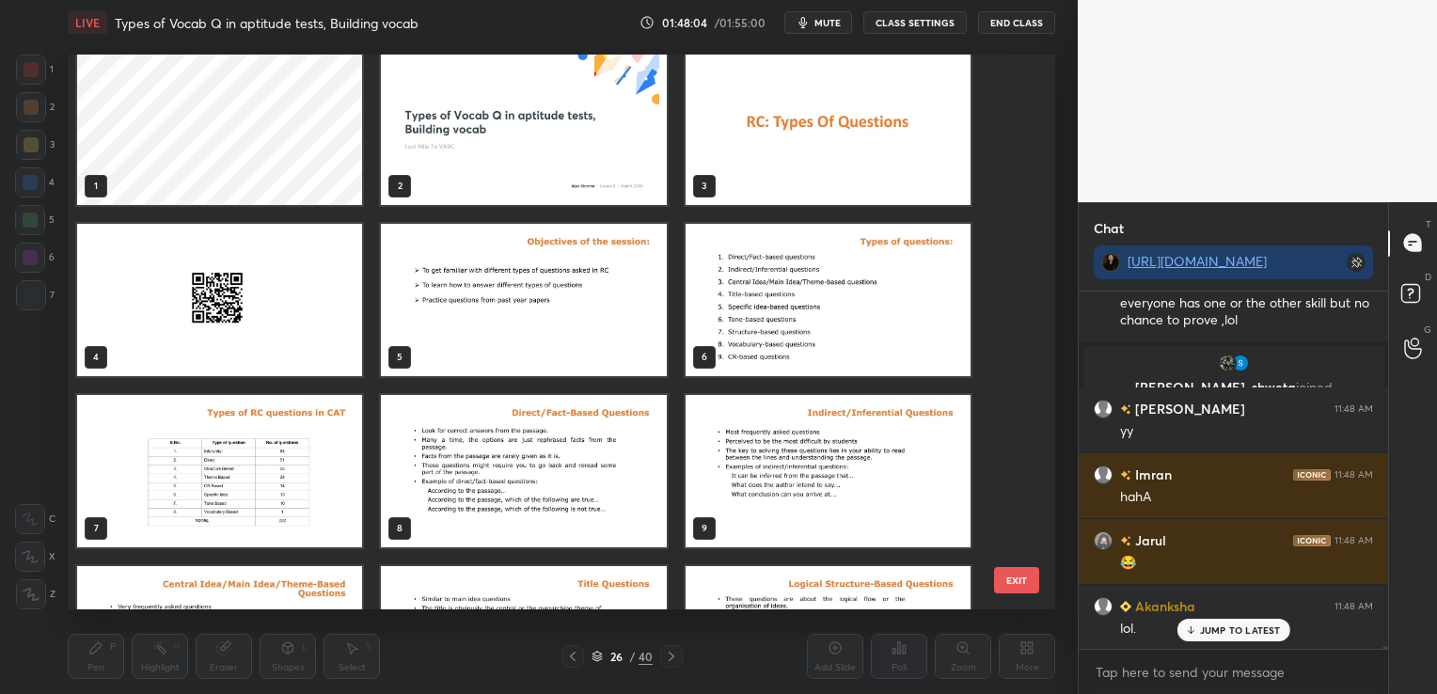
scroll to position [0, 0]
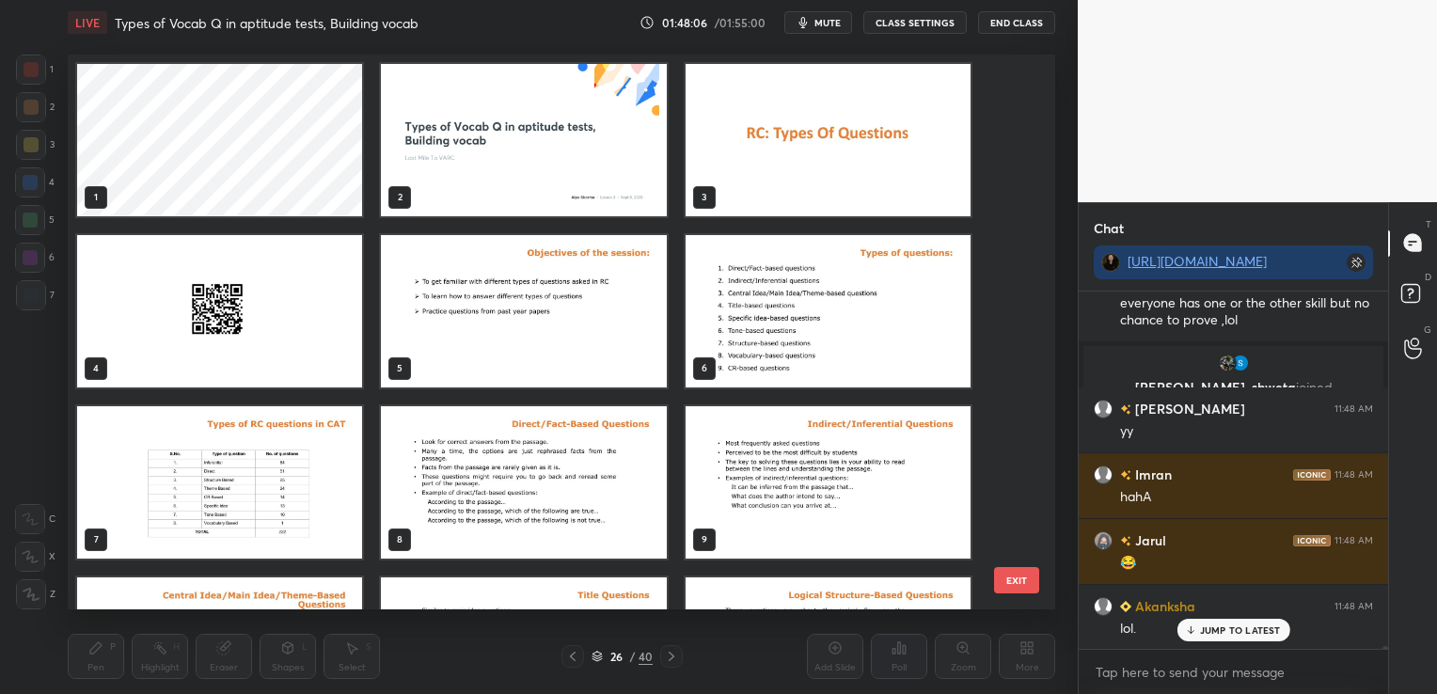
click at [874, 179] on img "grid" at bounding box center [828, 140] width 285 height 152
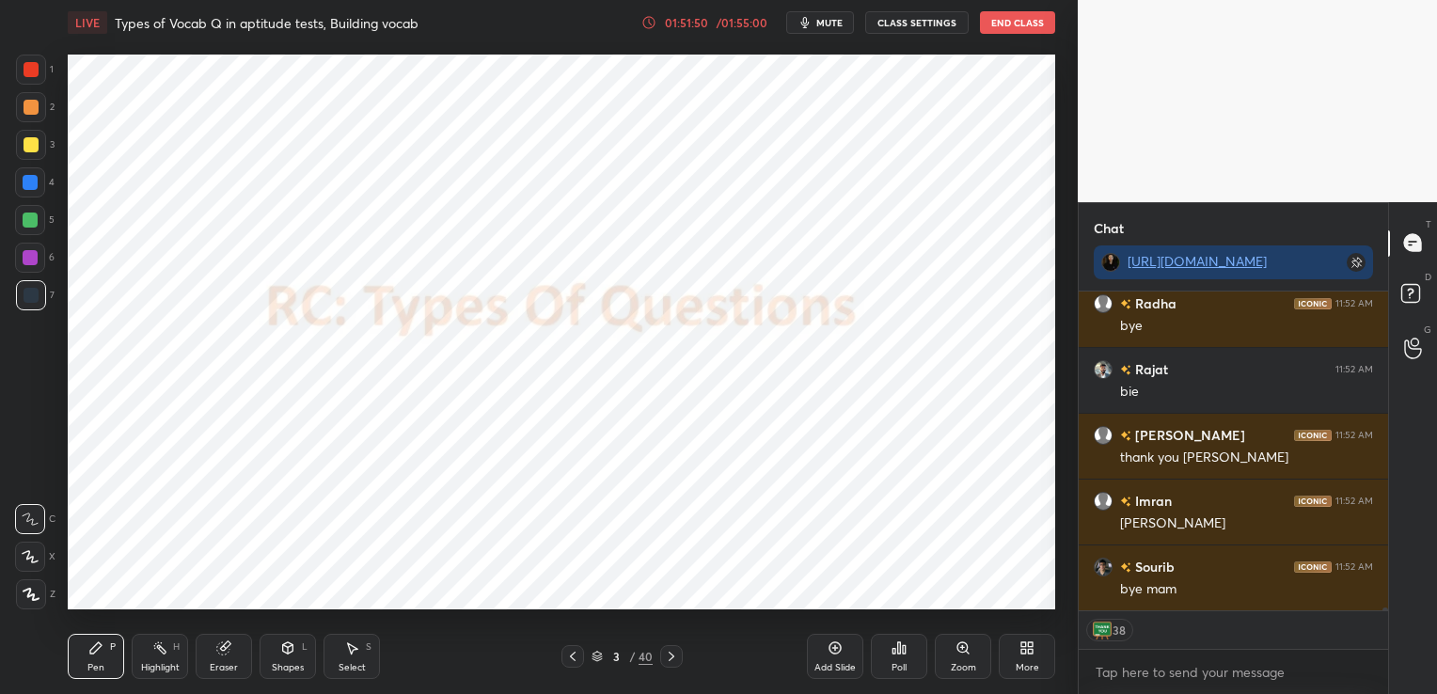
scroll to position [42051, 0]
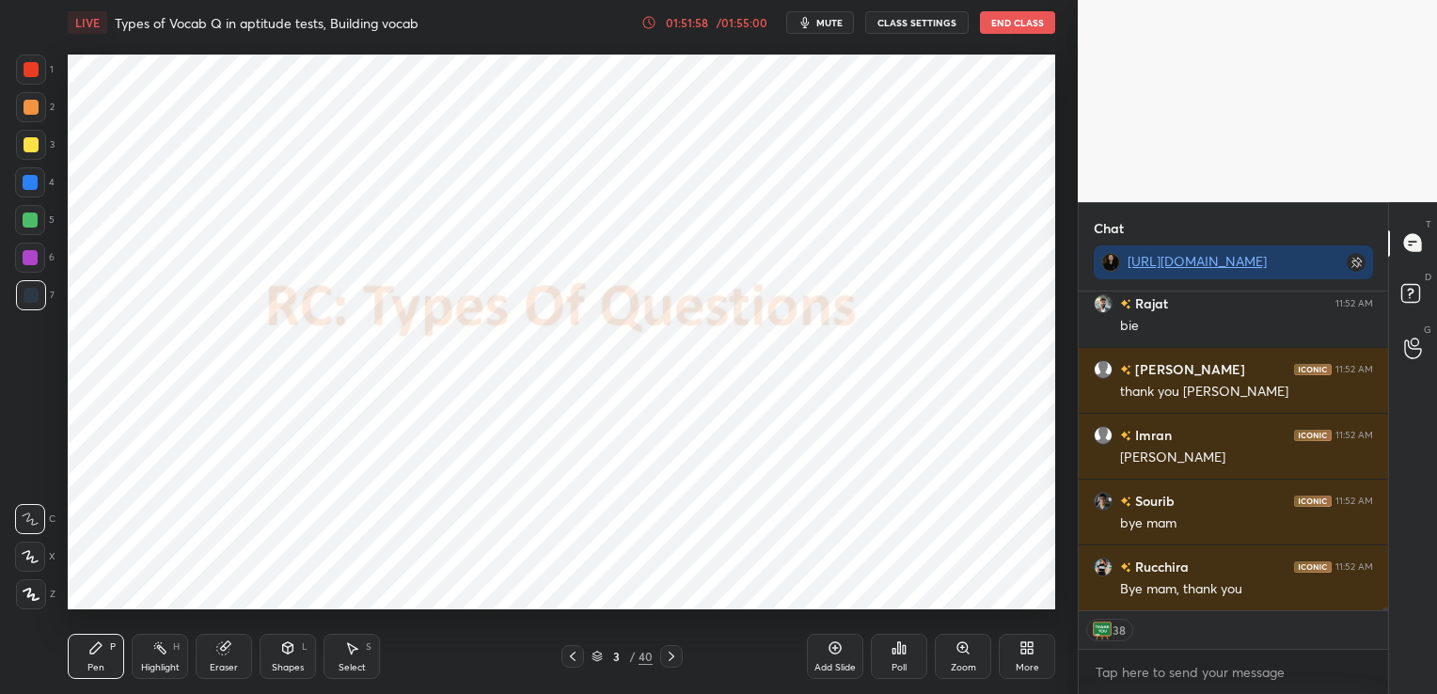
click at [1003, 18] on button "End Class" at bounding box center [1017, 22] width 75 height 23
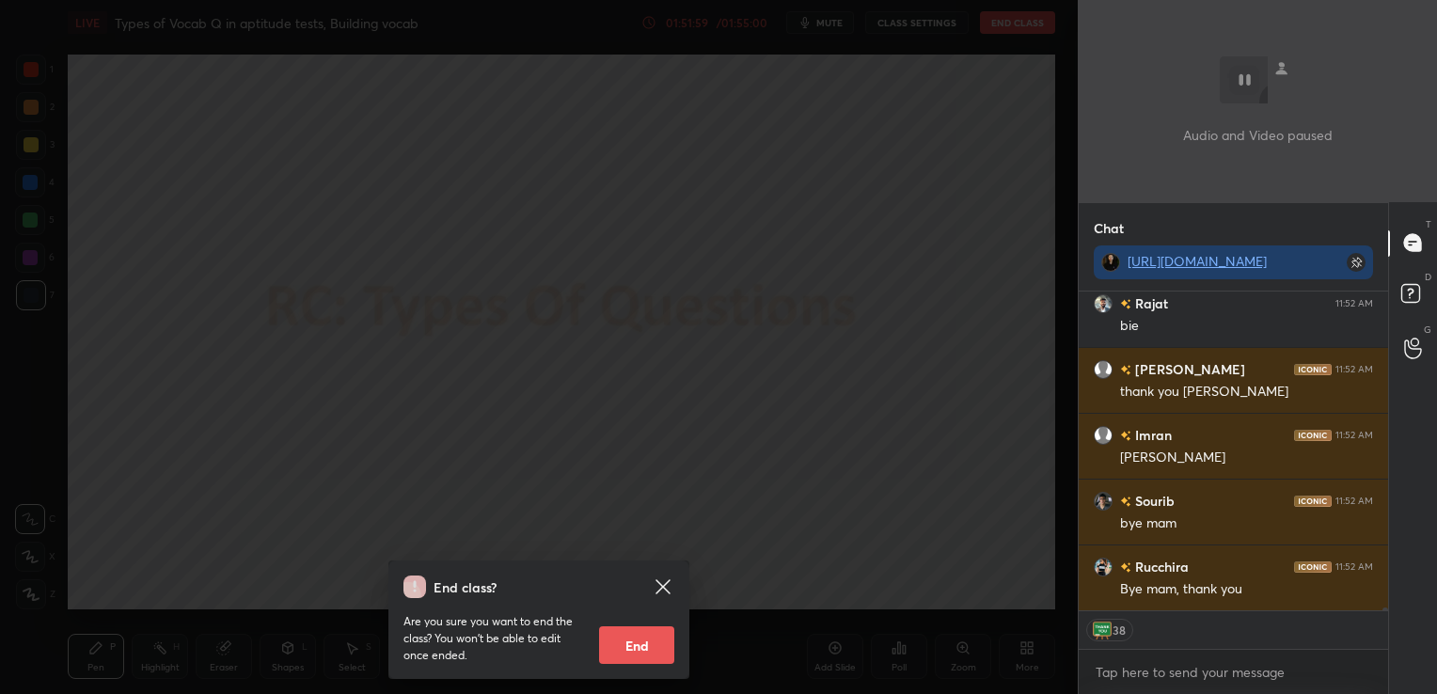
click at [639, 648] on button "End" at bounding box center [636, 646] width 75 height 38
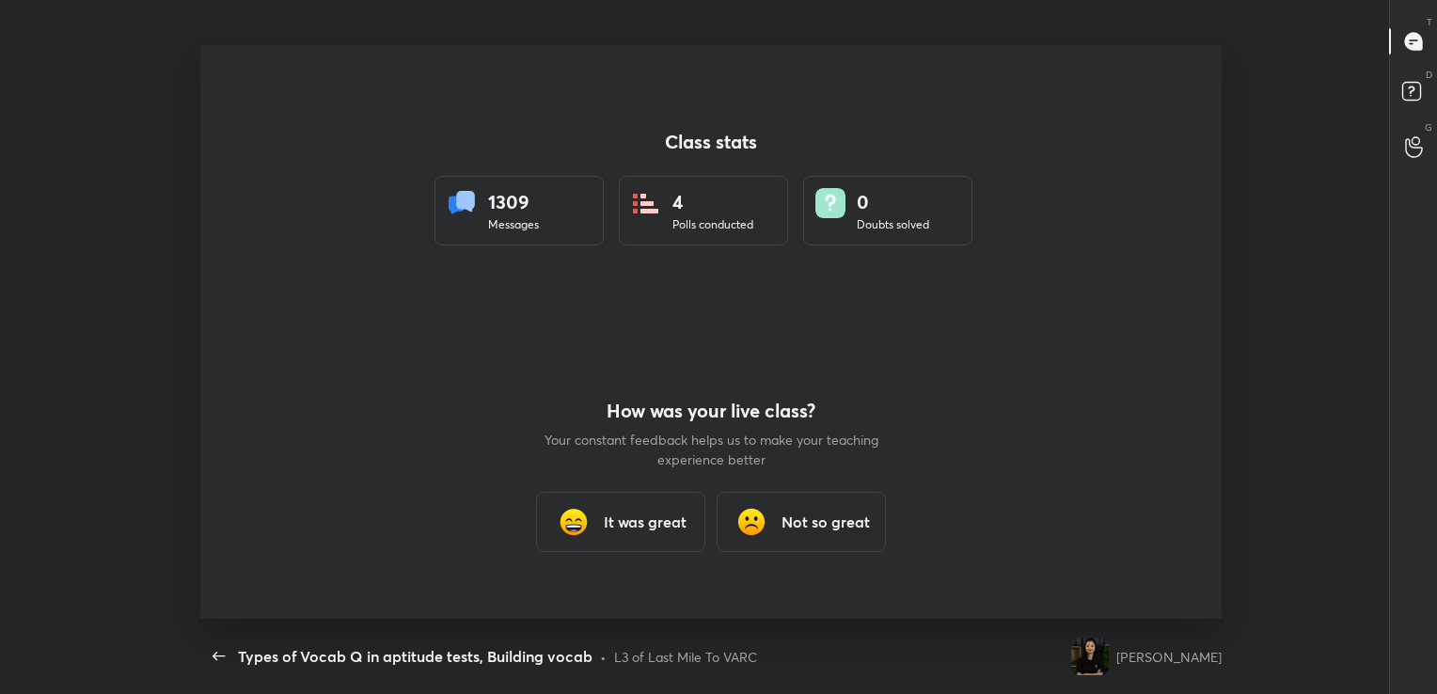
scroll to position [0, 0]
type textarea "x"
